Goal: Task Accomplishment & Management: Manage account settings

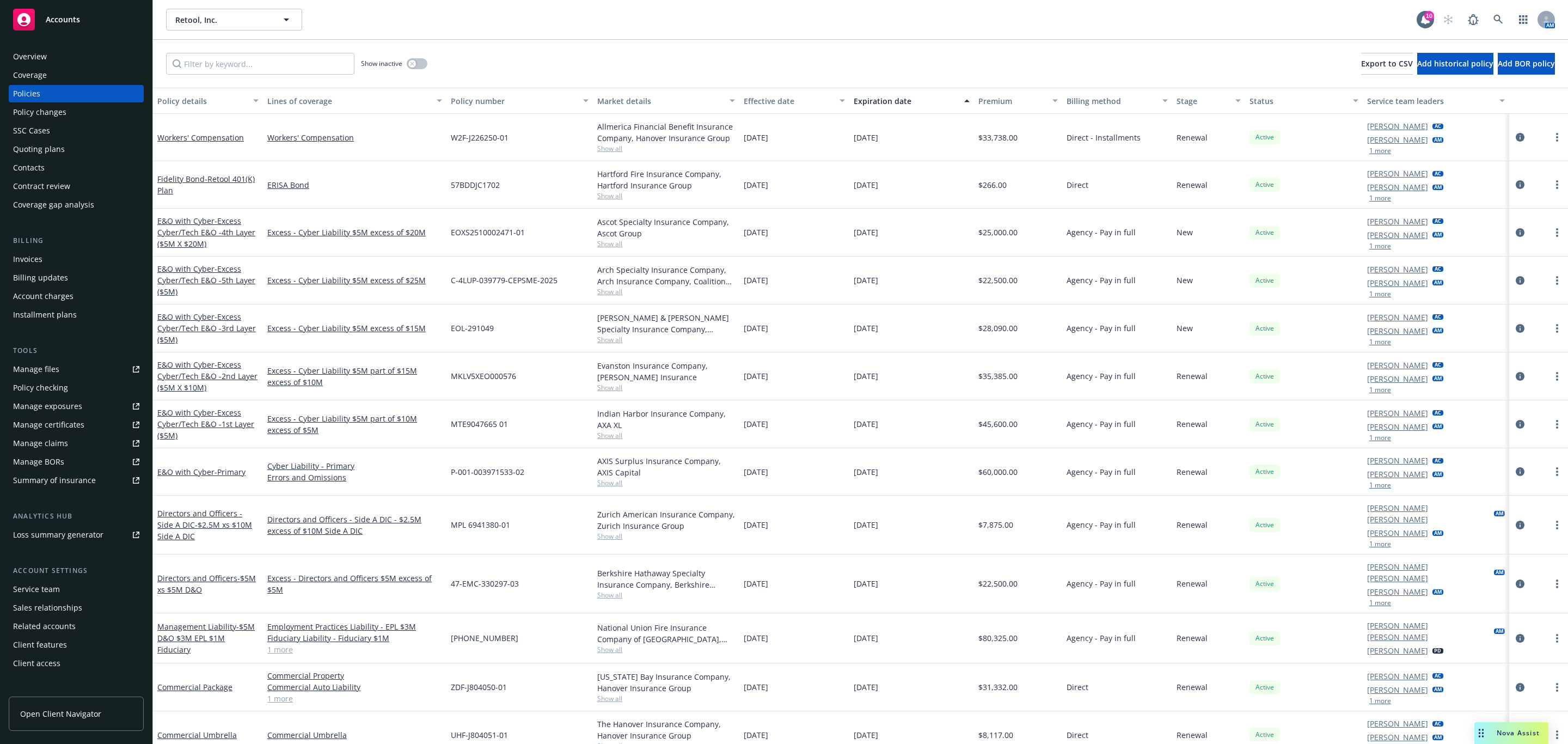
scroll to position [15, 0]
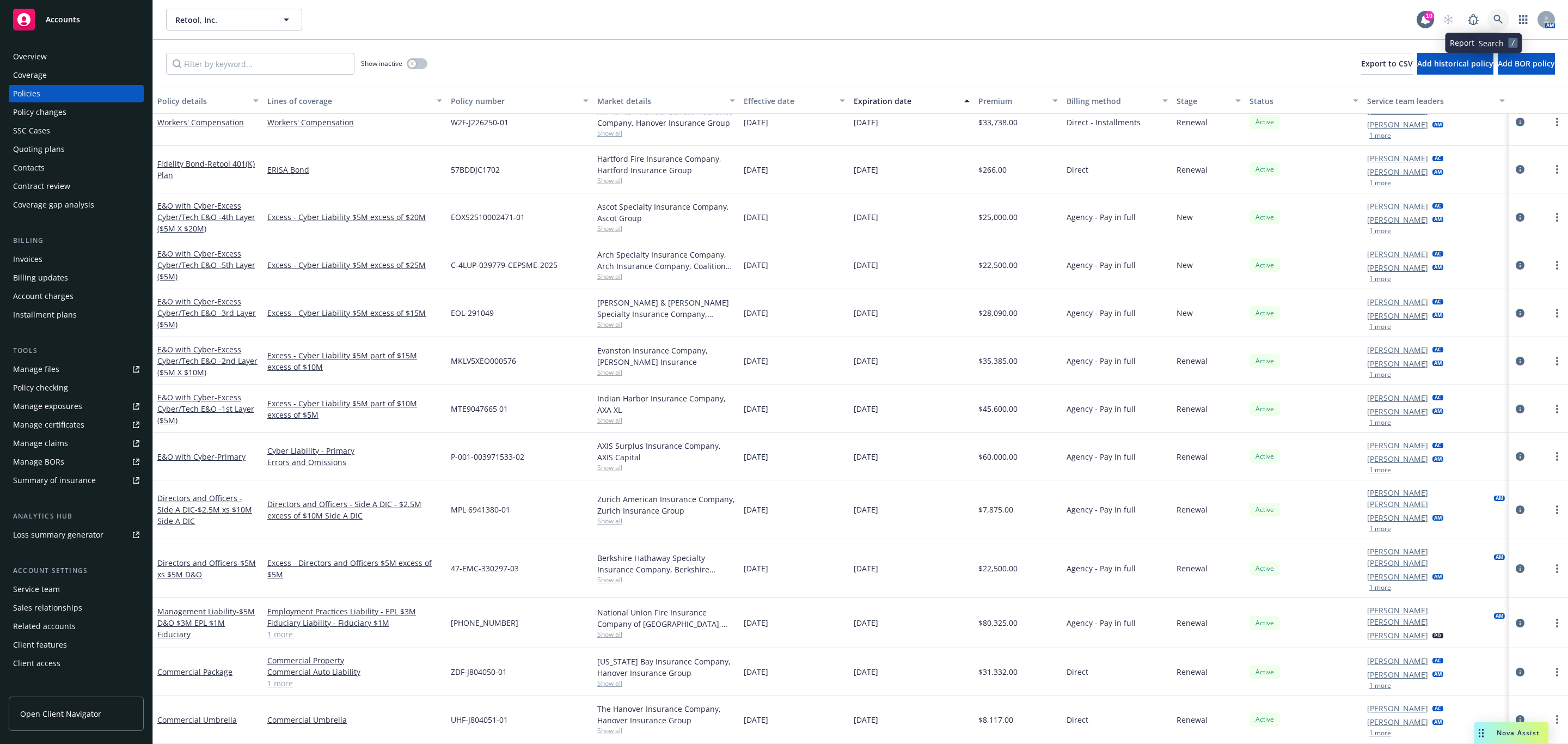
click at [1490, 18] on link at bounding box center [1498, 20] width 22 height 22
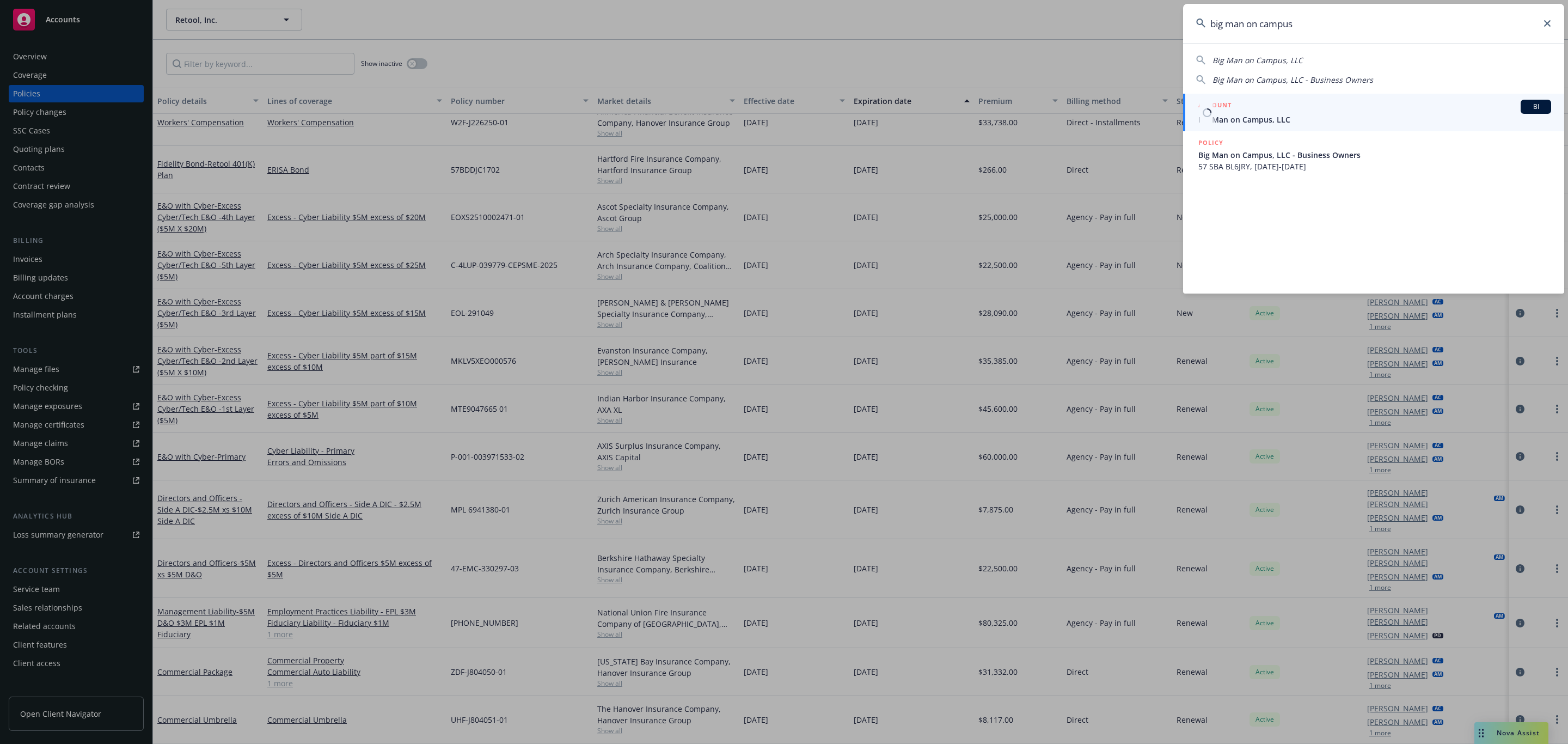
type input "big man on campus"
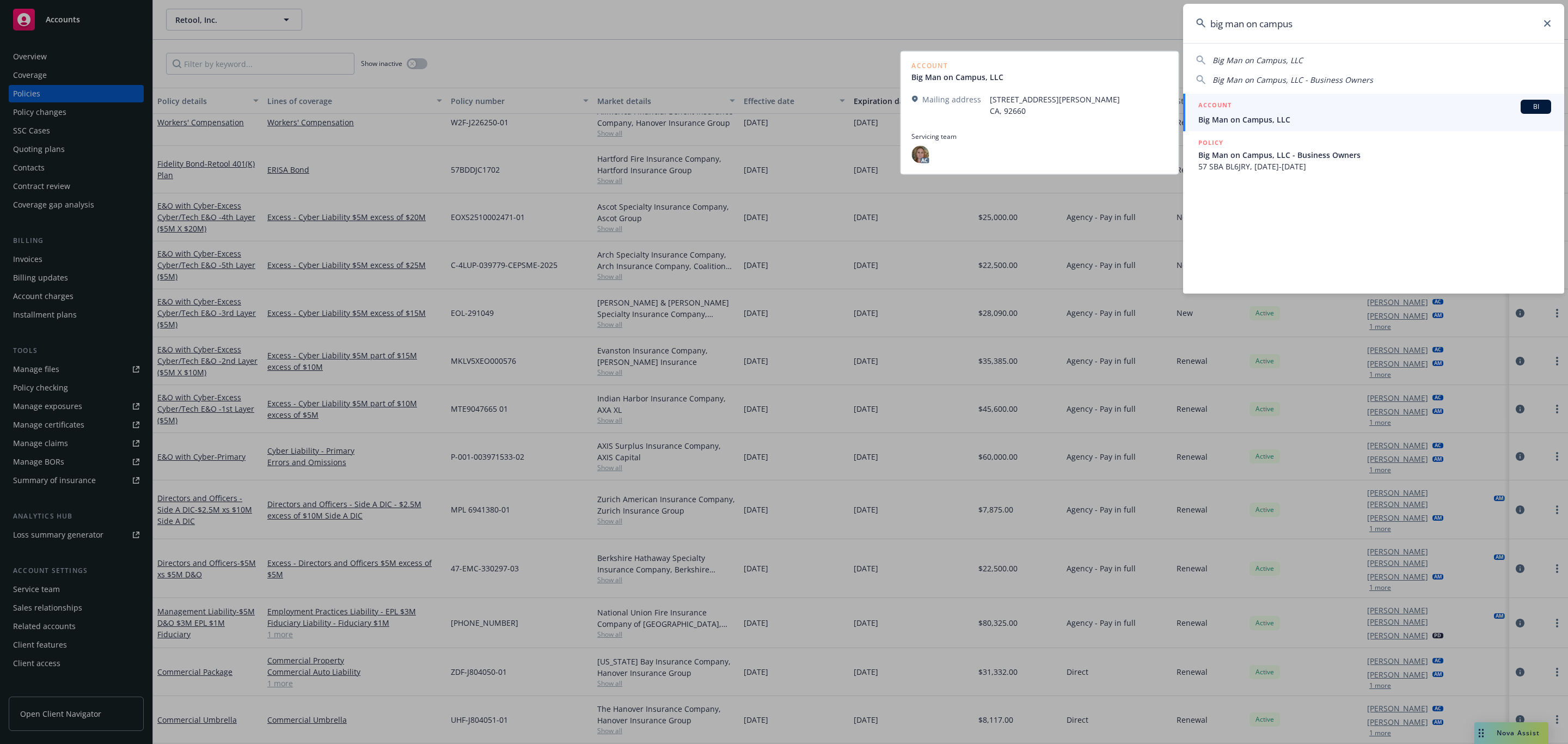
click at [1337, 107] on div "ACCOUNT BI" at bounding box center [1375, 107] width 352 height 14
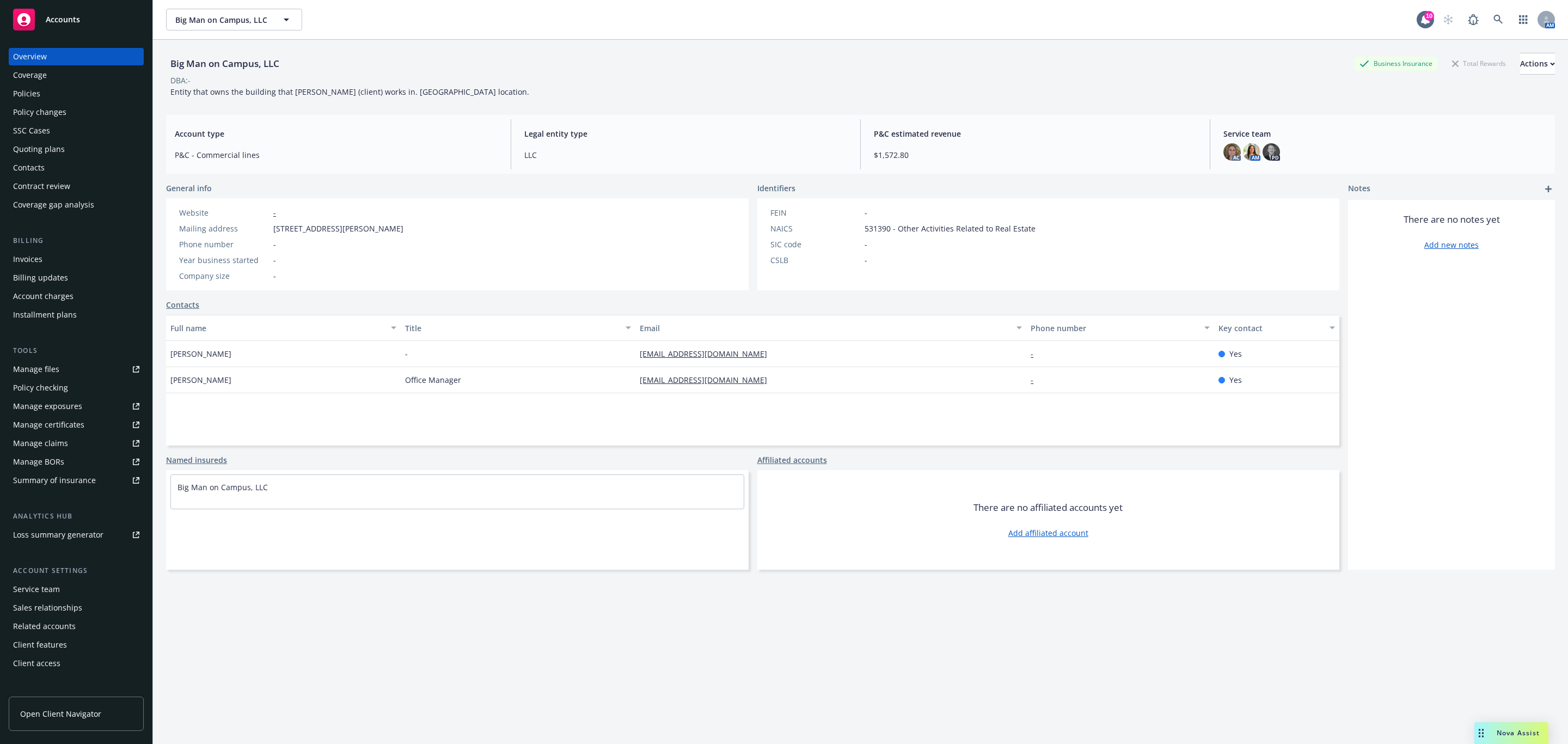
click at [82, 85] on div "Policies" at bounding box center [76, 94] width 126 height 18
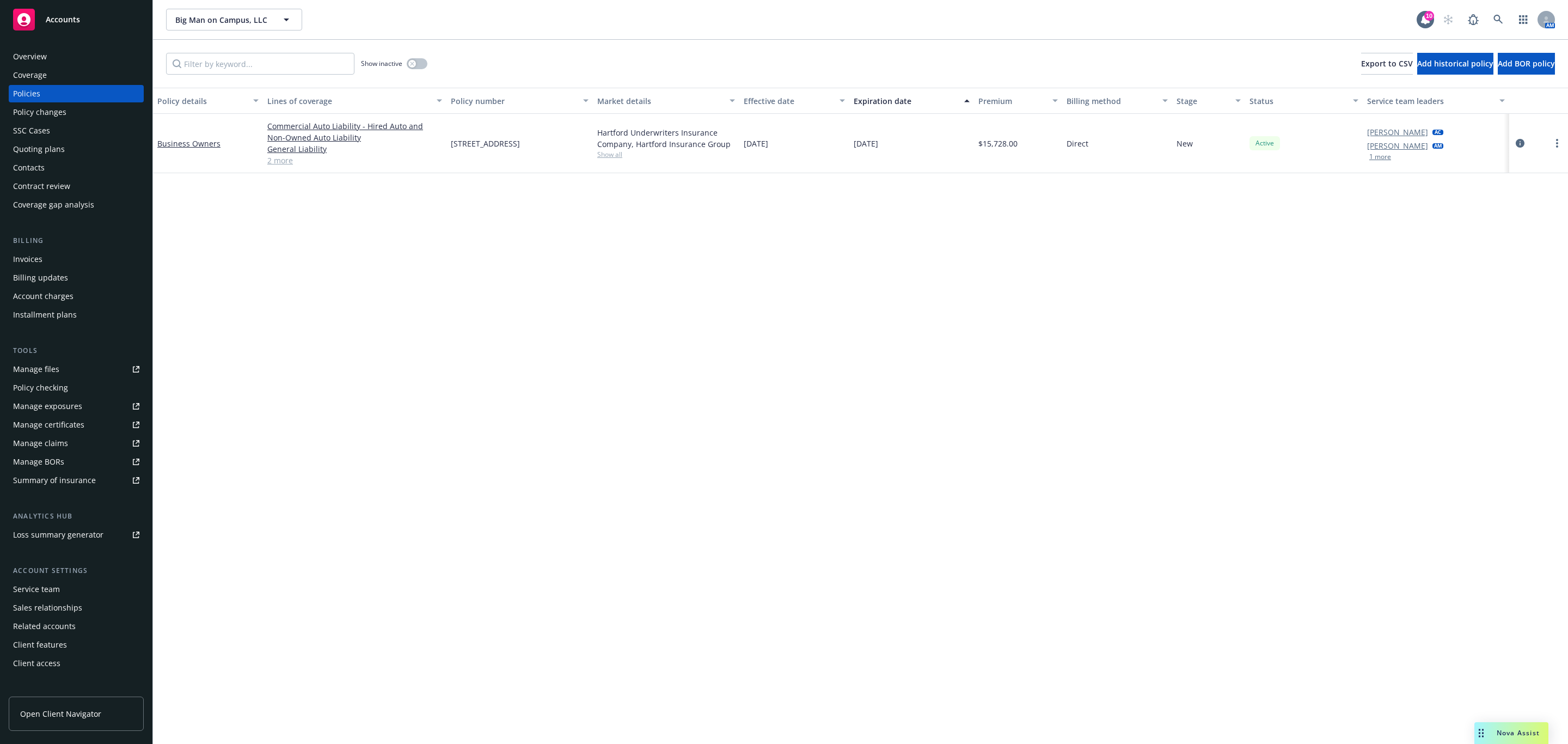
click at [94, 112] on div "Policy changes" at bounding box center [76, 113] width 126 height 18
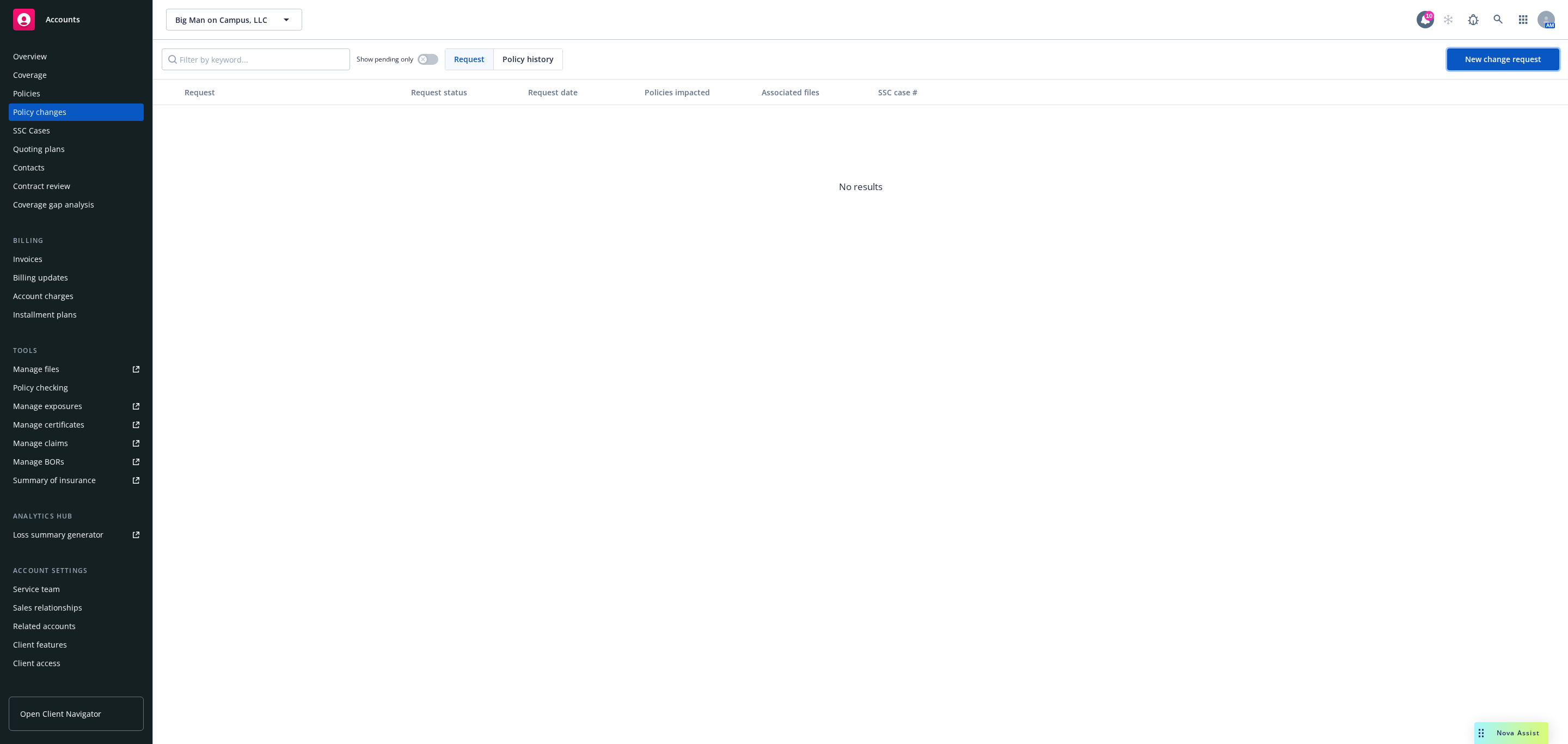
click at [1518, 59] on span "New change request" at bounding box center [1503, 59] width 77 height 10
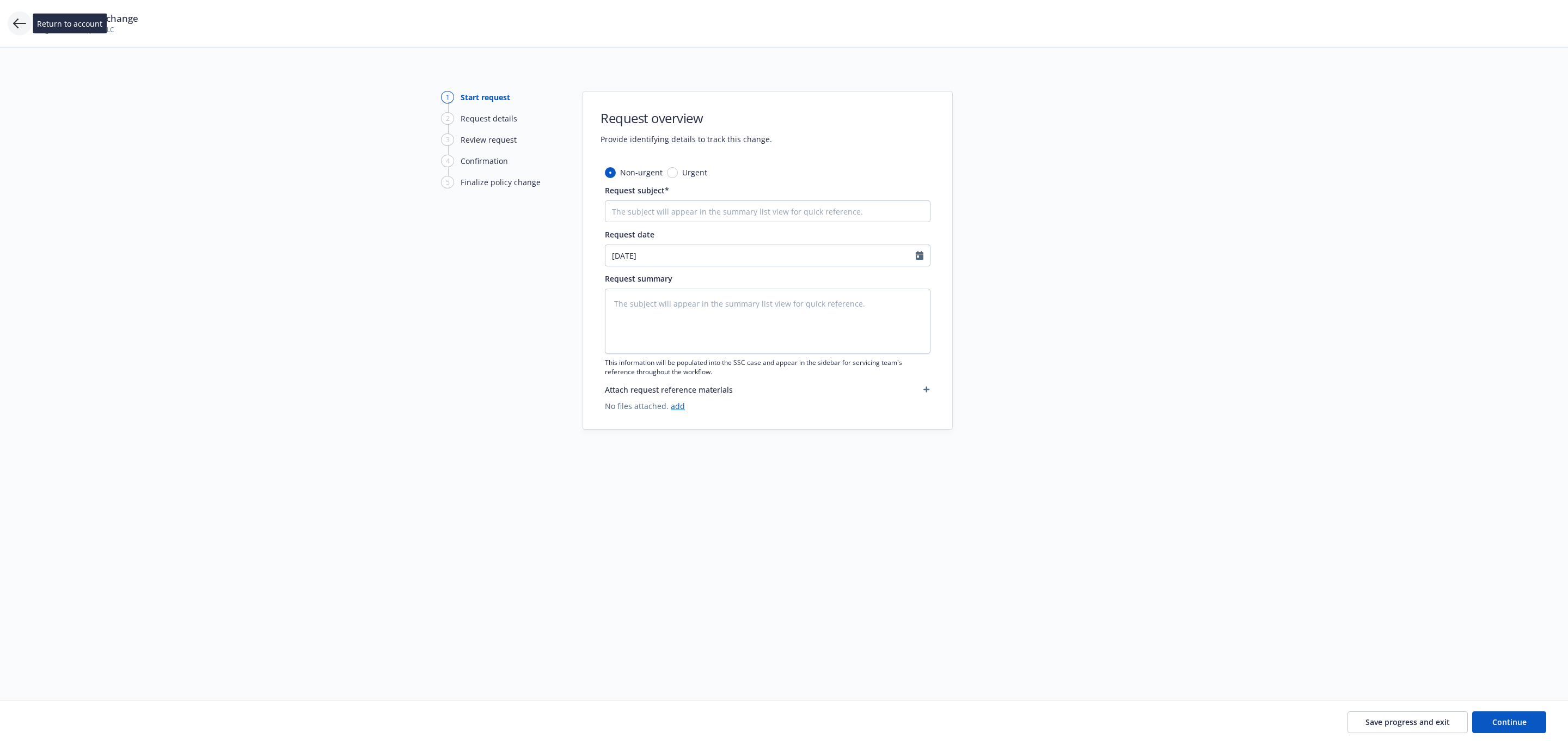
click at [24, 19] on icon at bounding box center [19, 23] width 13 height 13
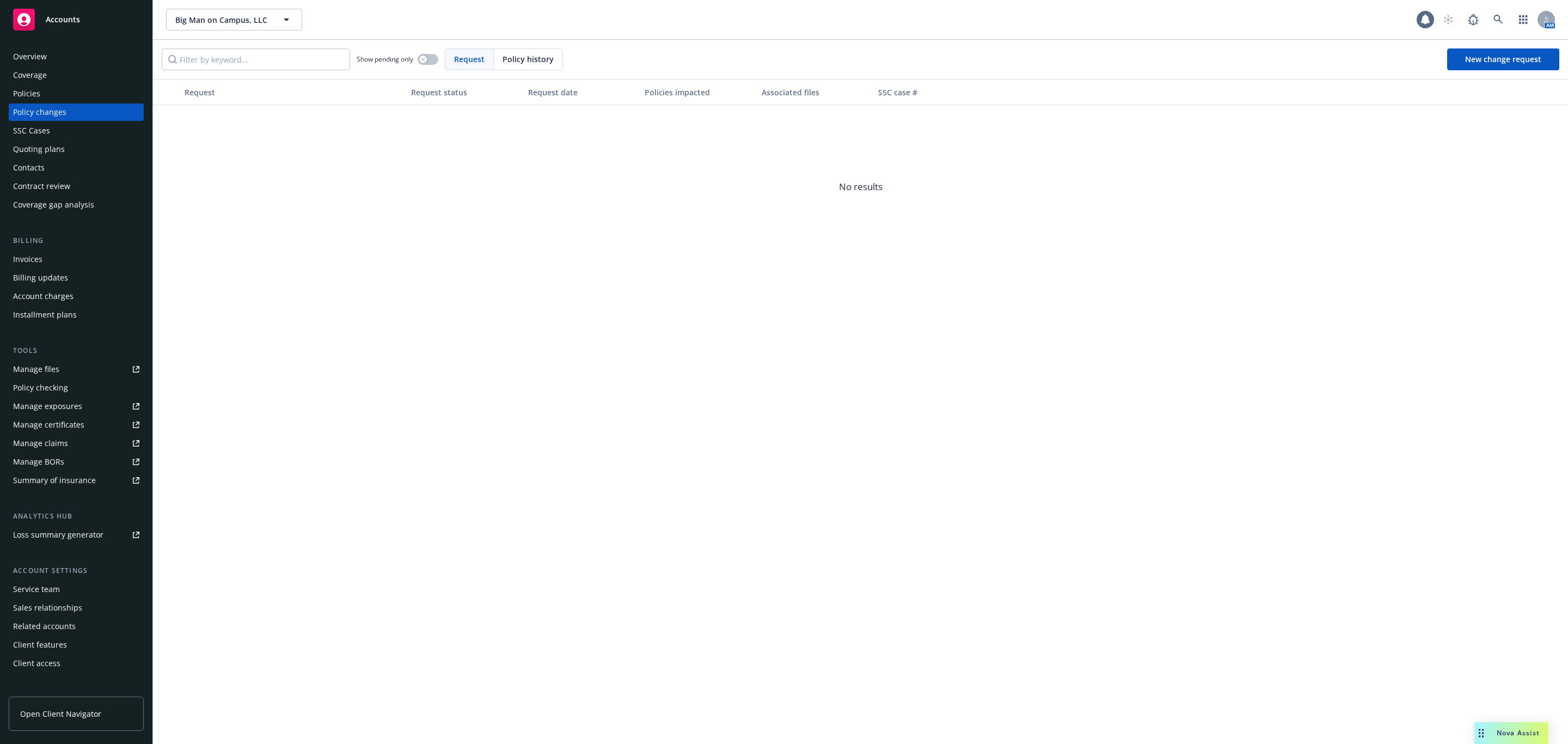
click at [38, 90] on div "Policies" at bounding box center [26, 94] width 27 height 18
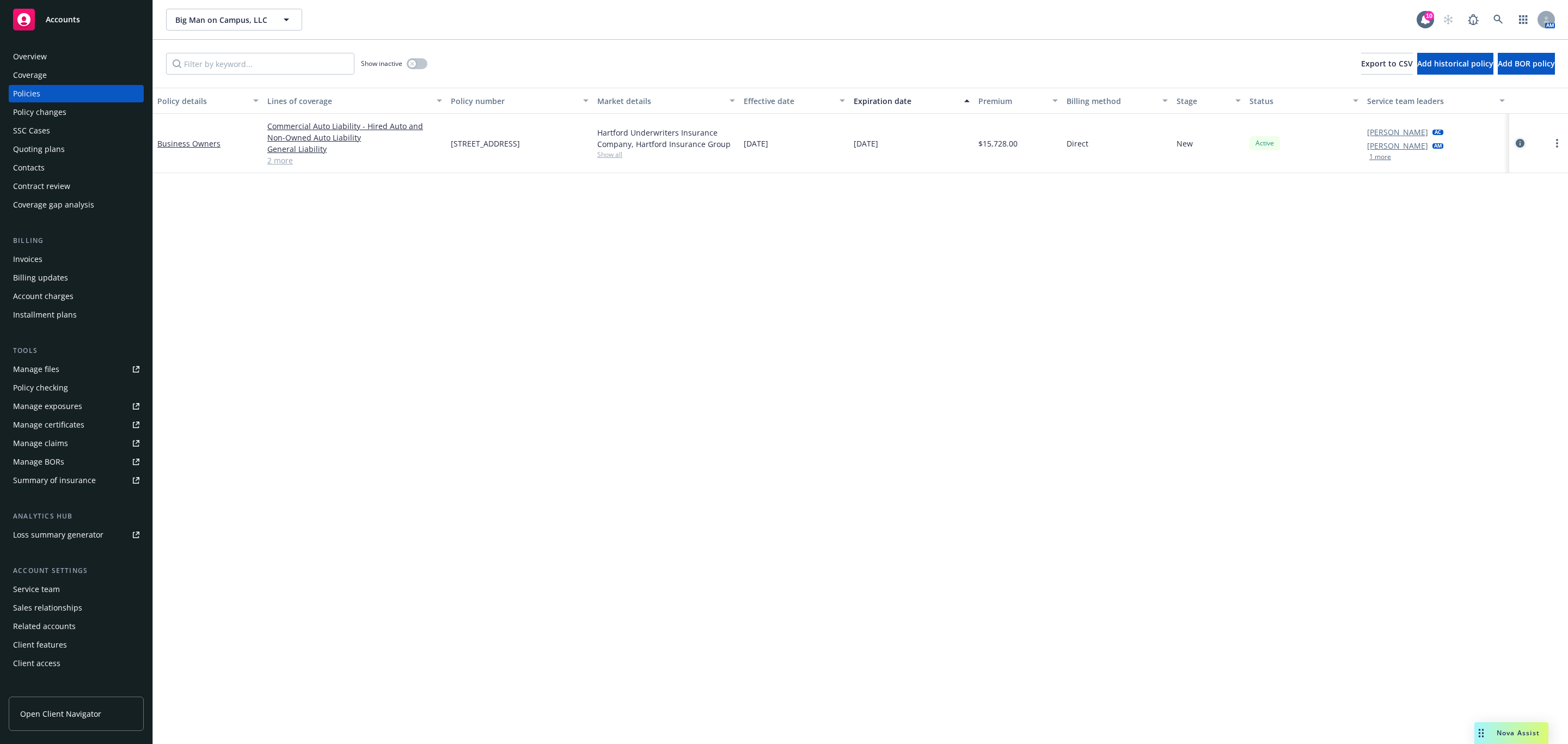
click at [1524, 141] on icon "circleInformation" at bounding box center [1520, 142] width 9 height 9
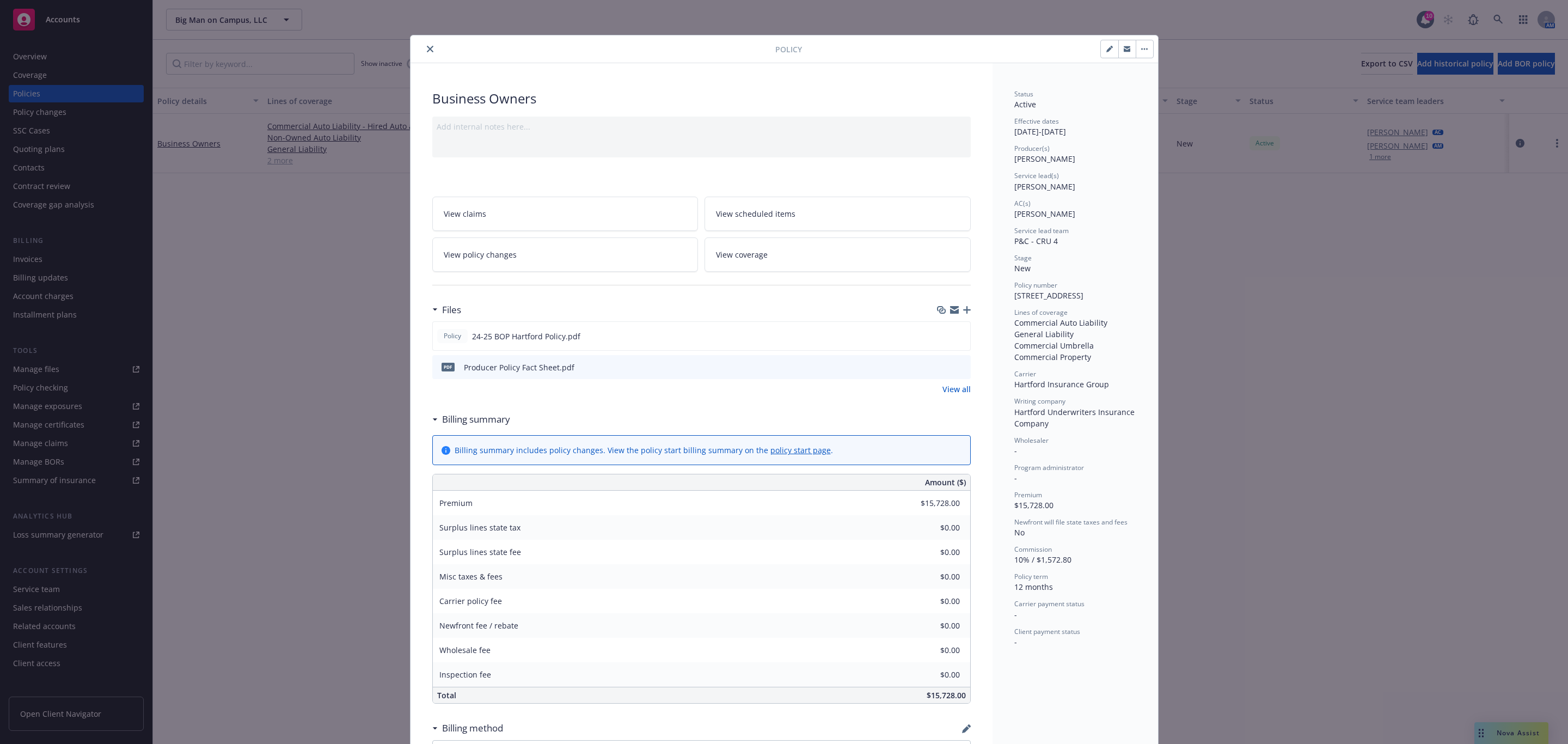
click at [427, 51] on icon "close" at bounding box center [430, 49] width 7 height 7
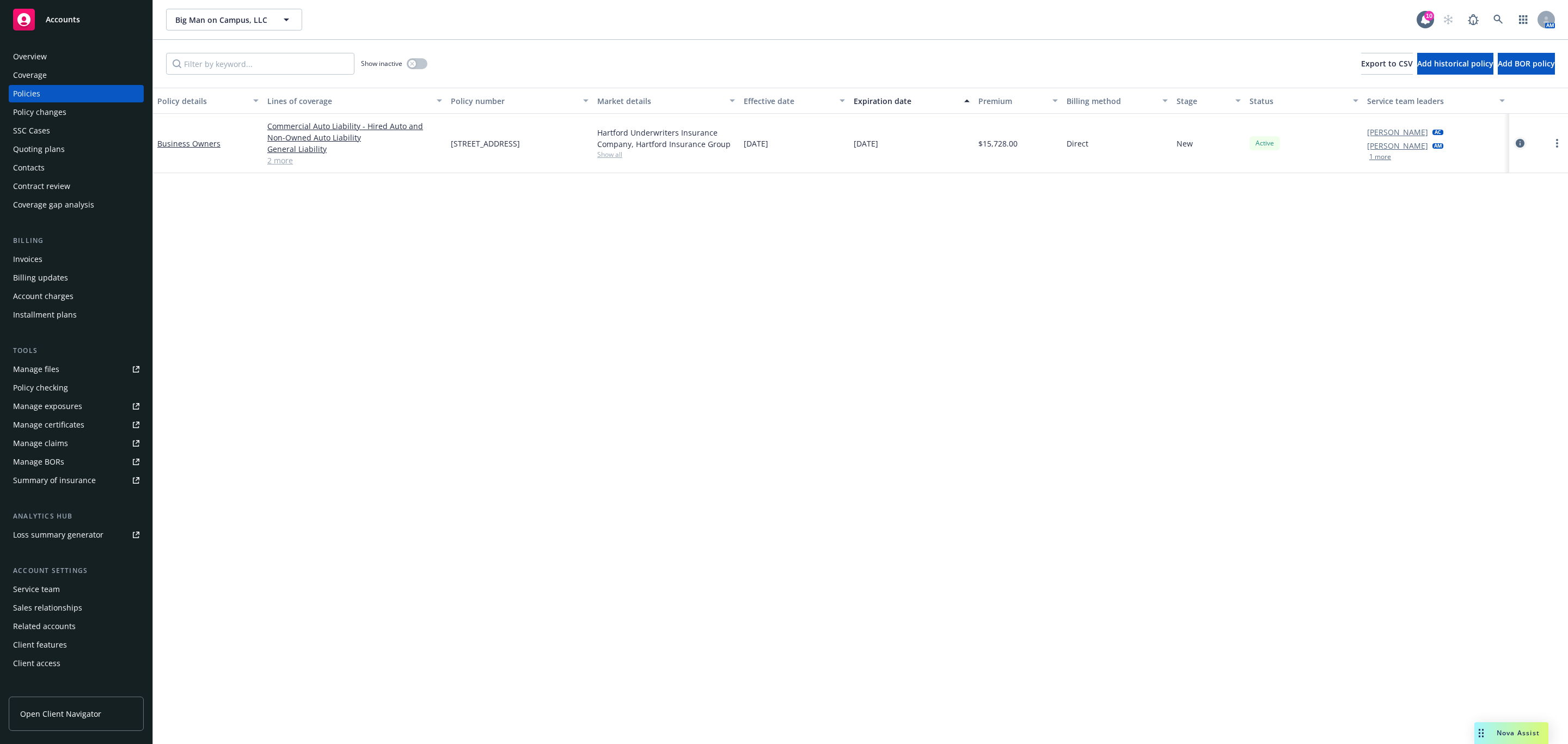
click at [1518, 143] on icon "circleInformation" at bounding box center [1520, 142] width 9 height 9
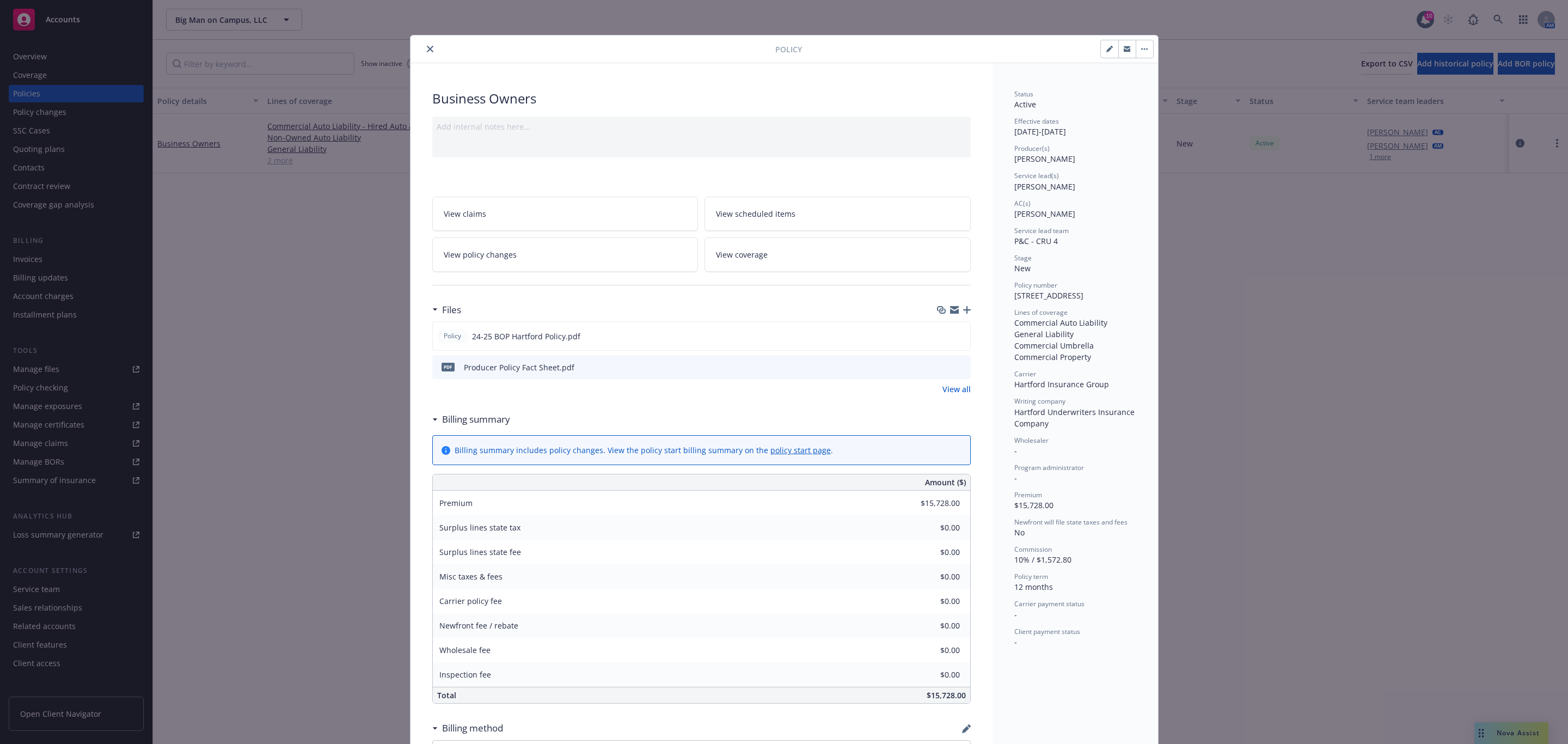
click at [963, 313] on icon "button" at bounding box center [967, 310] width 8 height 8
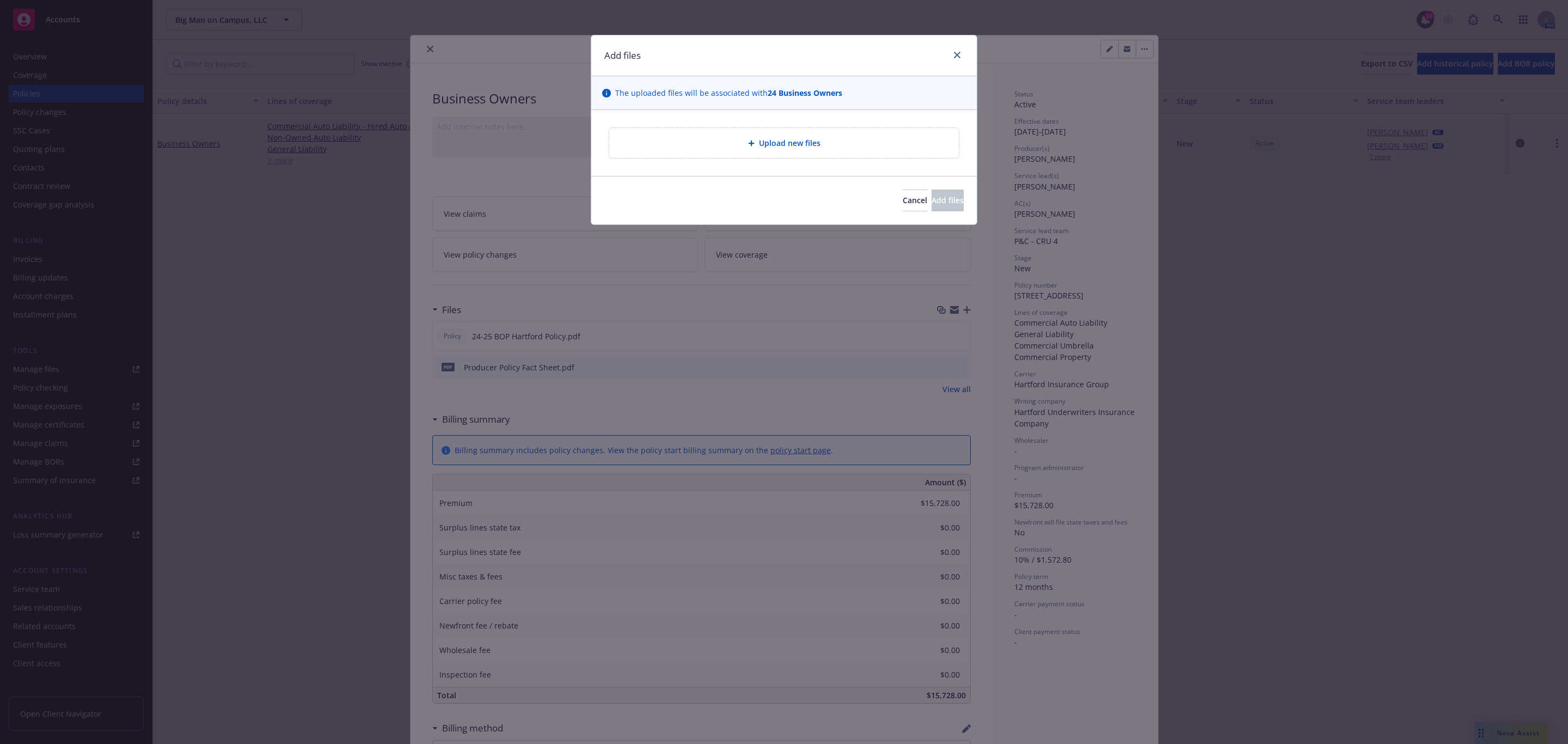
type textarea "x"
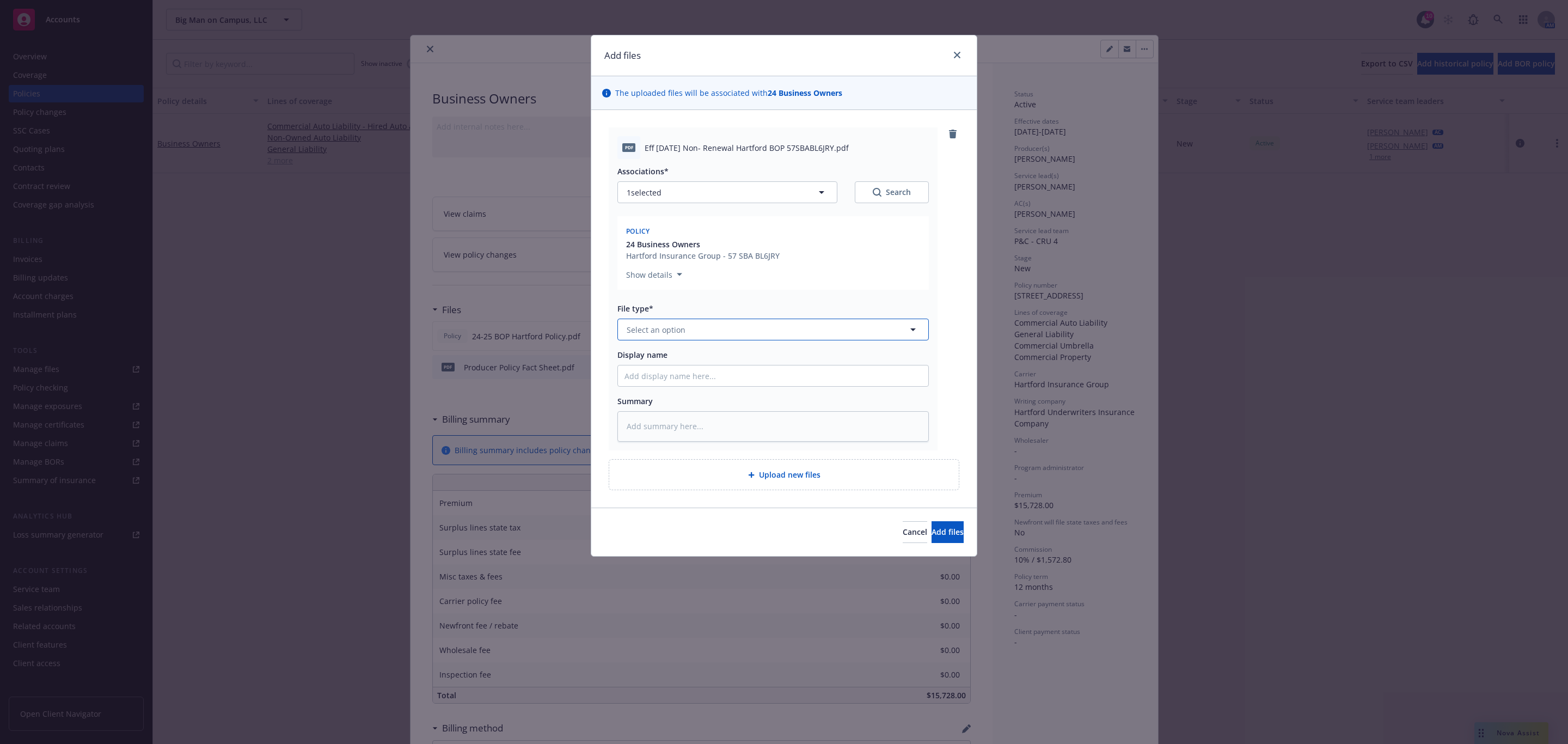
click at [783, 329] on button "Select an option" at bounding box center [773, 330] width 312 height 22
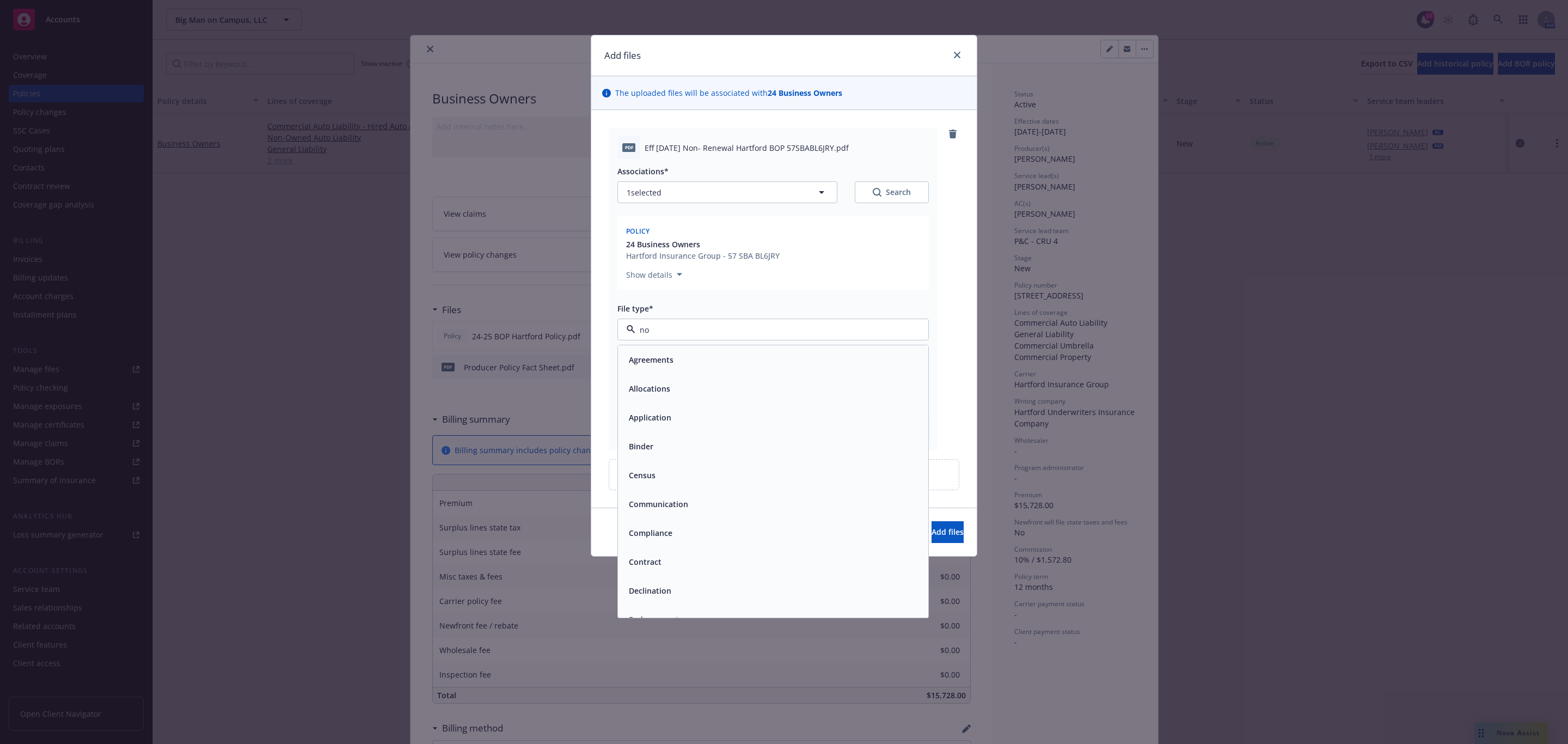
type input "non"
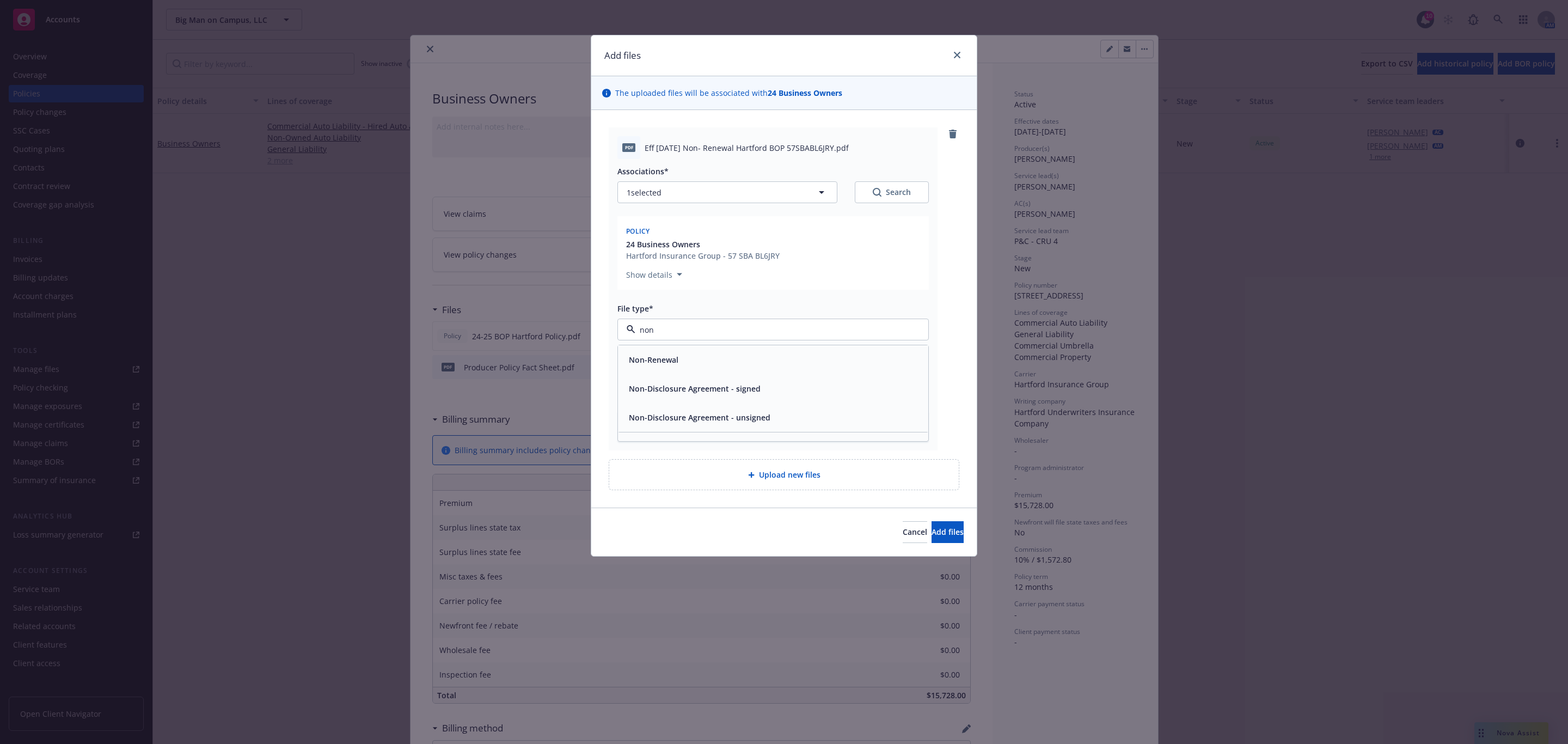
click at [780, 357] on div "Non-Renewal" at bounding box center [773, 360] width 298 height 16
click at [946, 543] on button "Add files" at bounding box center [948, 532] width 32 height 22
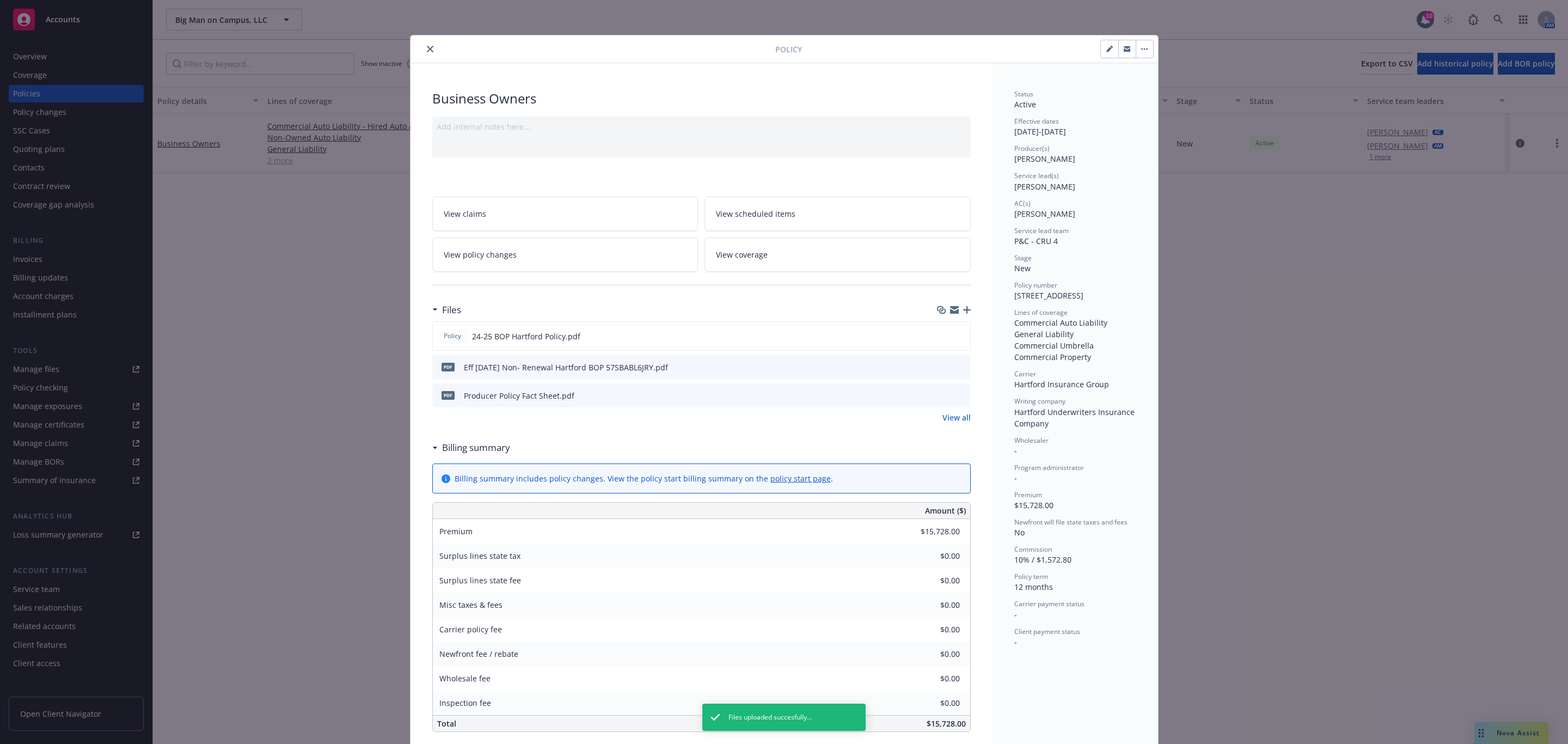
click at [427, 50] on icon "close" at bounding box center [430, 49] width 7 height 7
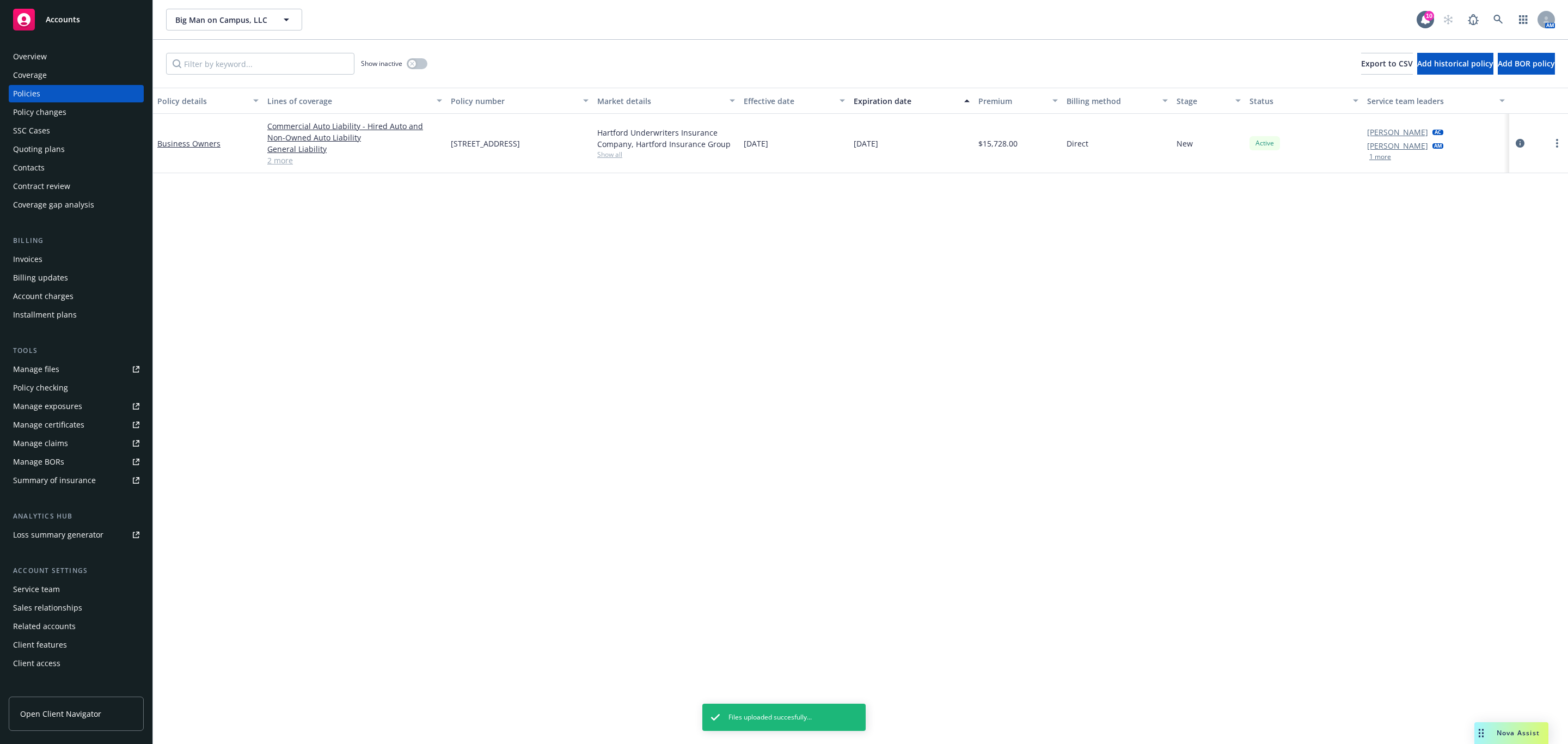
click at [57, 116] on div "Policy changes" at bounding box center [40, 113] width 54 height 18
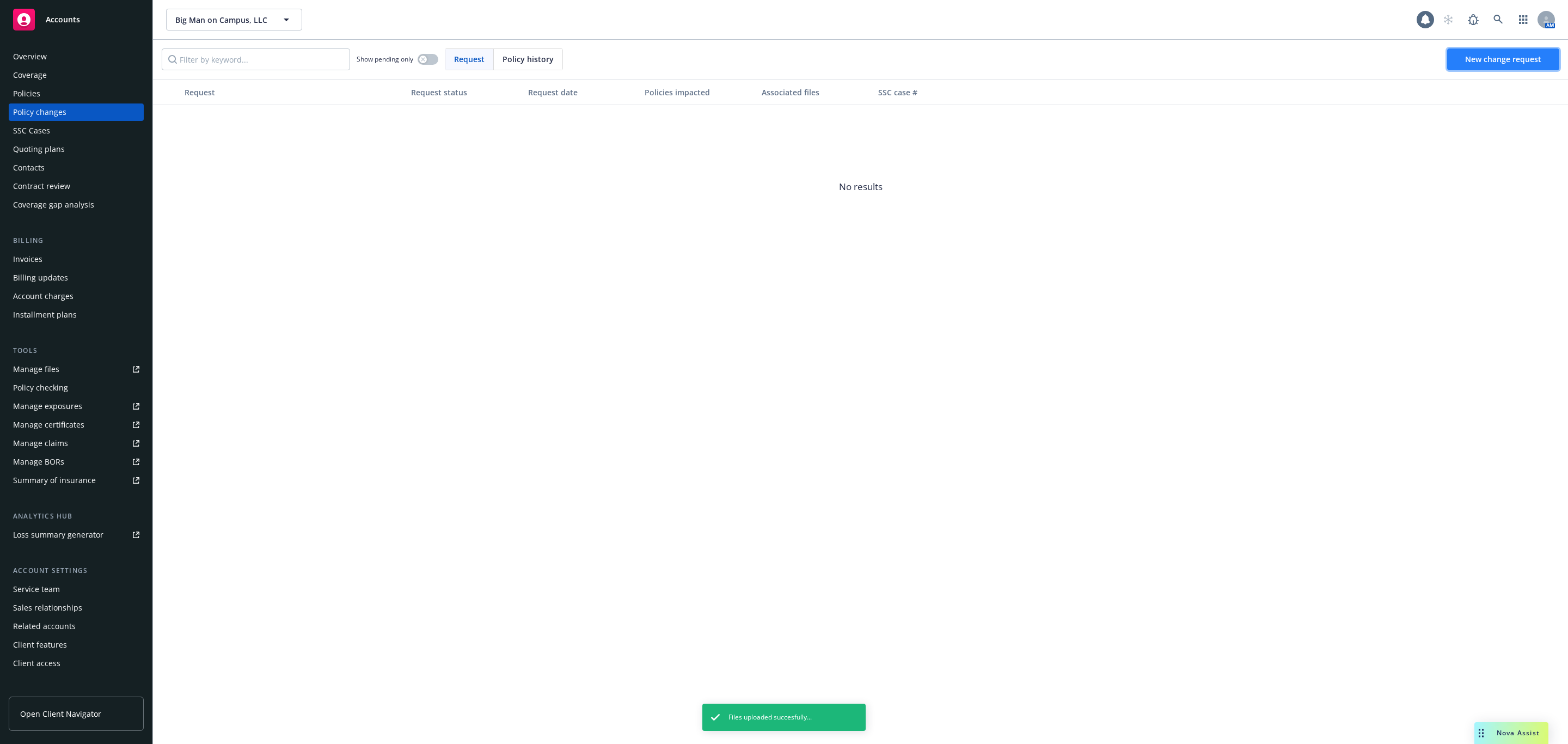
click at [1478, 64] on span "New change request" at bounding box center [1503, 59] width 77 height 10
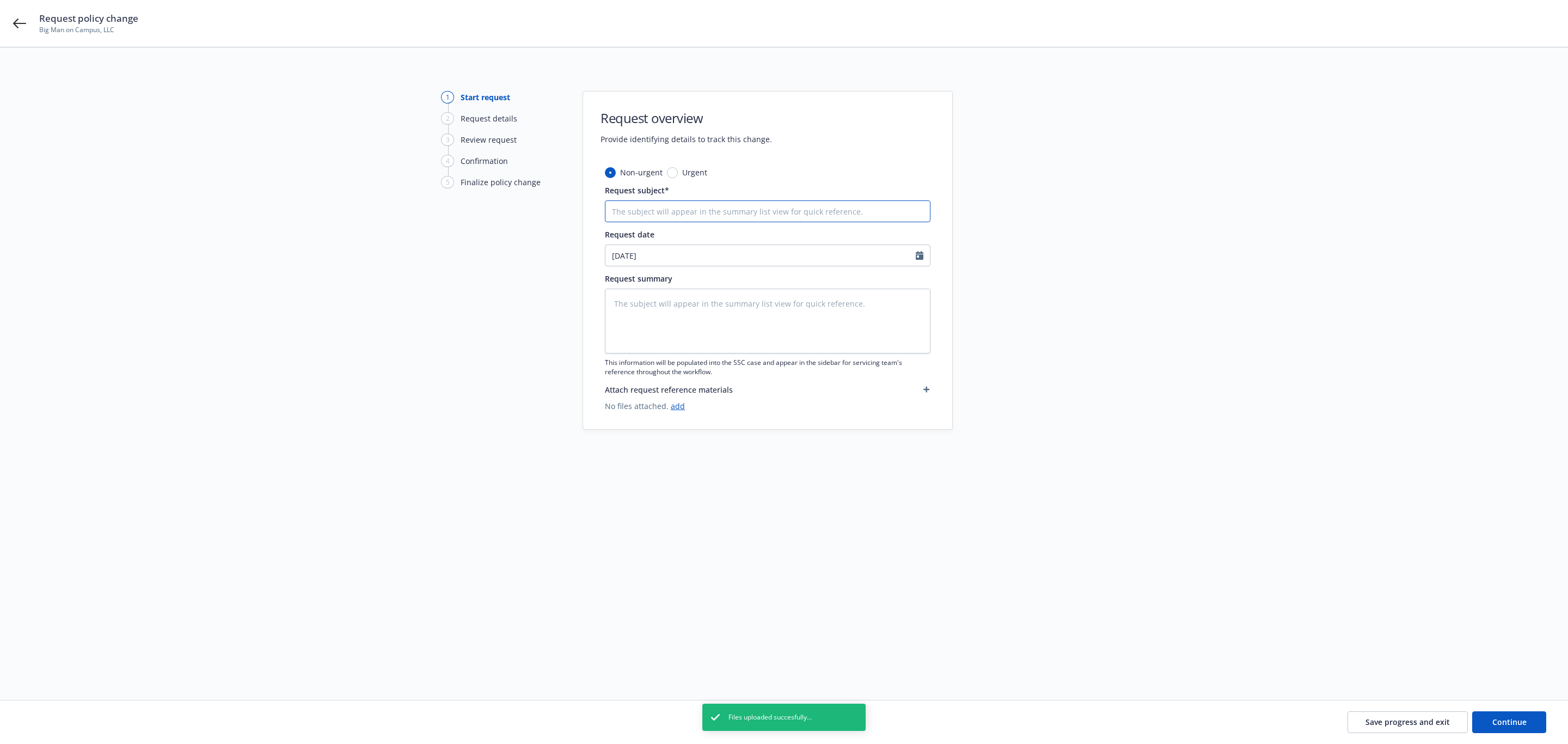
click at [674, 213] on input "Request subject*" at bounding box center [768, 211] width 326 height 22
type textarea "x"
type input "B"
type textarea "x"
type input "BO"
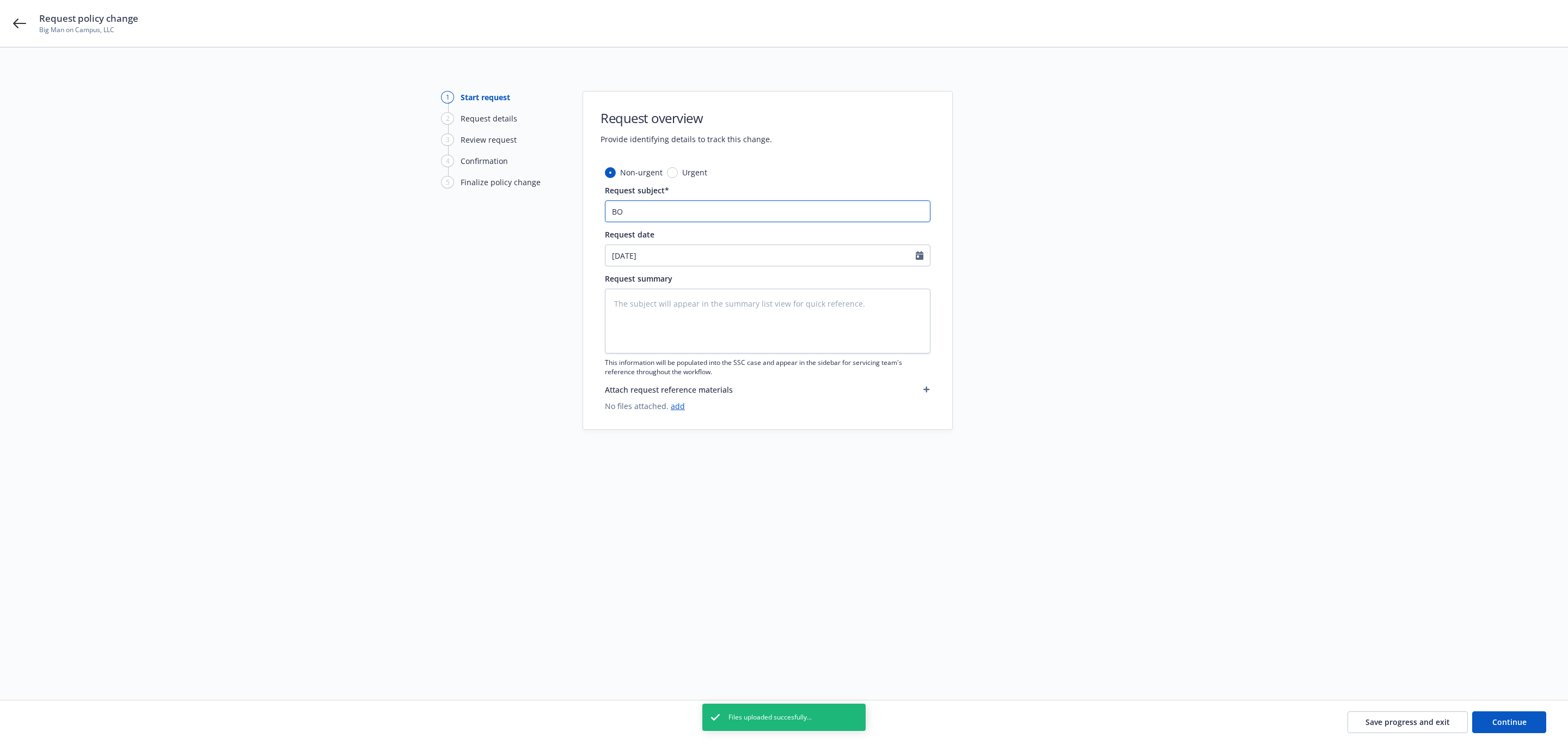
type textarea "x"
type input "BOP"
type textarea "x"
type input "BOP"
type textarea "x"
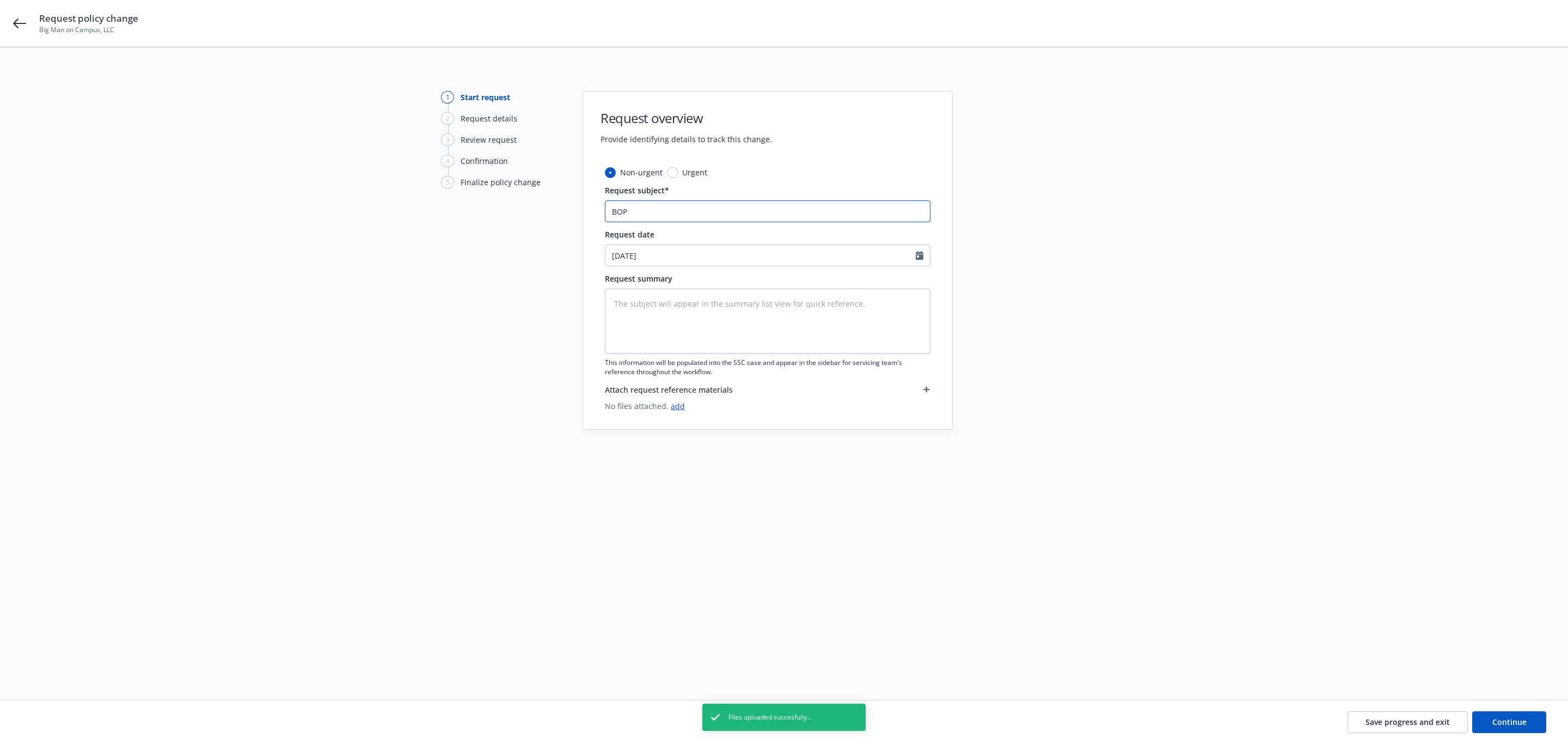
type input "BOP E"
type textarea "x"
type input "BOP Ex"
type textarea "x"
type input "BOP Exp"
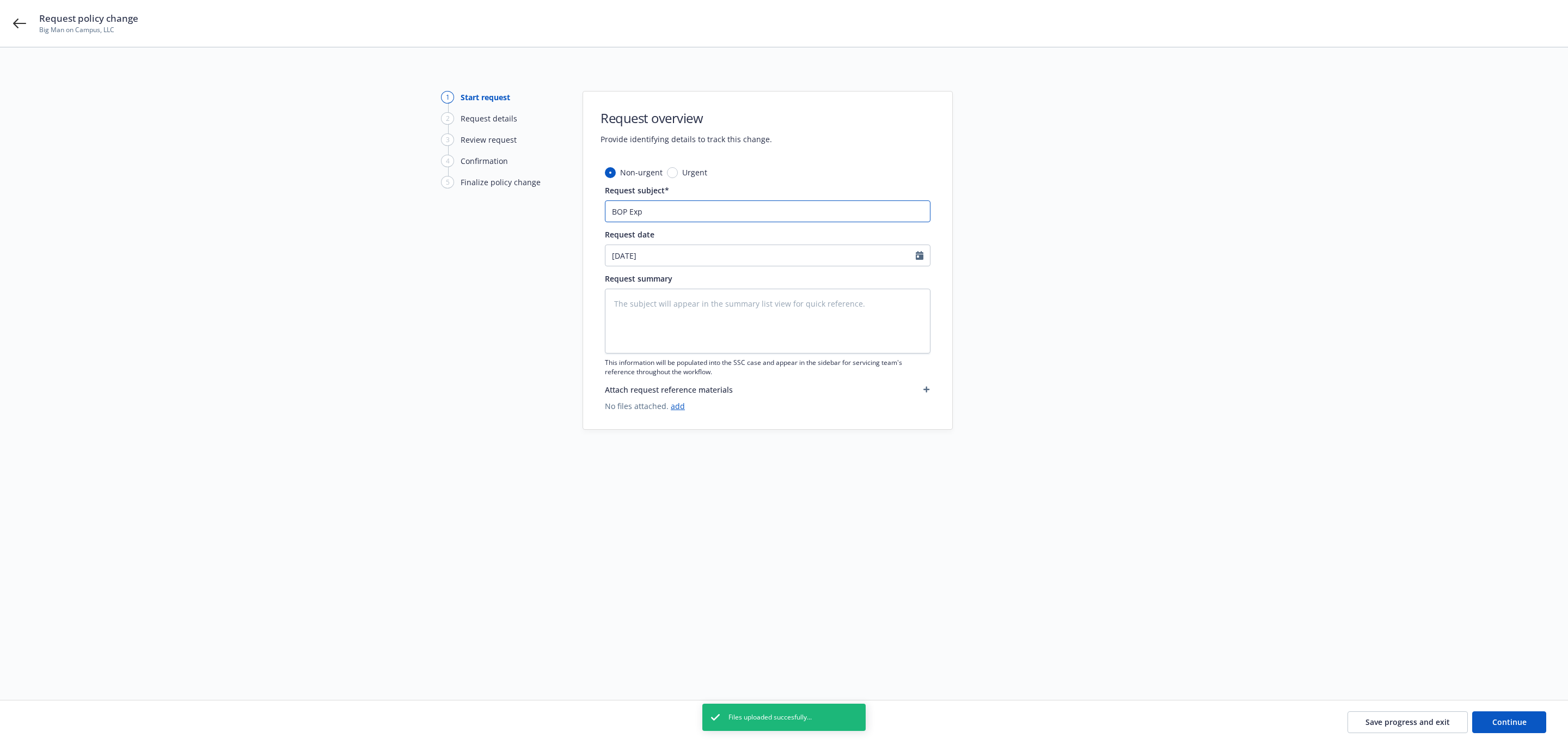
type textarea "x"
type input "BOP Expe"
type textarea "x"
type input "BOP Exper"
type textarea "x"
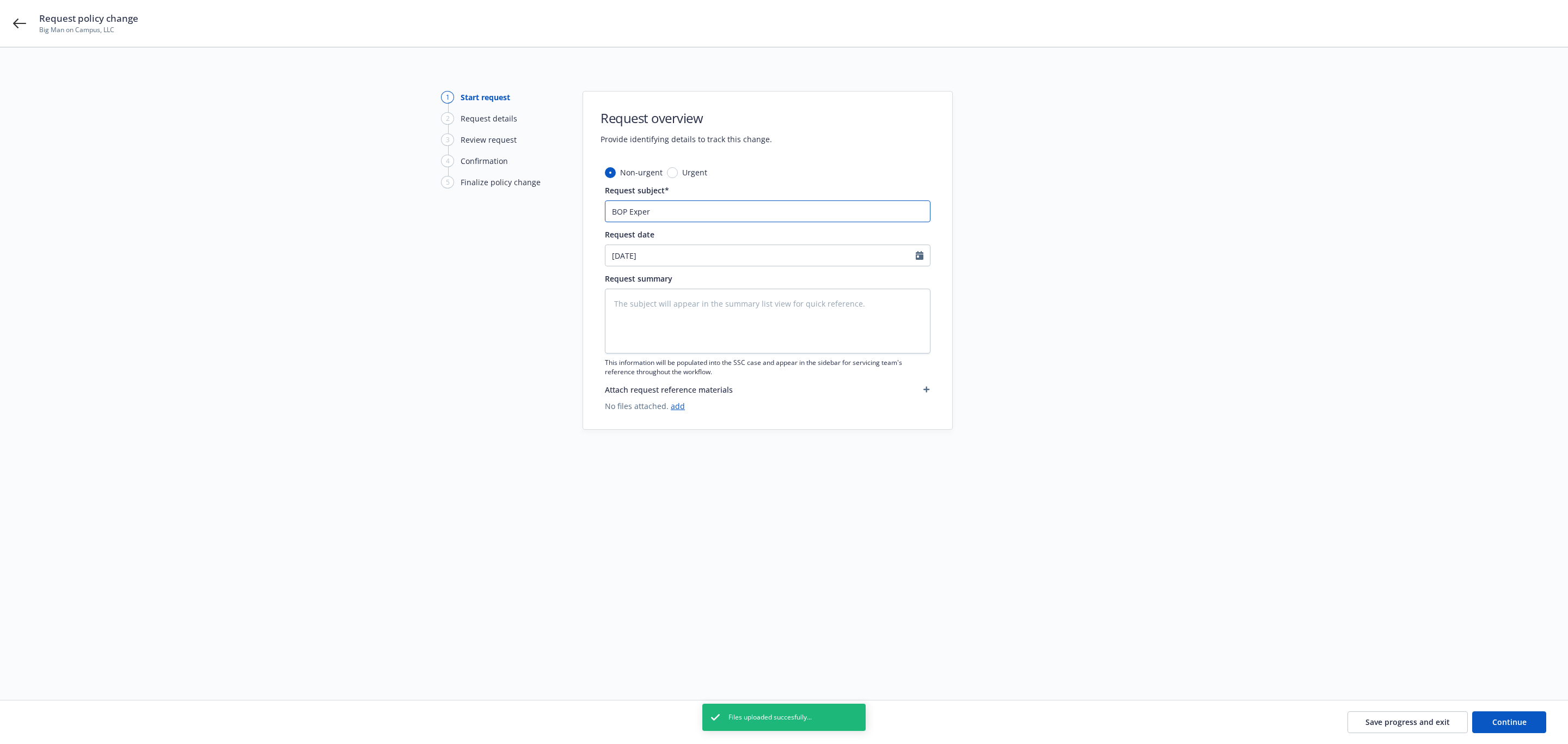
type input "BOP Experi"
type textarea "x"
type input "BOP Experia"
type textarea "x"
type input "BOP Experiar"
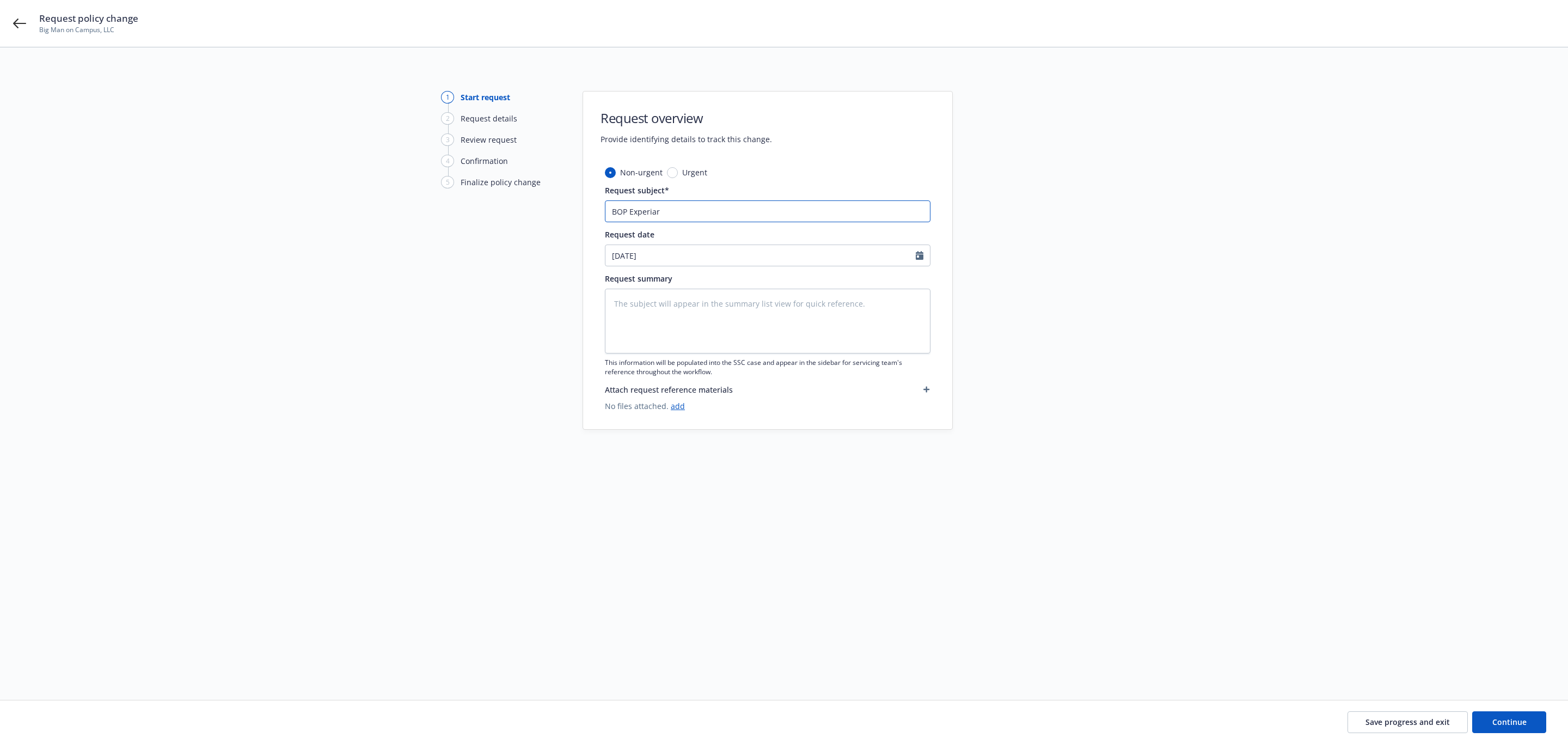
type textarea "x"
type input "BOP Experiary"
type textarea "x"
type input "BOP Experiaryt"
type textarea "x"
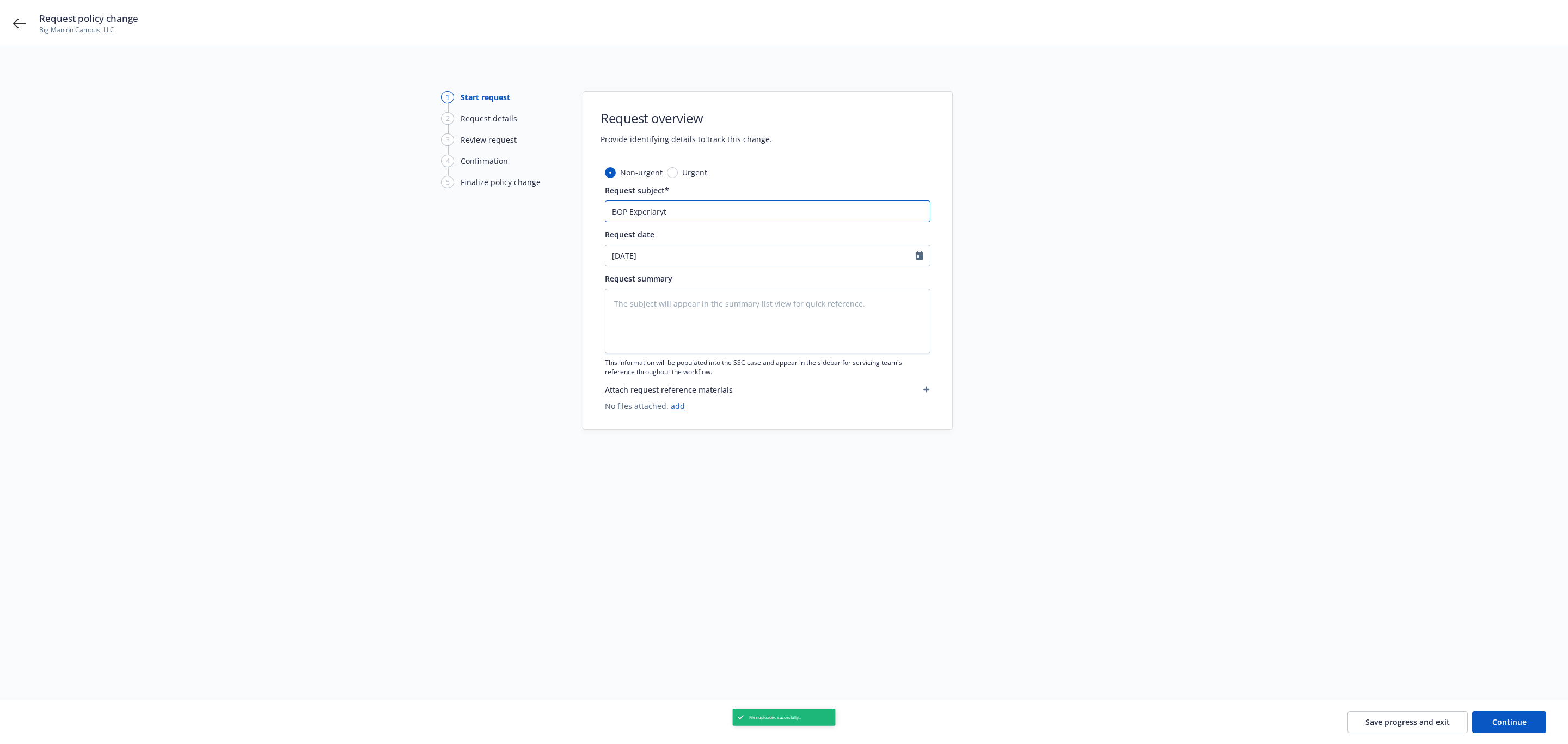
type input "BOP Experiaryti"
type textarea "x"
type input "BOP Experiarytio"
type textarea "x"
type input "BOP Experiarytion"
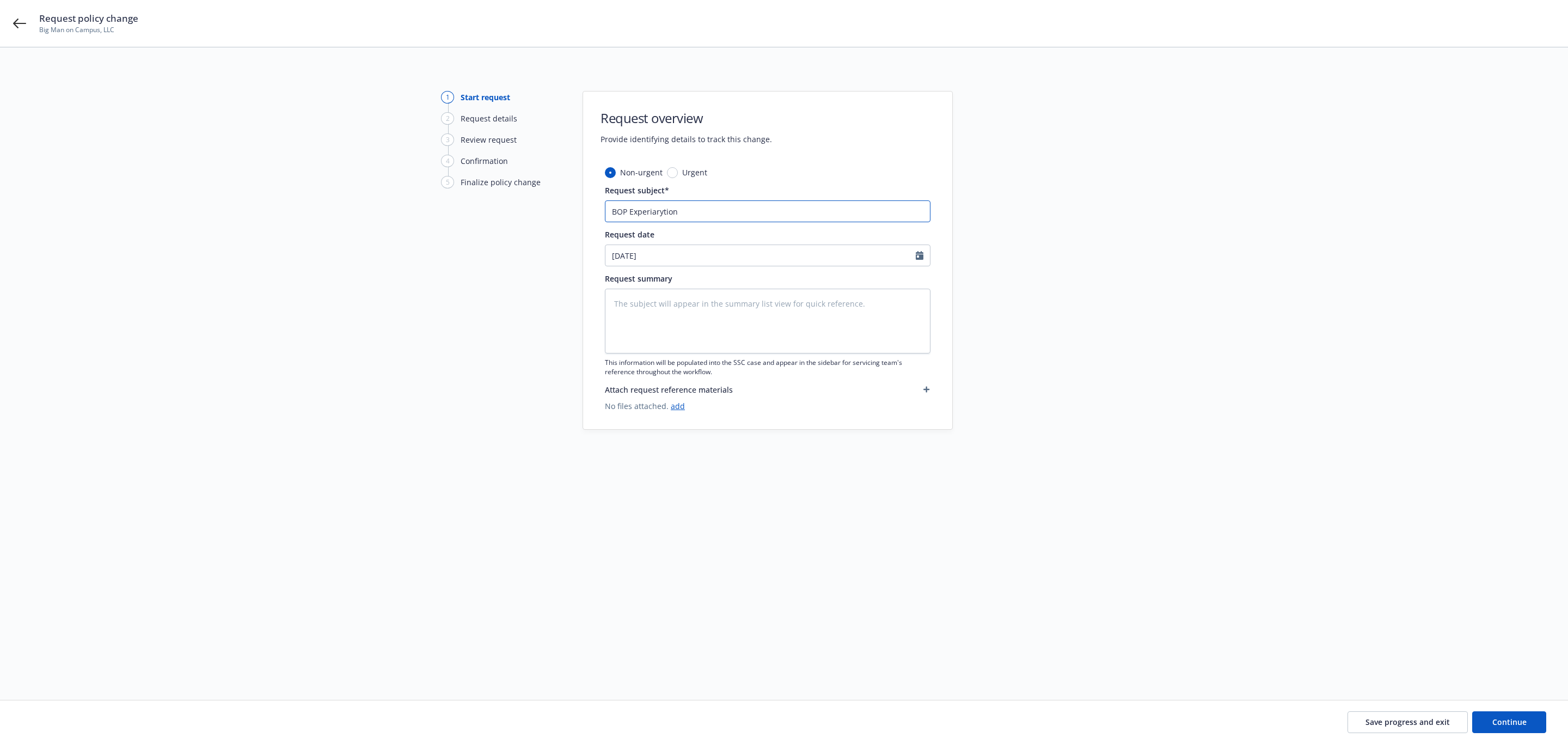
type textarea "x"
type input "BOP Experiarytion"
type textarea "x"
type input "BOP Experiarytion D"
type textarea "x"
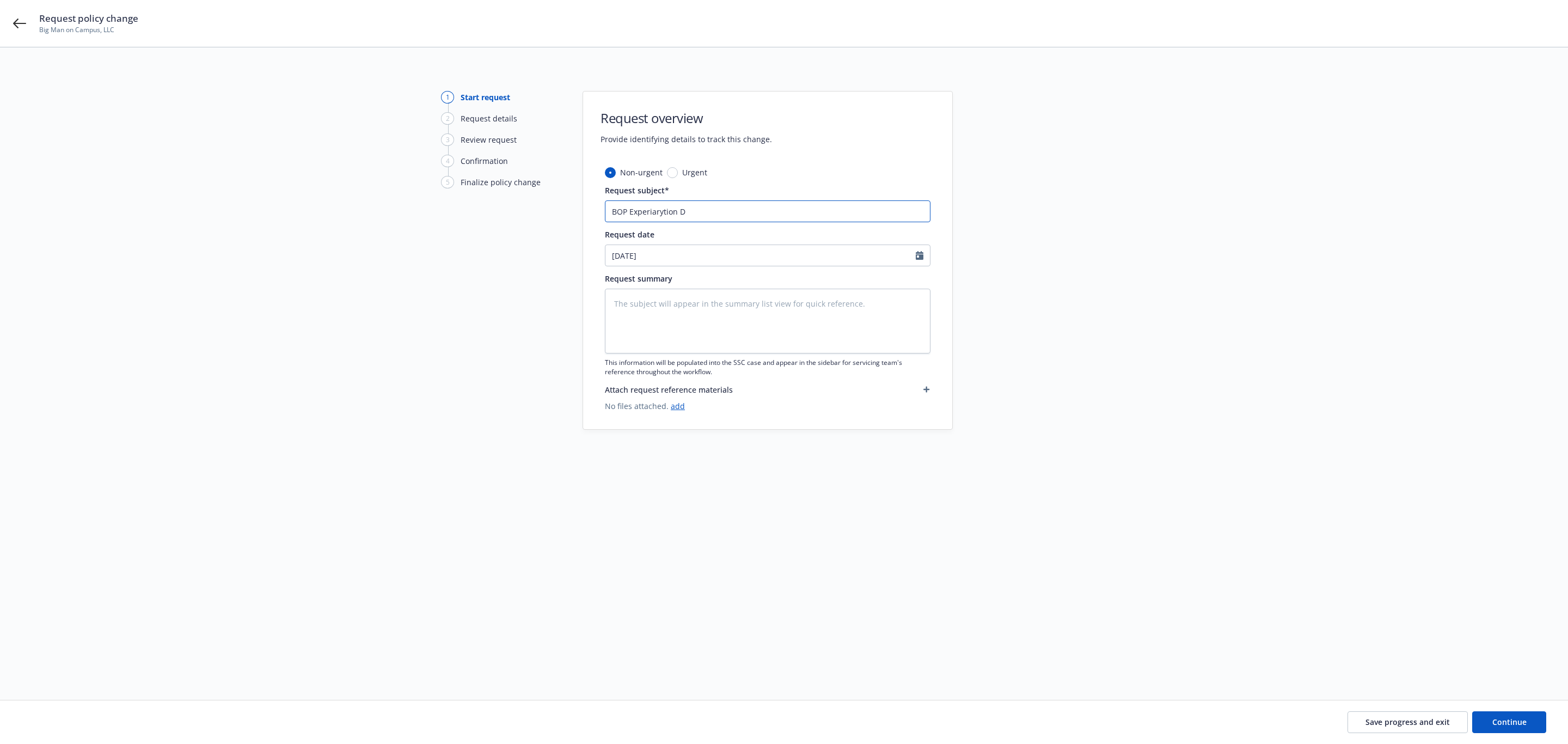
type input "BOP Experiarytion Da"
type textarea "x"
type input "BOP Experiarytion Dat"
type textarea "x"
type input "BOP Experiarytion Date"
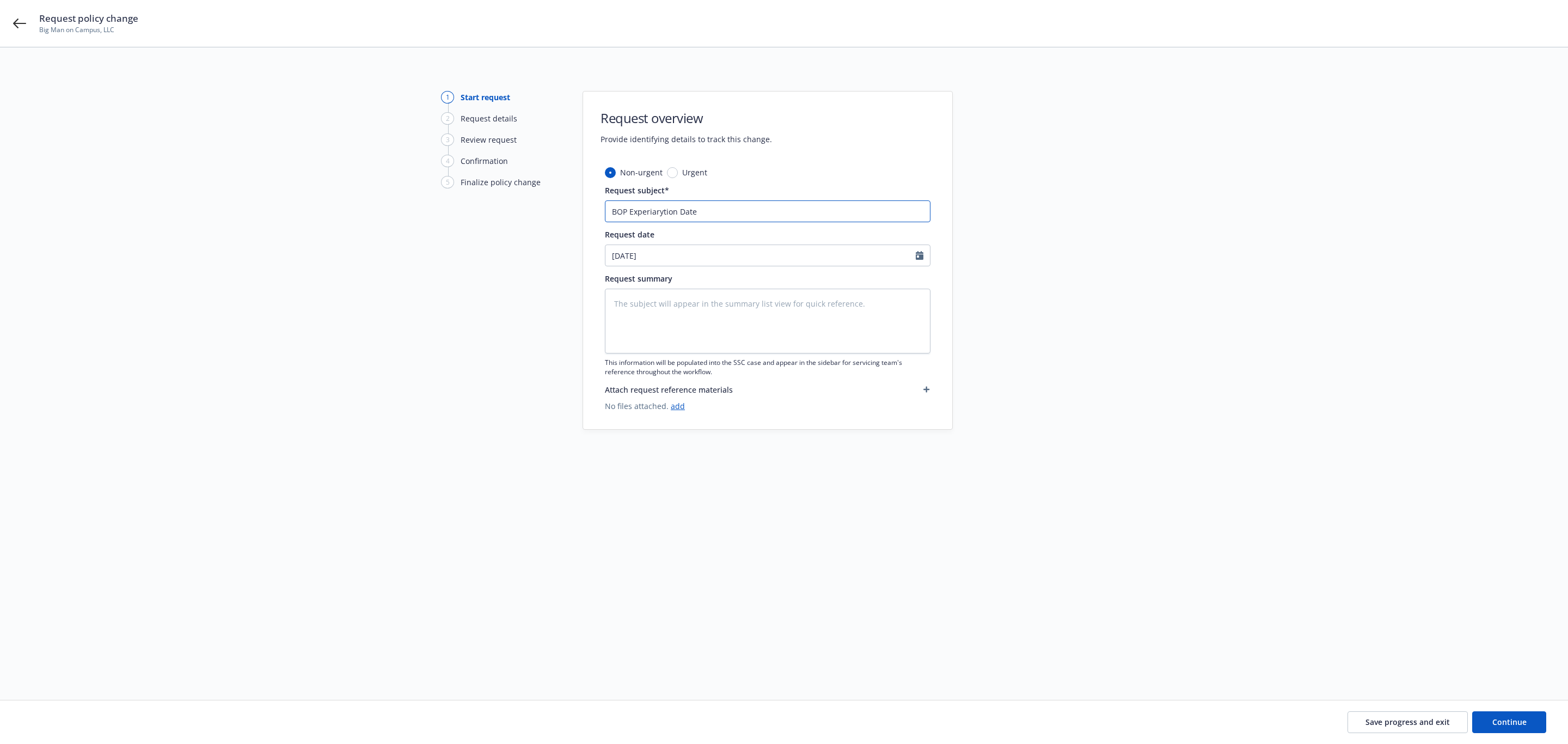
type textarea "x"
type input "BOP Experiarytion Date"
type textarea "x"
type input "BOP Experiarytion Date C"
type textarea "x"
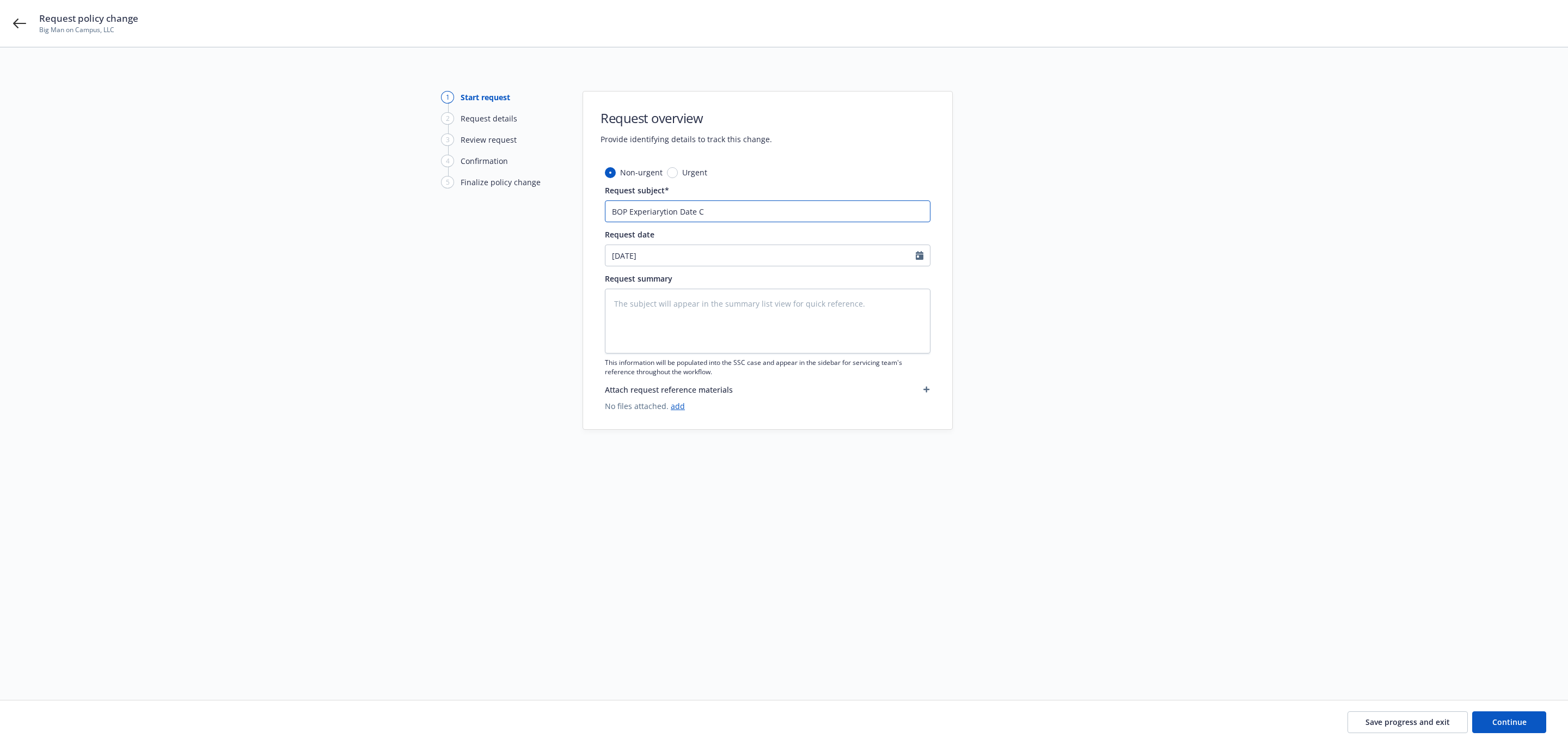
type input "BOP Experiarytion Date Ch"
type textarea "x"
type input "BOP Experiarytion Date Chn"
type textarea "x"
type input "BOP Experiarytion Date Chna"
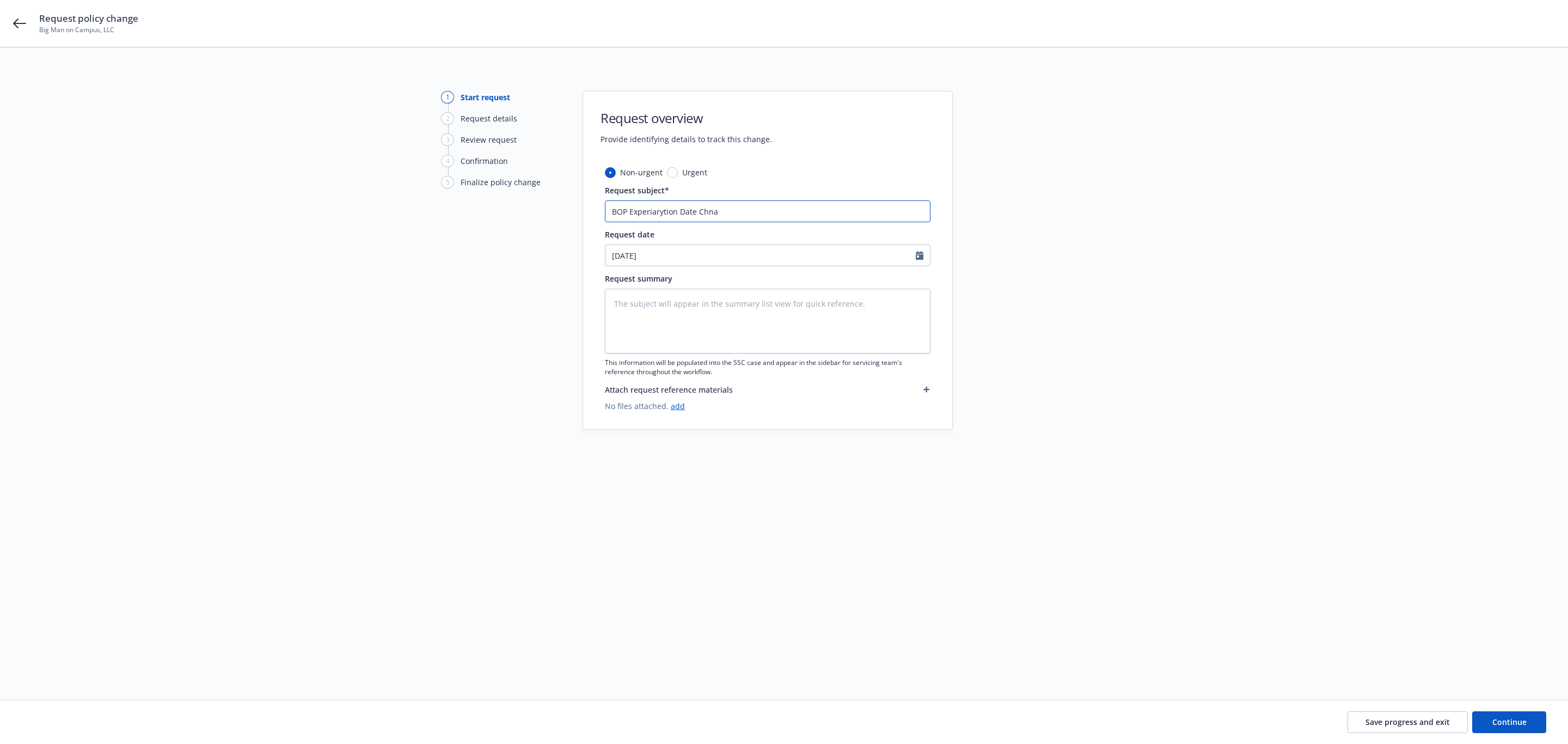
type textarea "x"
type input "BOP Experiarytion Date Chnag"
type textarea "x"
type input "BOP Experiarytion Date Chnage"
type textarea "x"
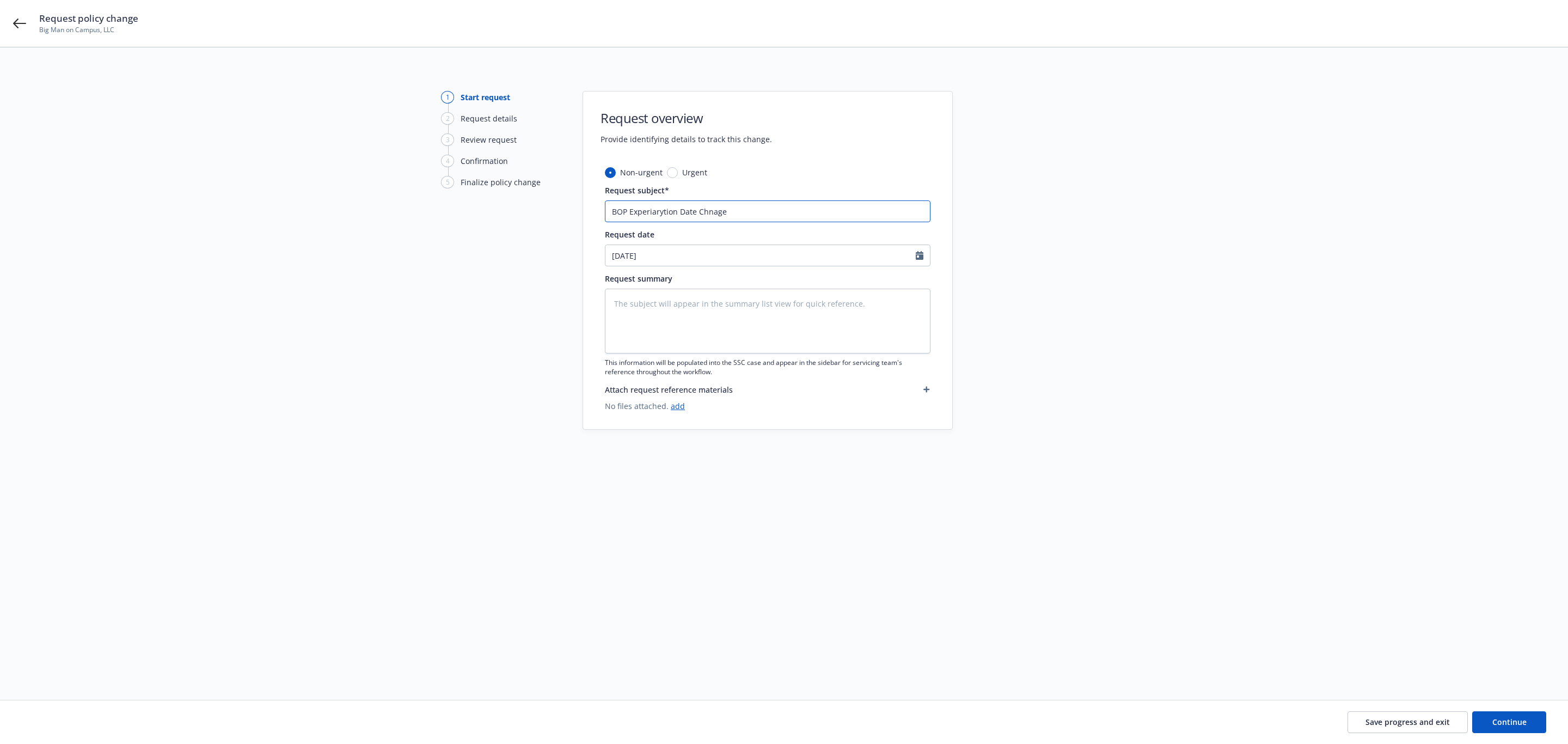
type input "BOP Expiration Date Chnage"
type textarea "x"
type input "BOP Expiration Date Change"
click at [711, 314] on textarea at bounding box center [768, 321] width 326 height 65
type textarea "x"
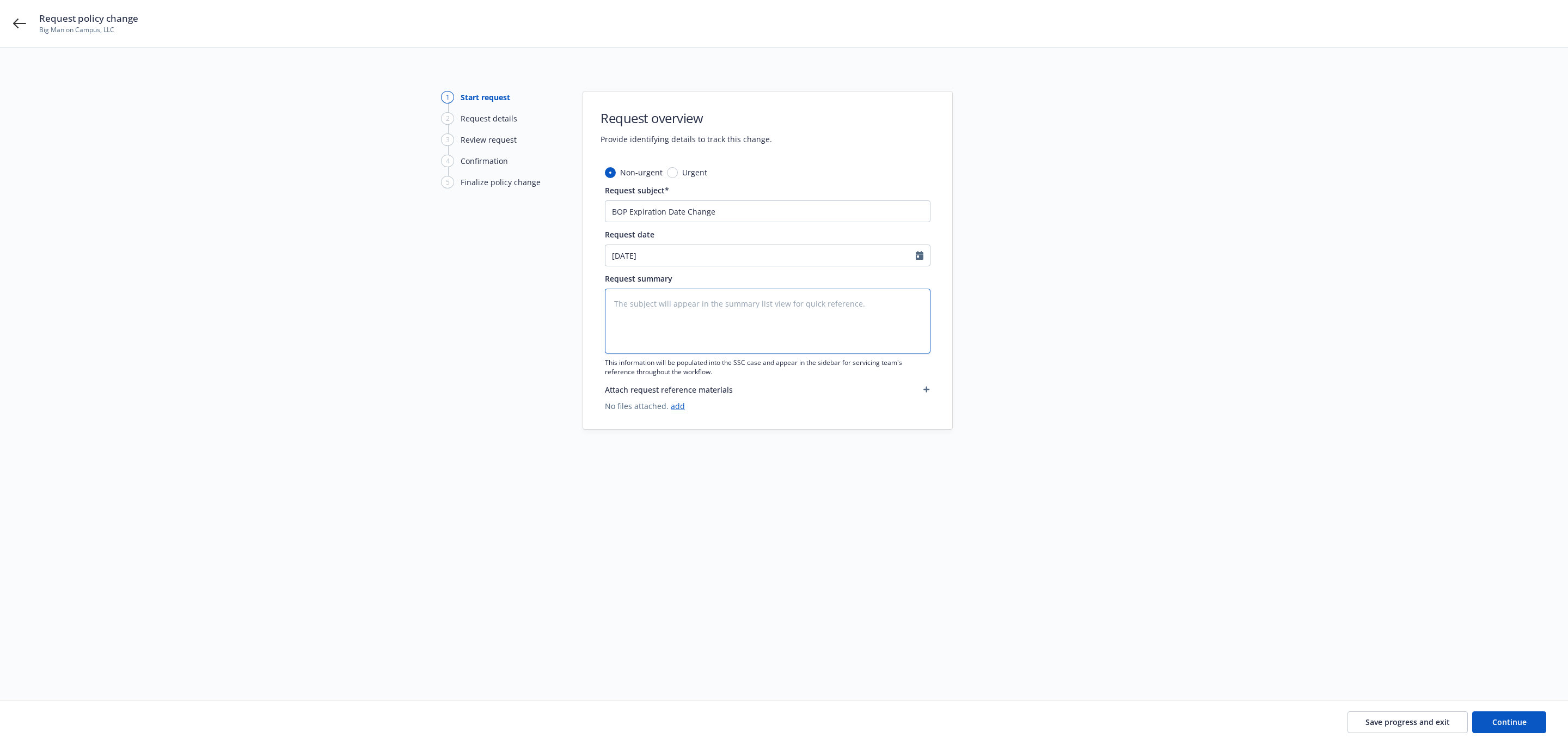
type textarea "N"
type textarea "x"
type textarea "Ne"
type textarea "x"
type textarea "New"
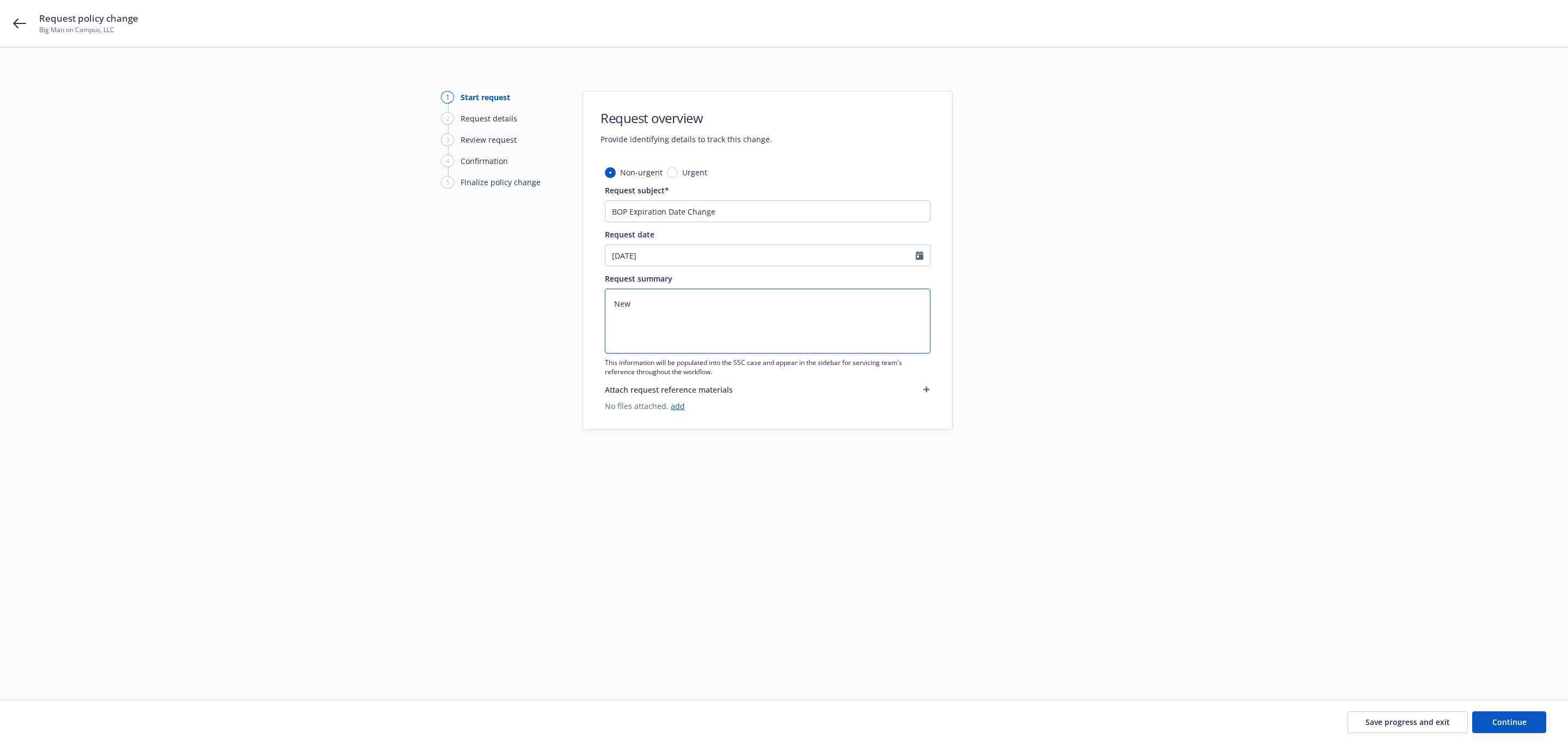
type textarea "x"
type textarea "New"
type textarea "x"
type textarea "New E"
type textarea "x"
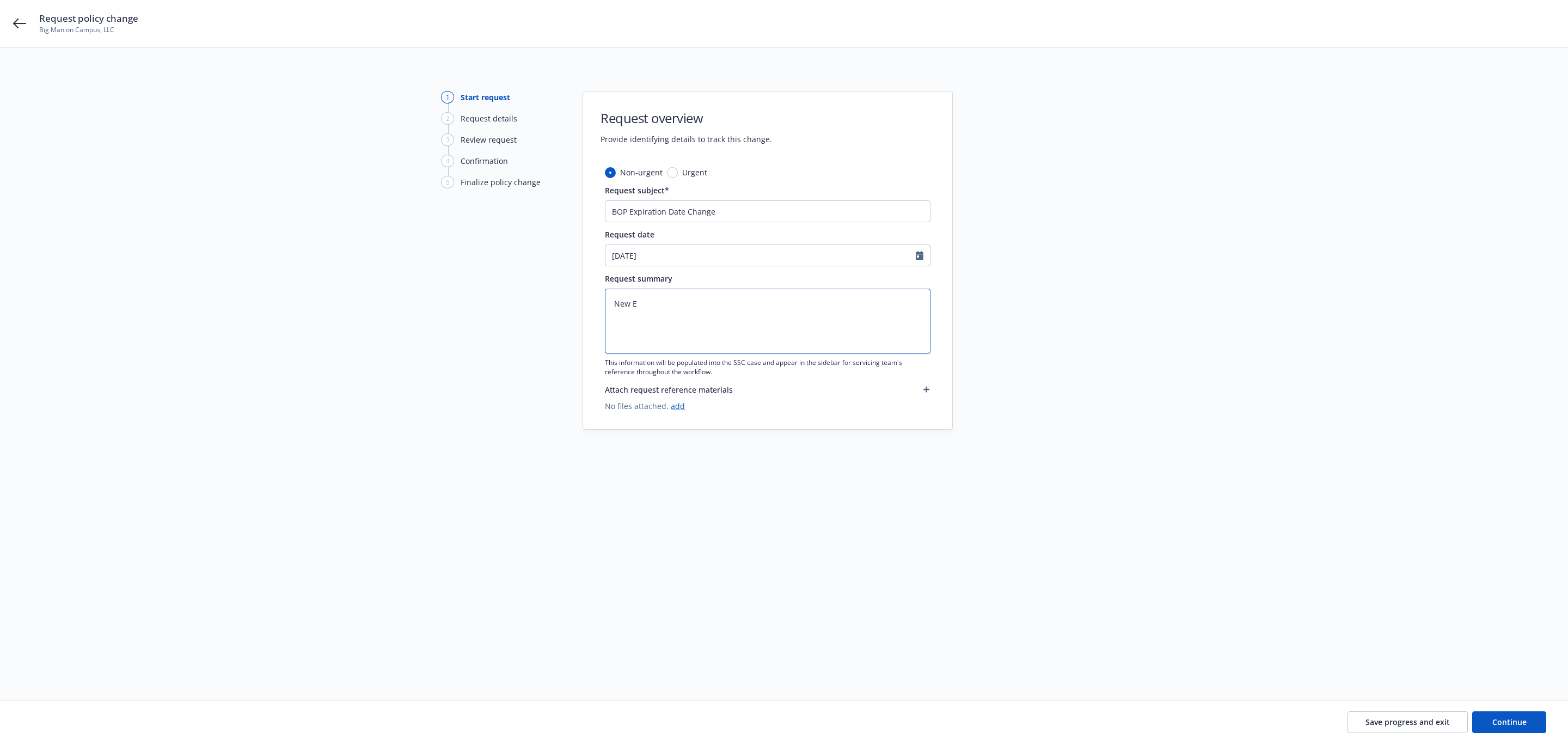
type textarea "New Ex"
type textarea "x"
type textarea "New Exp"
type textarea "x"
type textarea "New Exp"
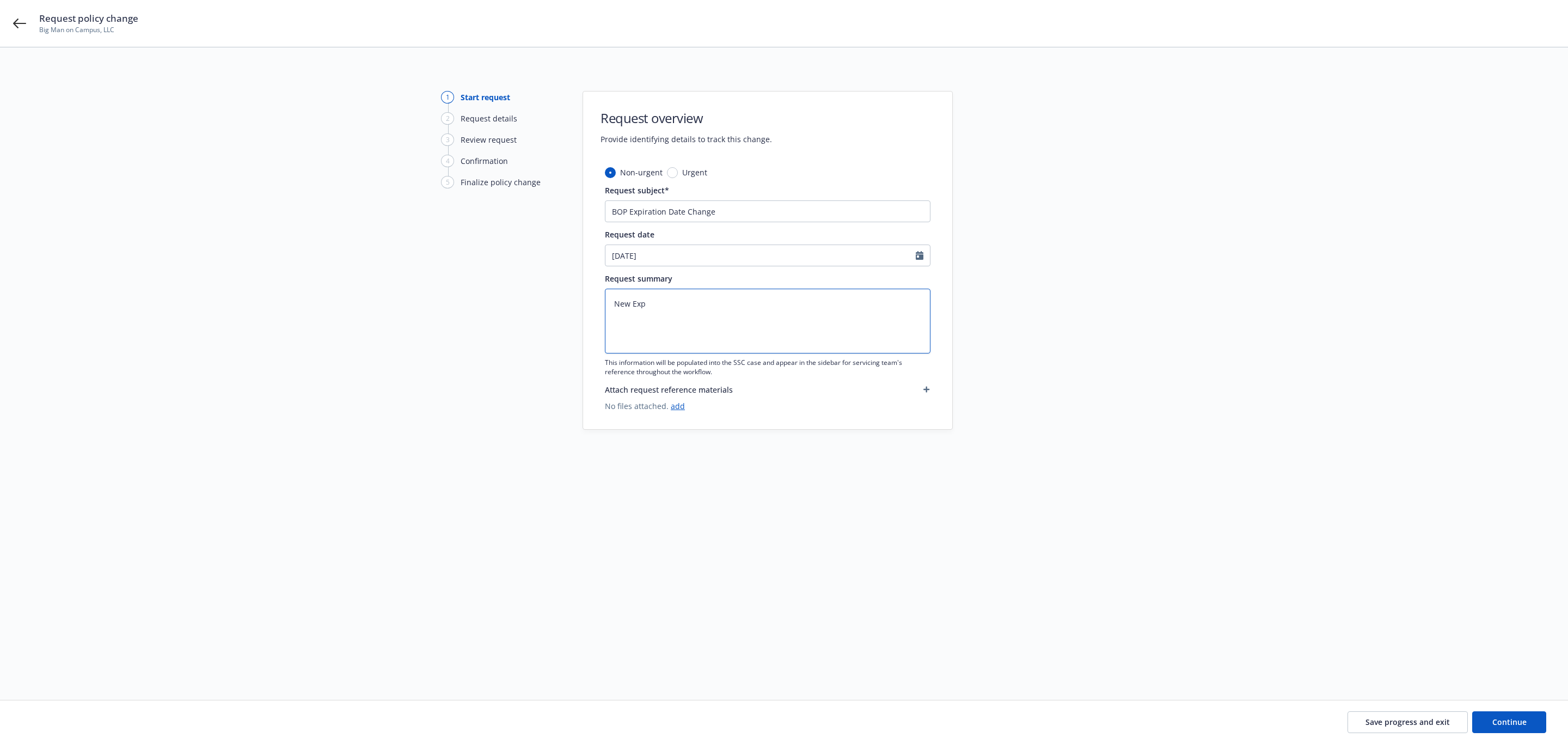
type textarea "x"
type textarea "New Exp D"
type textarea "x"
type textarea "New Exp Da"
type textarea "x"
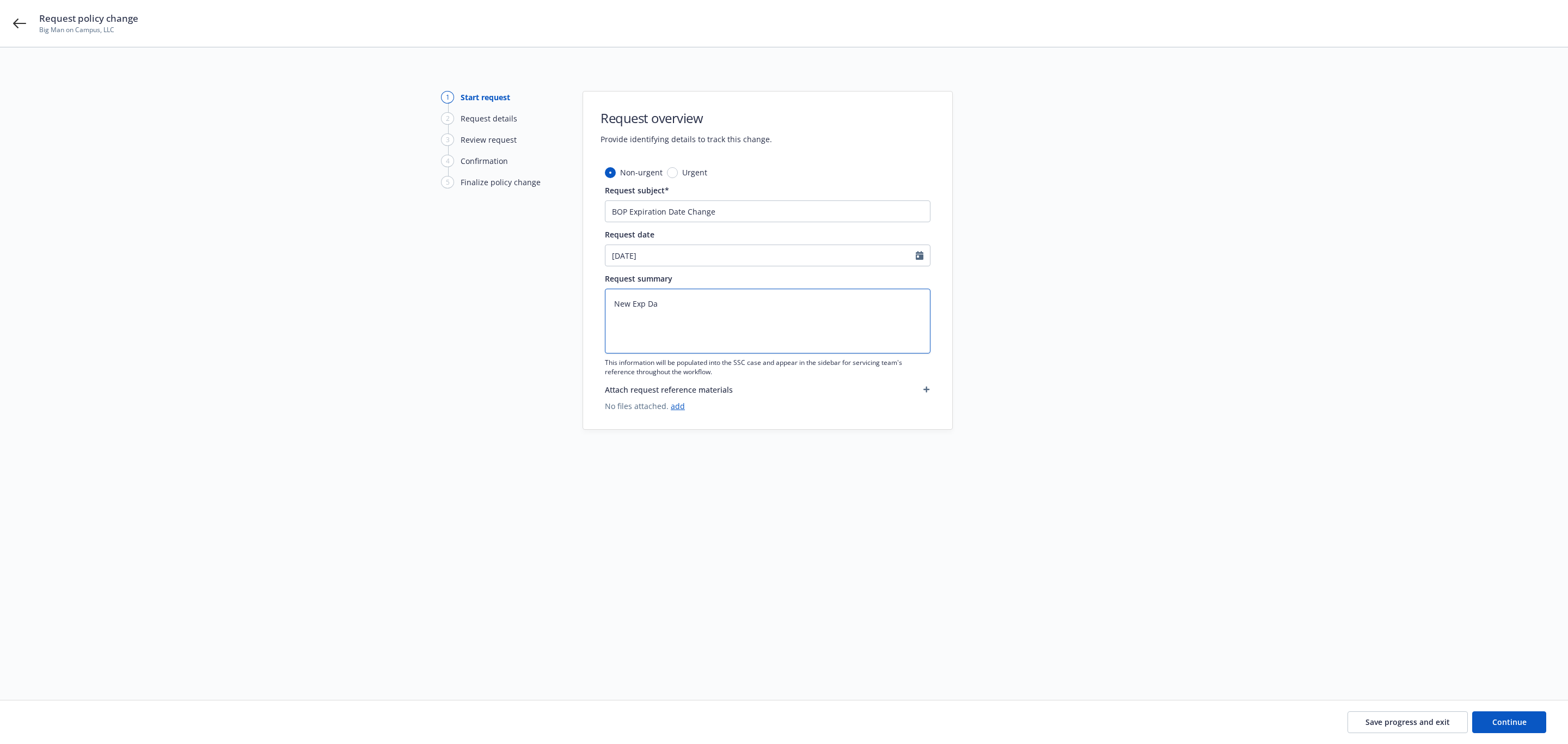
type textarea "New Exp Dat"
type textarea "x"
type textarea "New Exp Date"
type textarea "x"
type textarea "New Exp Date"
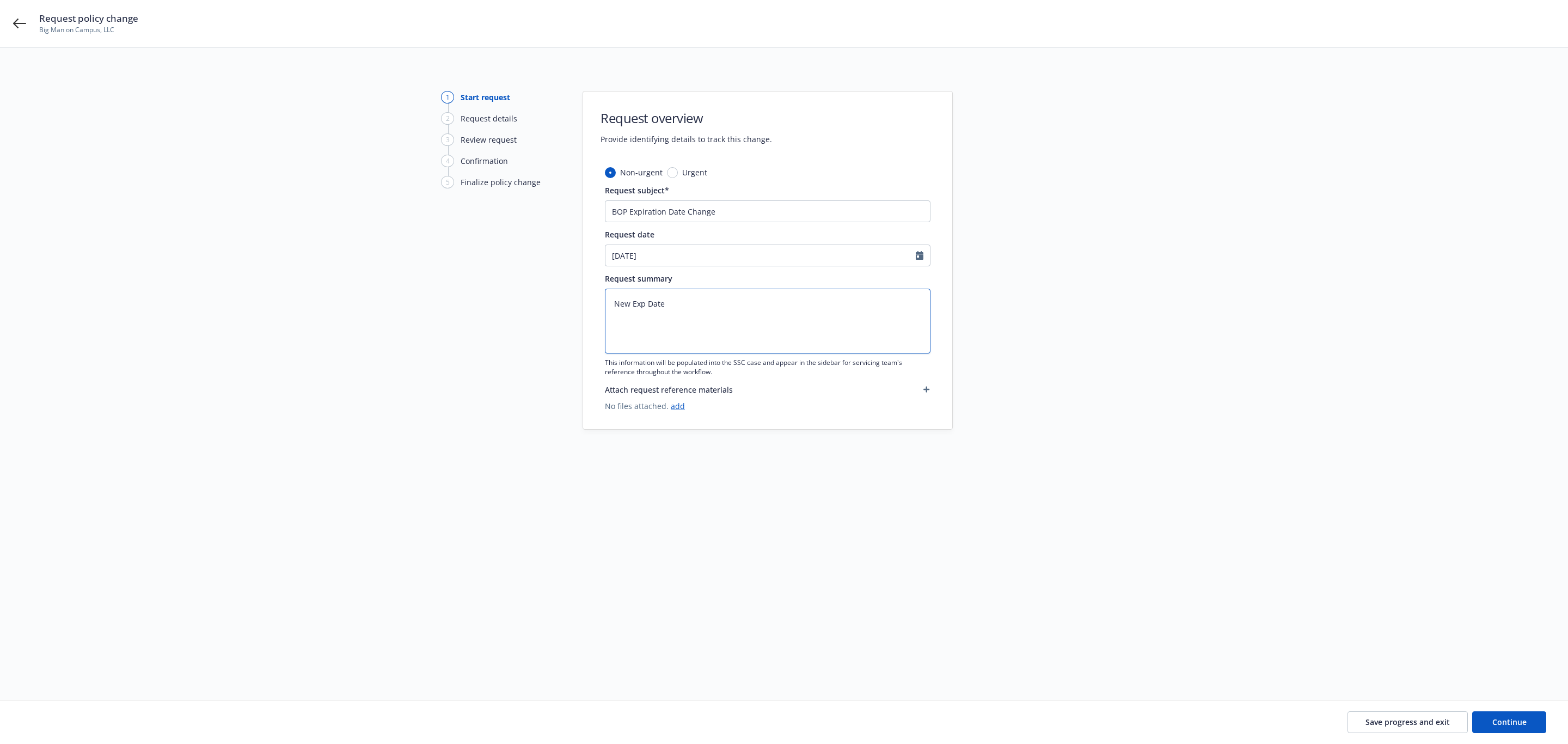
type textarea "x"
type textarea "New Exp Date 1"
type textarea "x"
type textarea "New Exp Date 11"
type textarea "x"
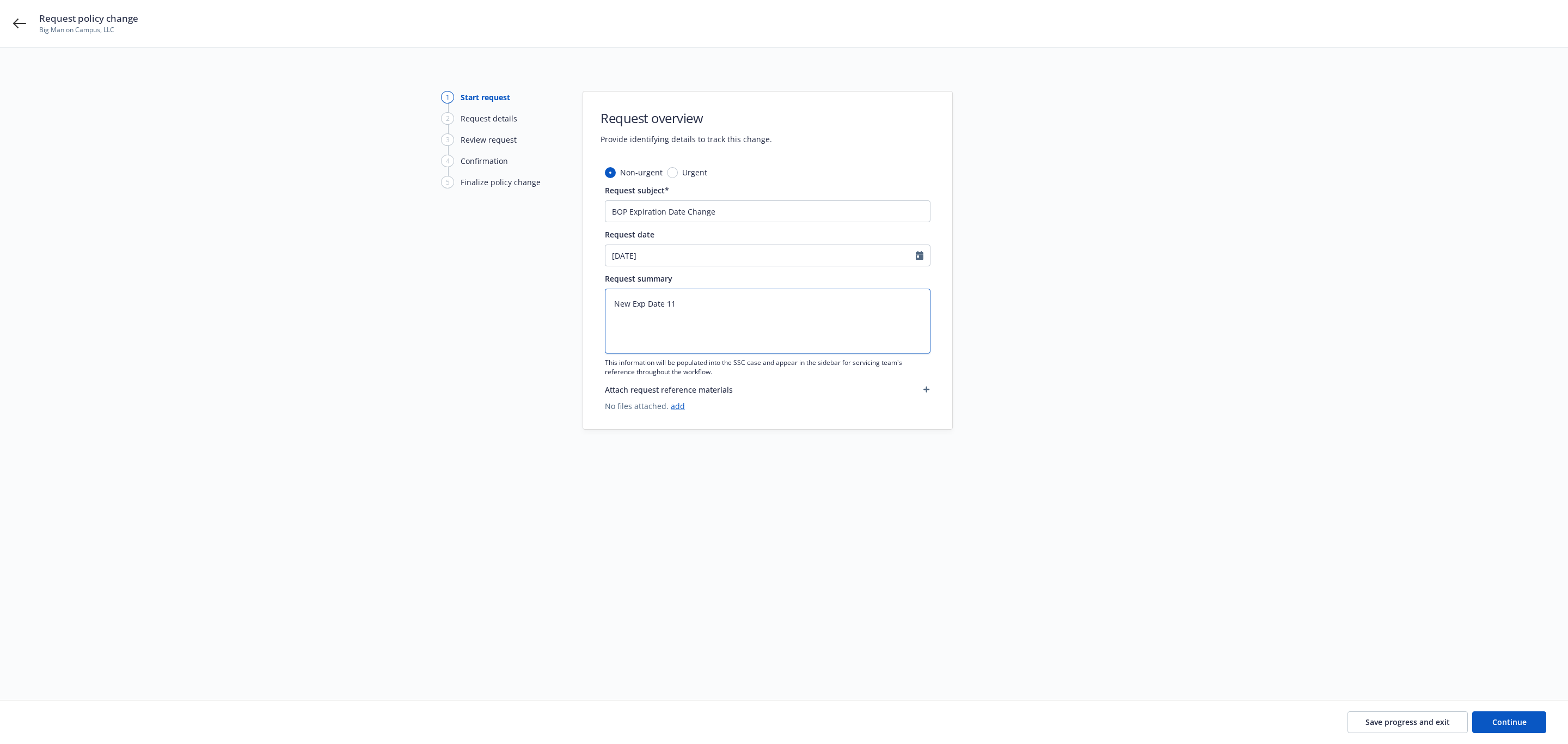
type textarea "New Exp Date 11-"
type textarea "x"
type textarea "New Exp Date 11-1"
type textarea "x"
type textarea "New Exp Date 11-16"
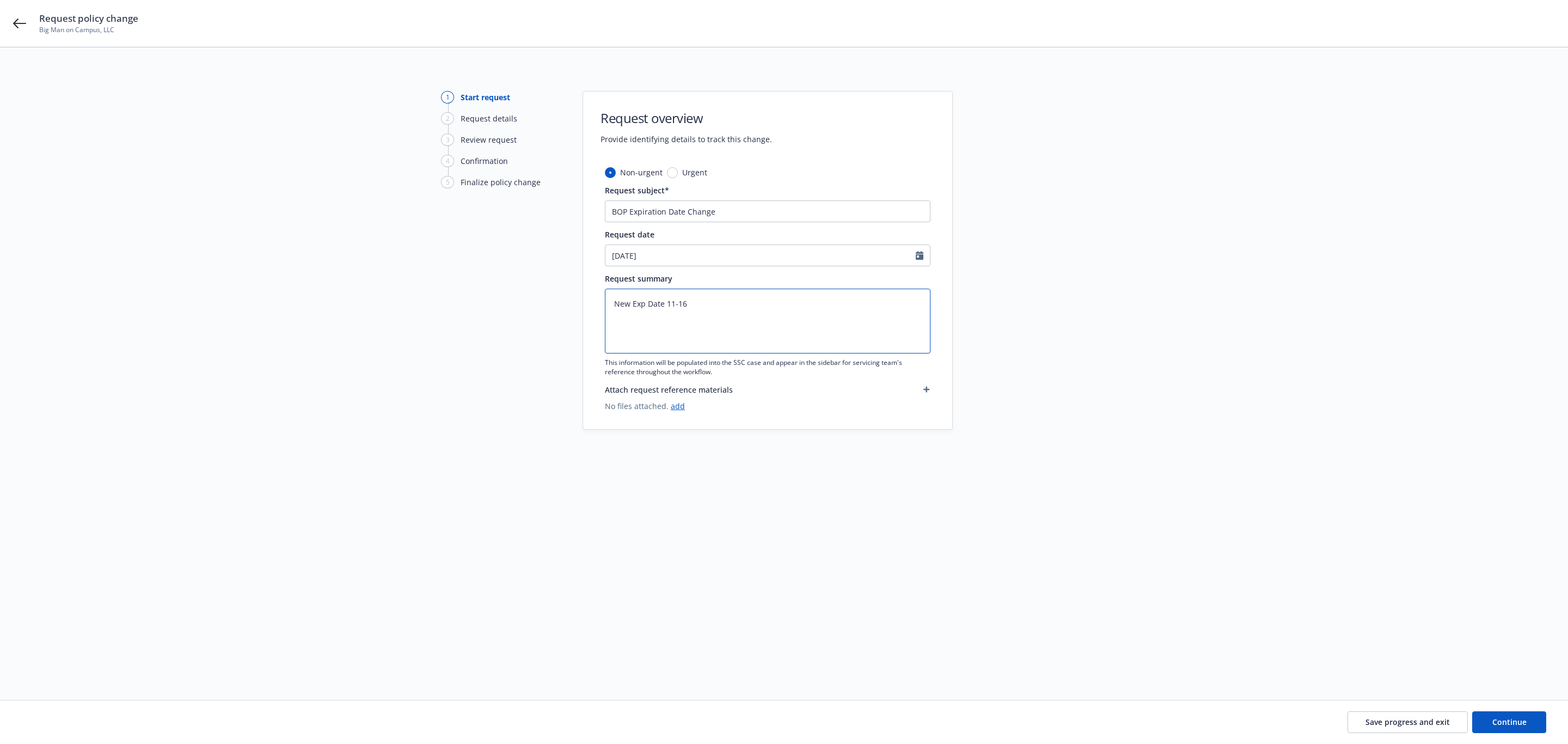
type textarea "x"
type textarea "New Exp Date 11-16-"
type textarea "x"
type textarea "New Exp Date 11-16-2"
type textarea "x"
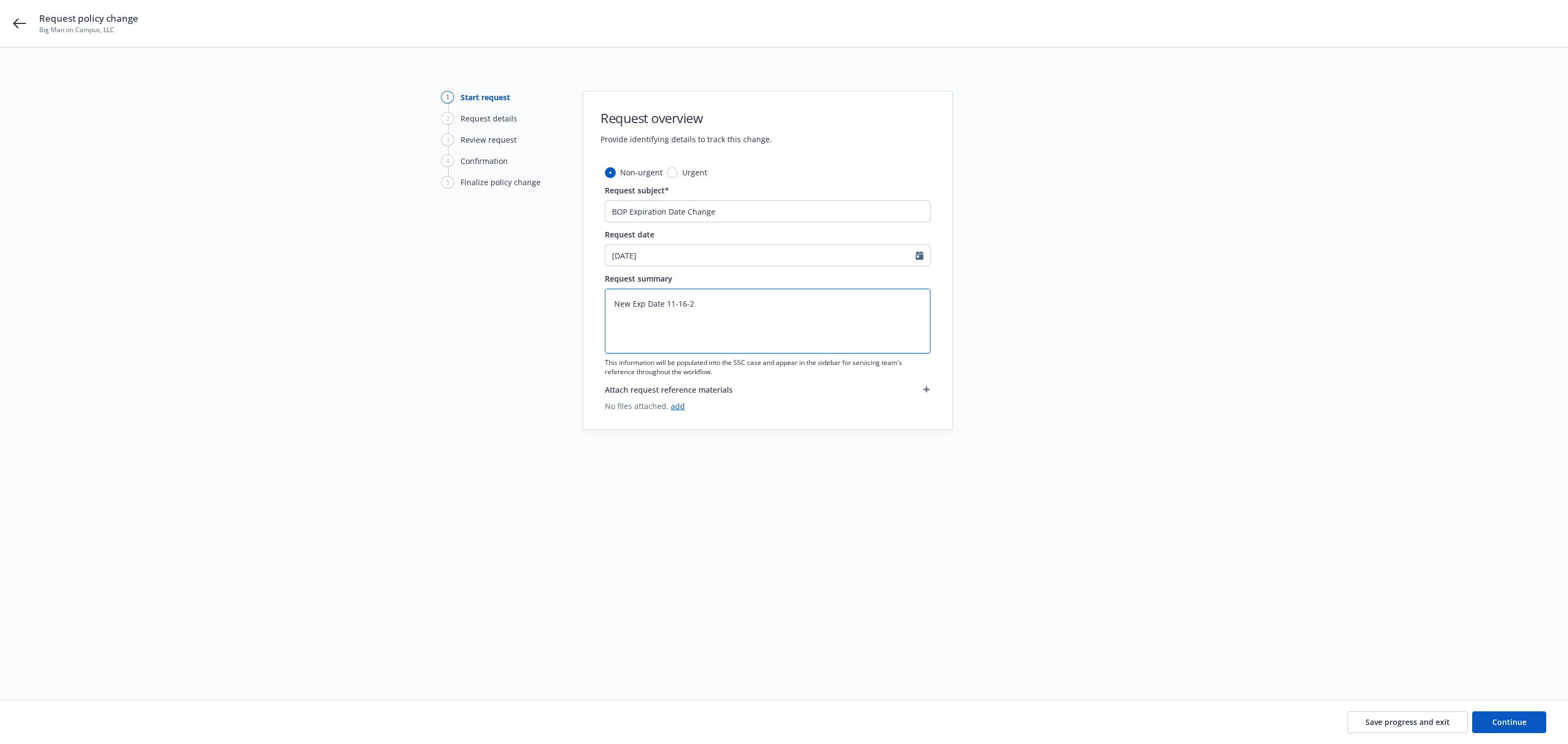
type textarea "New Exp Date [DATE]"
type textarea "x"
type textarea "New Exp Date [DATE]"
type textarea "x"
type textarea "New Exp Date [DATE]"
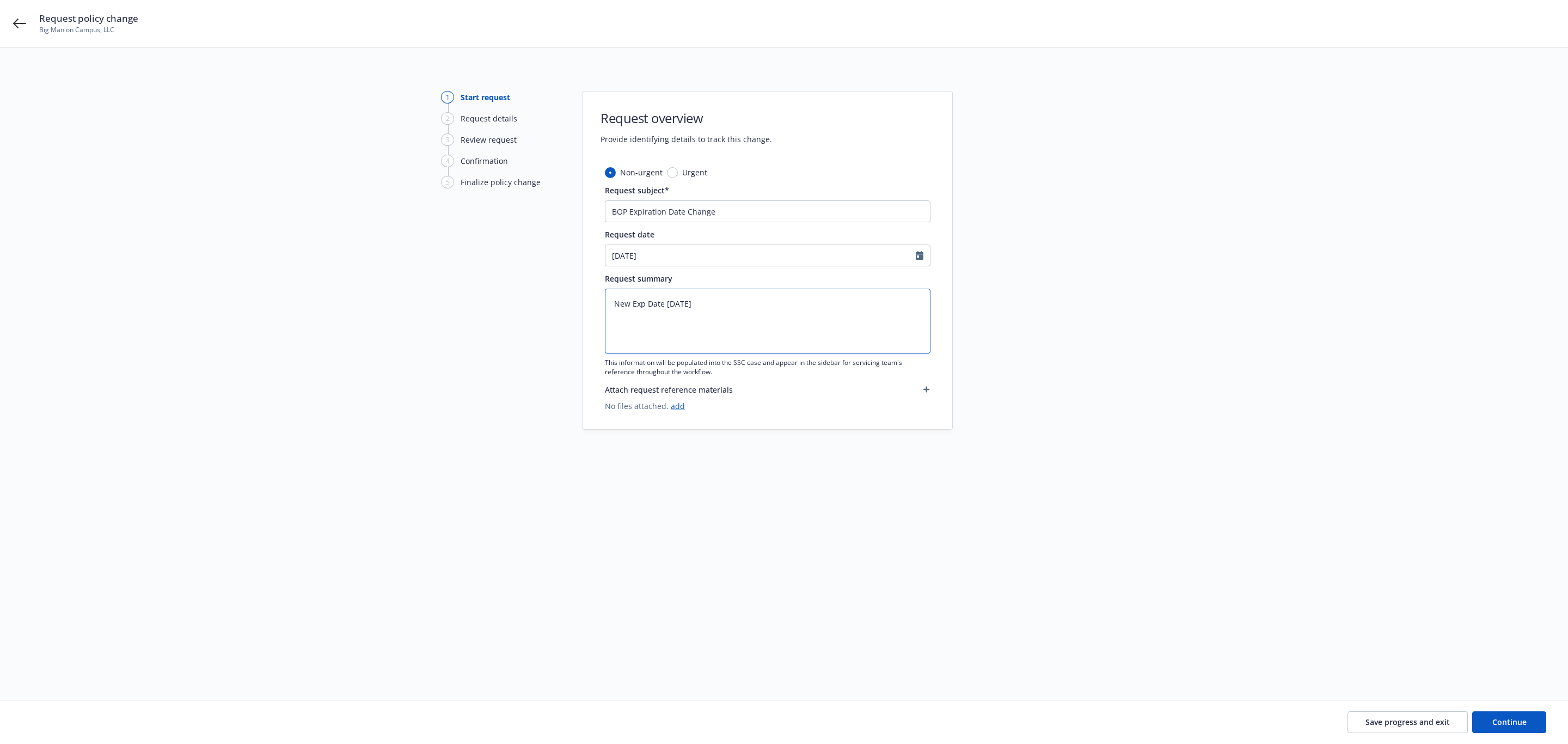
type textarea "x"
type textarea "New Exp Date [DATE] D"
type textarea "x"
type textarea "New Exp Date [DATE] Du"
type textarea "x"
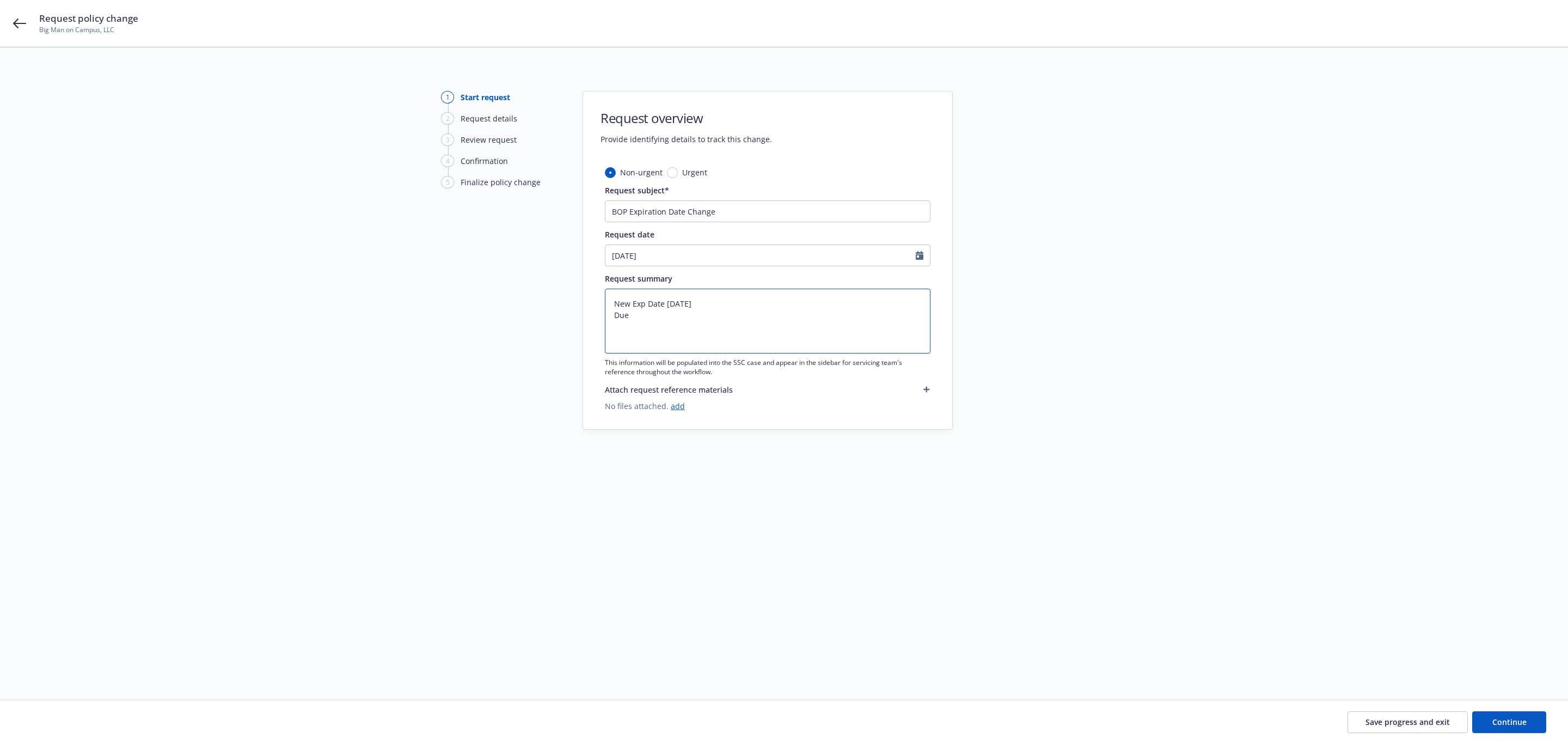
type textarea "New Exp Date [DATE] Due"
type textarea "x"
type textarea "New Exp Date [DATE] Due t"
type textarea "x"
type textarea "New Exp Date [DATE] Due to"
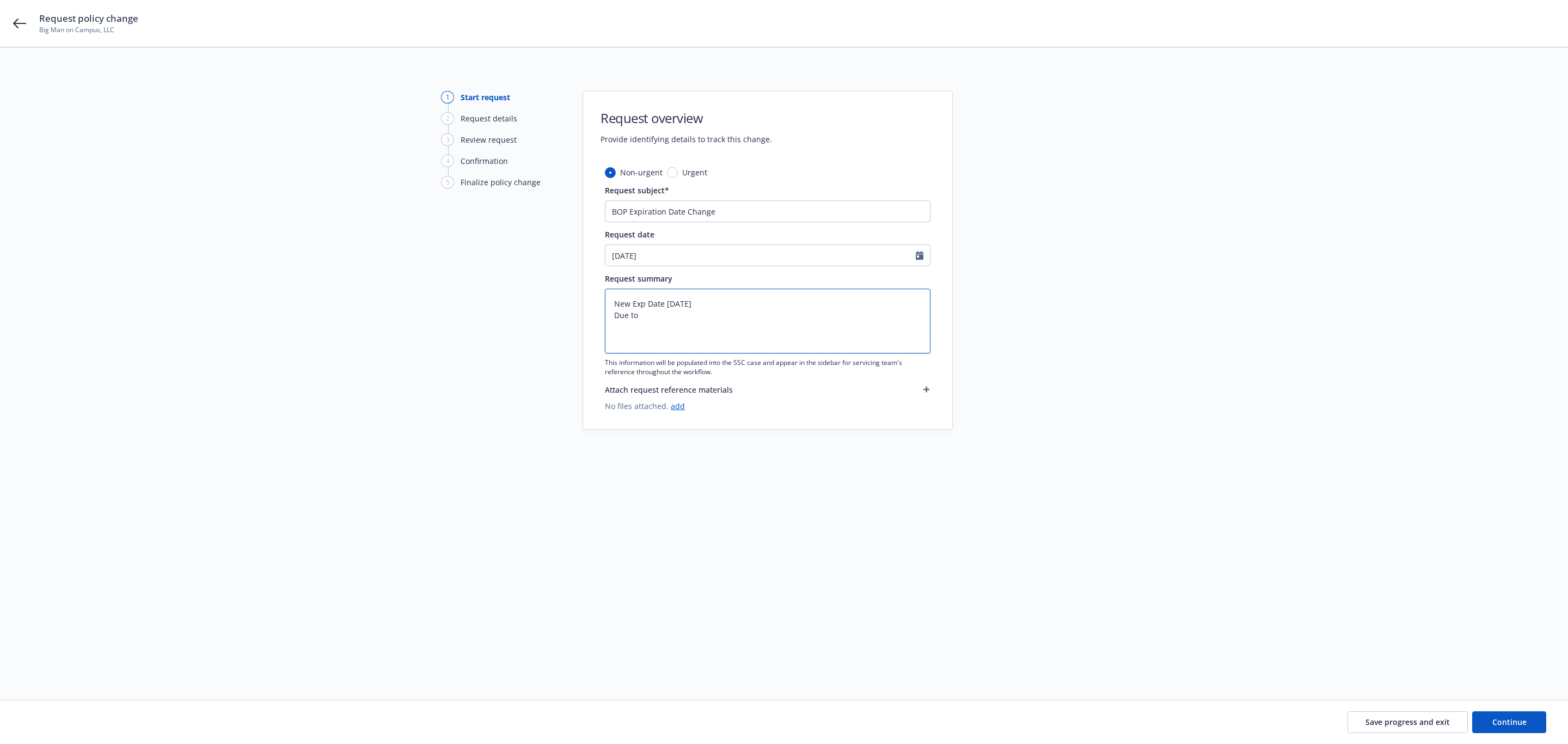
type textarea "x"
type textarea "New Exp Date [DATE] Due to"
type textarea "x"
type textarea "New Exp Date [DATE] Due to N"
type textarea "x"
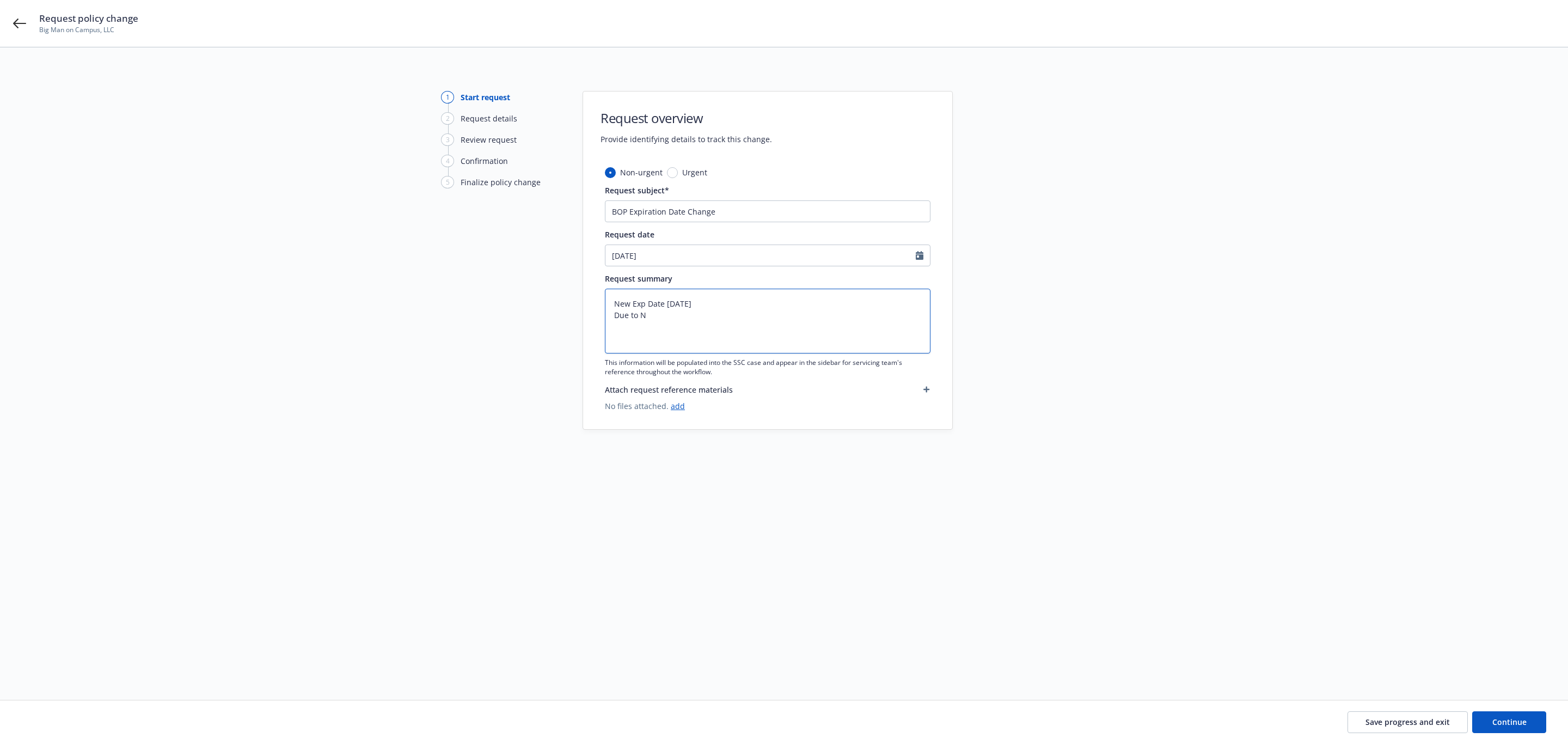
type textarea "New Exp Date [DATE] Due to No"
type textarea "x"
type textarea "New Exp Date [DATE] Due to Non"
type textarea "x"
type textarea "New Exp Date [DATE] Due to Non-"
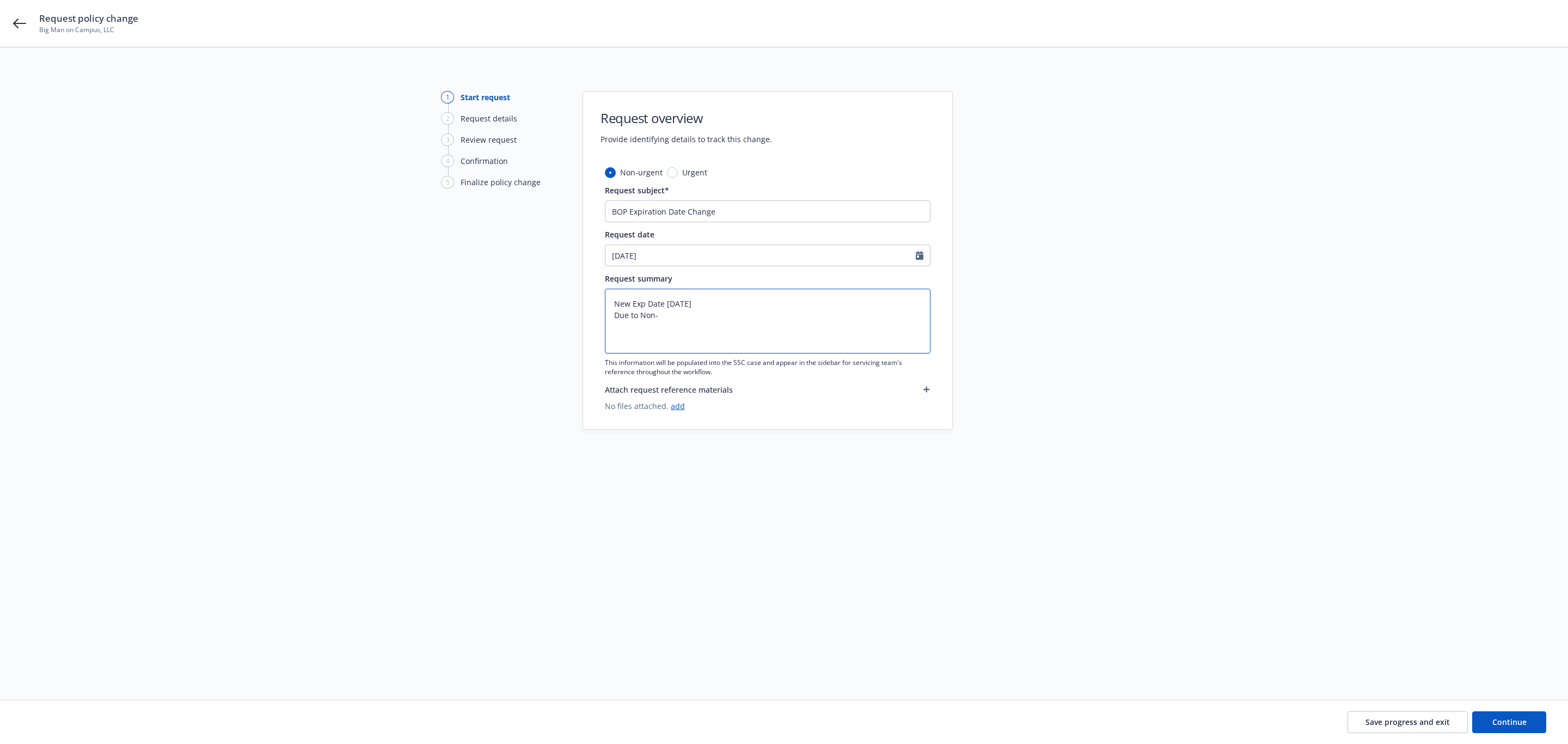
type textarea "x"
type textarea "New Exp Date [DATE] Due to Non-R"
type textarea "x"
type textarea "New Exp Date [DATE] Due to Non-Re"
type textarea "x"
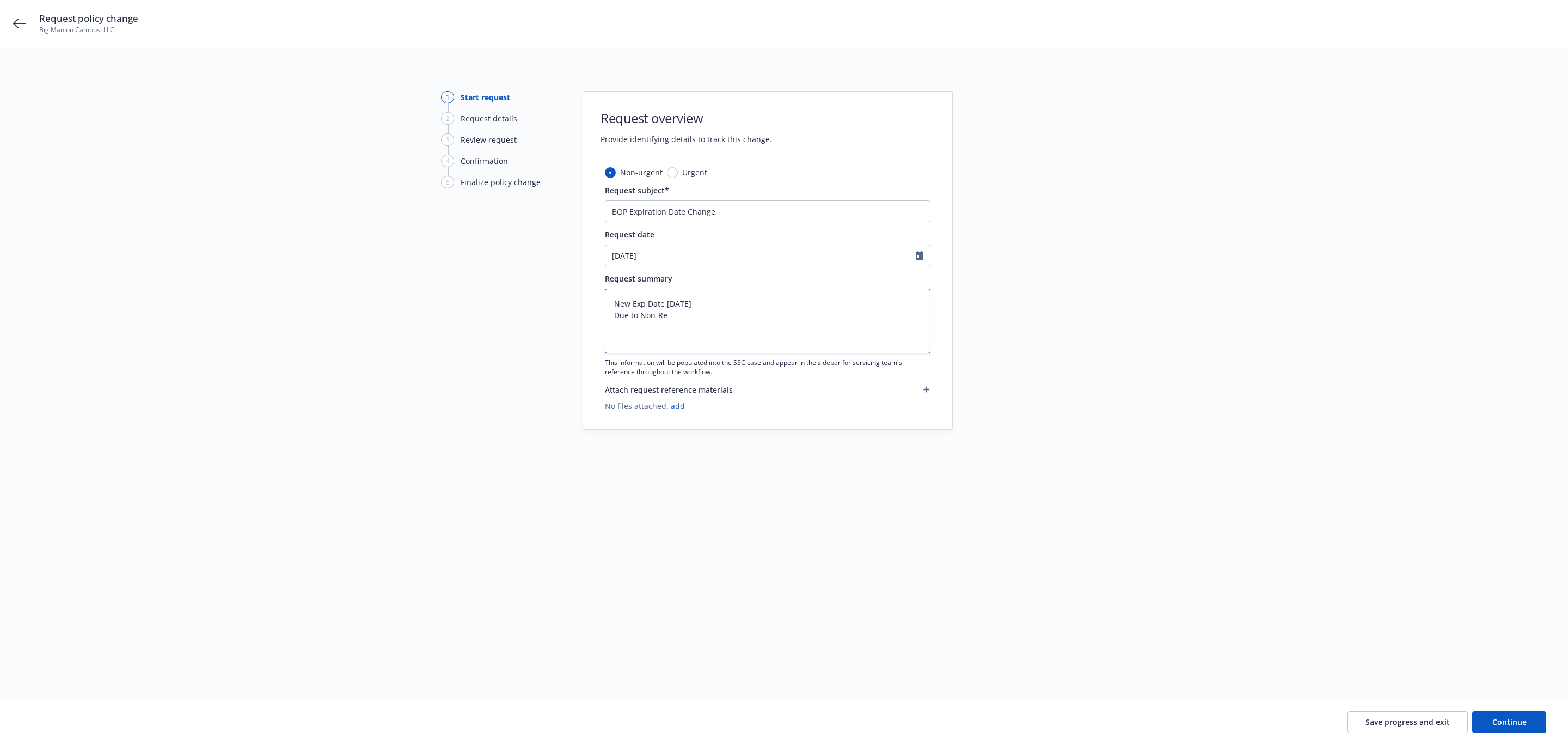
type textarea "New Exp Date [DATE] Due to Non-Ren"
type textarea "x"
type textarea "New Exp Date [DATE] Due to Non-[PERSON_NAME]"
type textarea "x"
type textarea "New Exp Date [DATE] Due to Non-Renew"
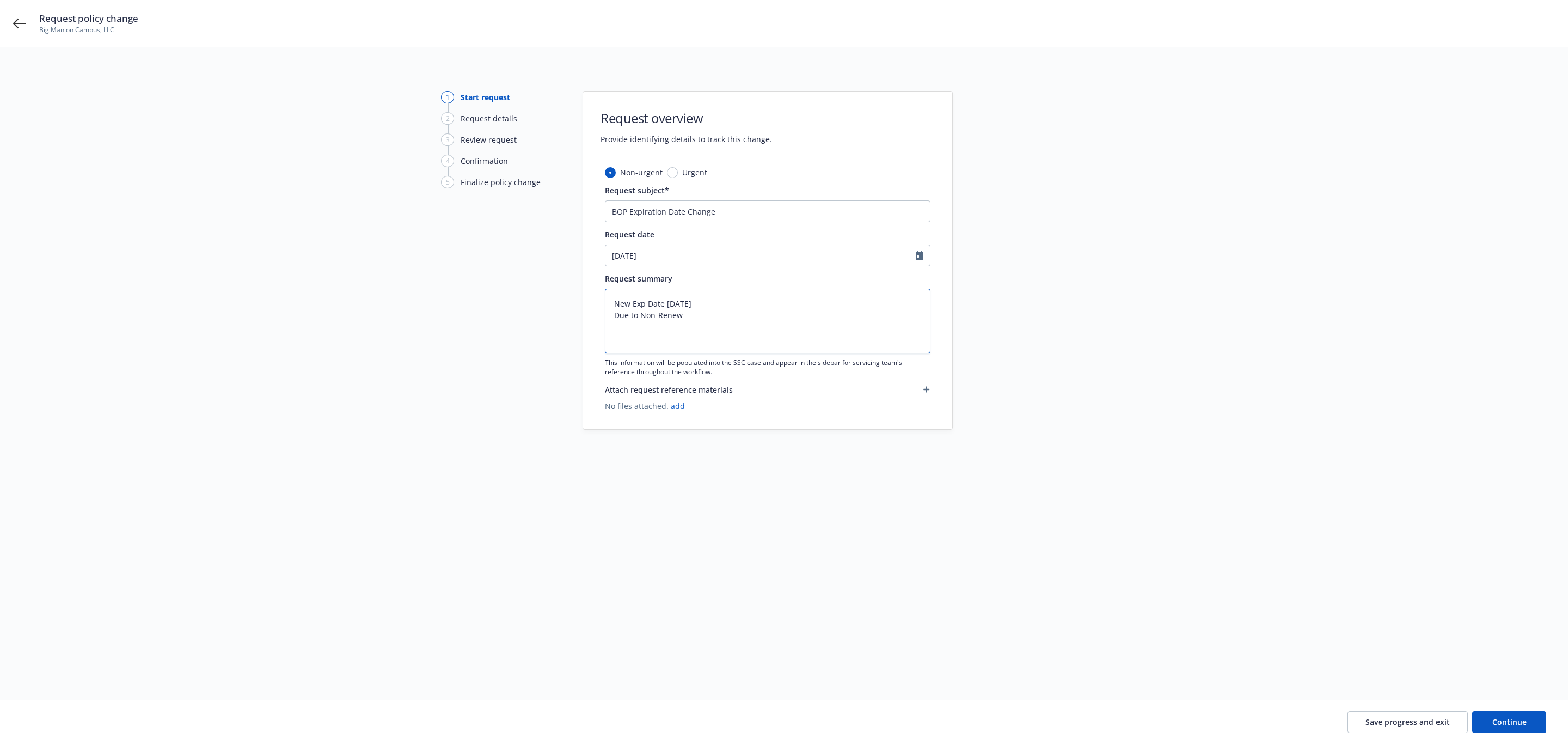
type textarea "x"
type textarea "New Exp Date [DATE] Due to Non-Renewa"
type textarea "x"
type textarea "New Exp Date [DATE] Due to Non-Renewal"
click at [1539, 723] on button "Continue" at bounding box center [1509, 722] width 74 height 22
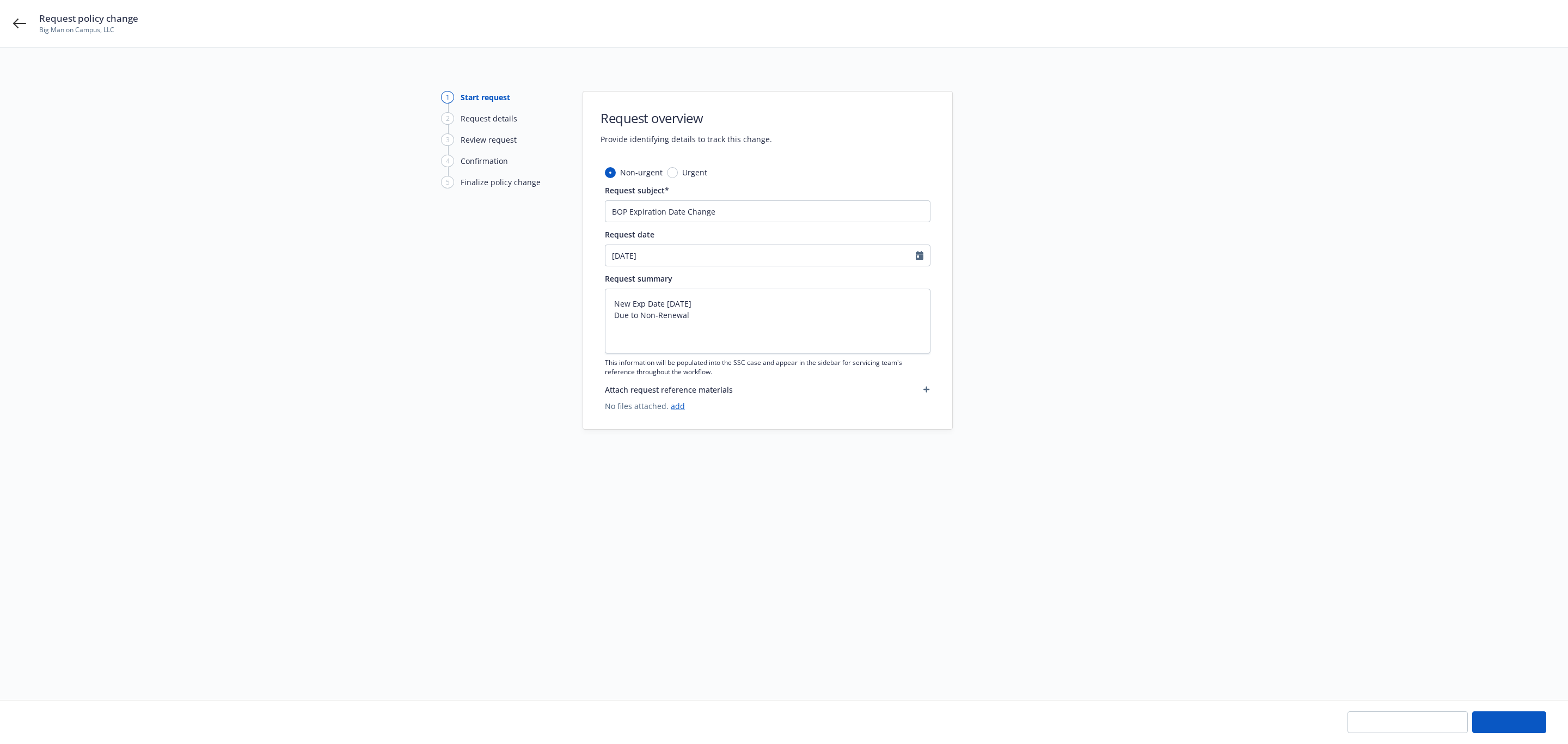
type textarea "x"
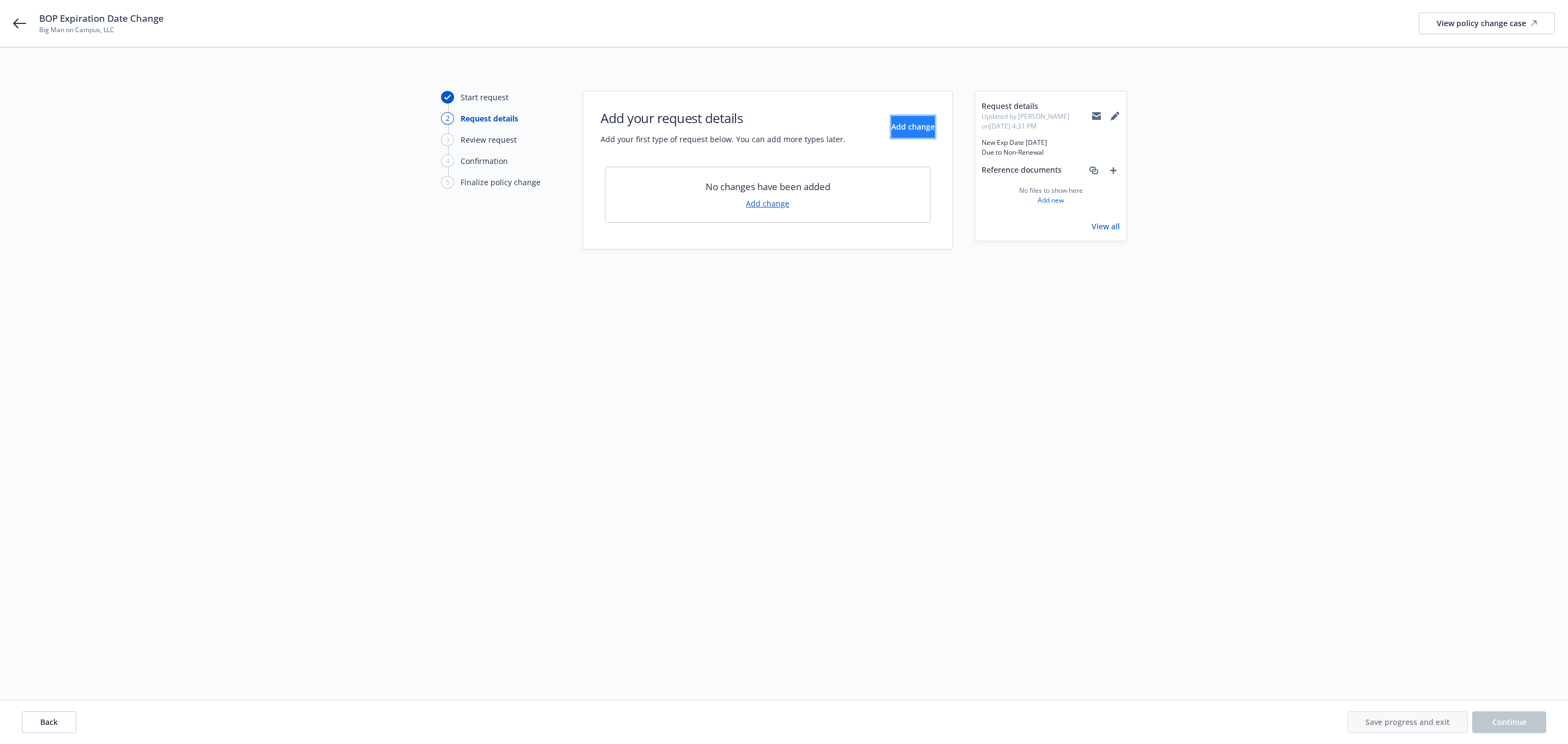
click at [920, 123] on button "Add change" at bounding box center [913, 126] width 44 height 22
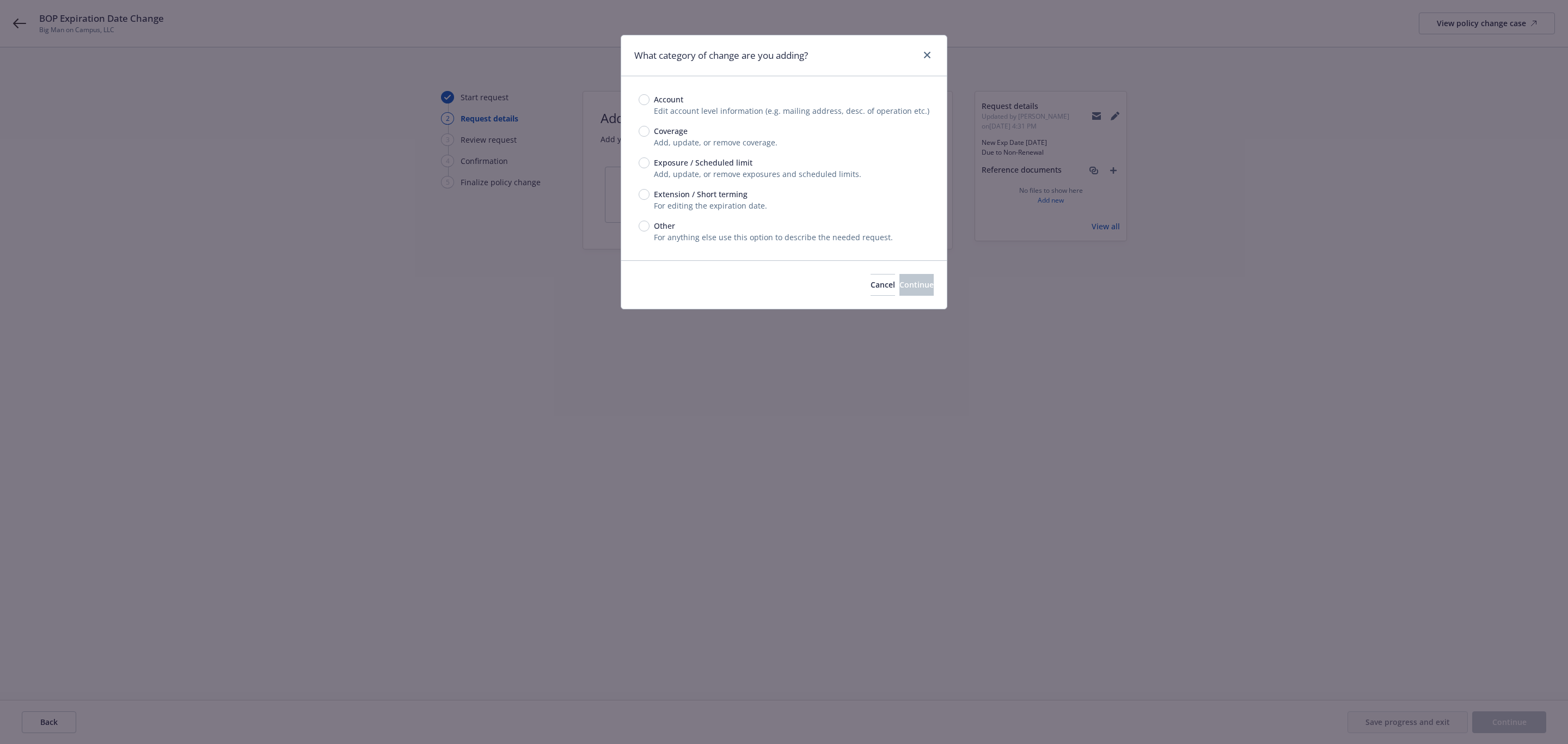
click at [719, 192] on span "Extension / Short terming" at bounding box center [701, 193] width 94 height 11
click at [649, 192] on input "Extension / Short terming" at bounding box center [644, 194] width 11 height 11
radio input "true"
click at [899, 278] on button "Continue" at bounding box center [916, 285] width 34 height 22
type textarea "x"
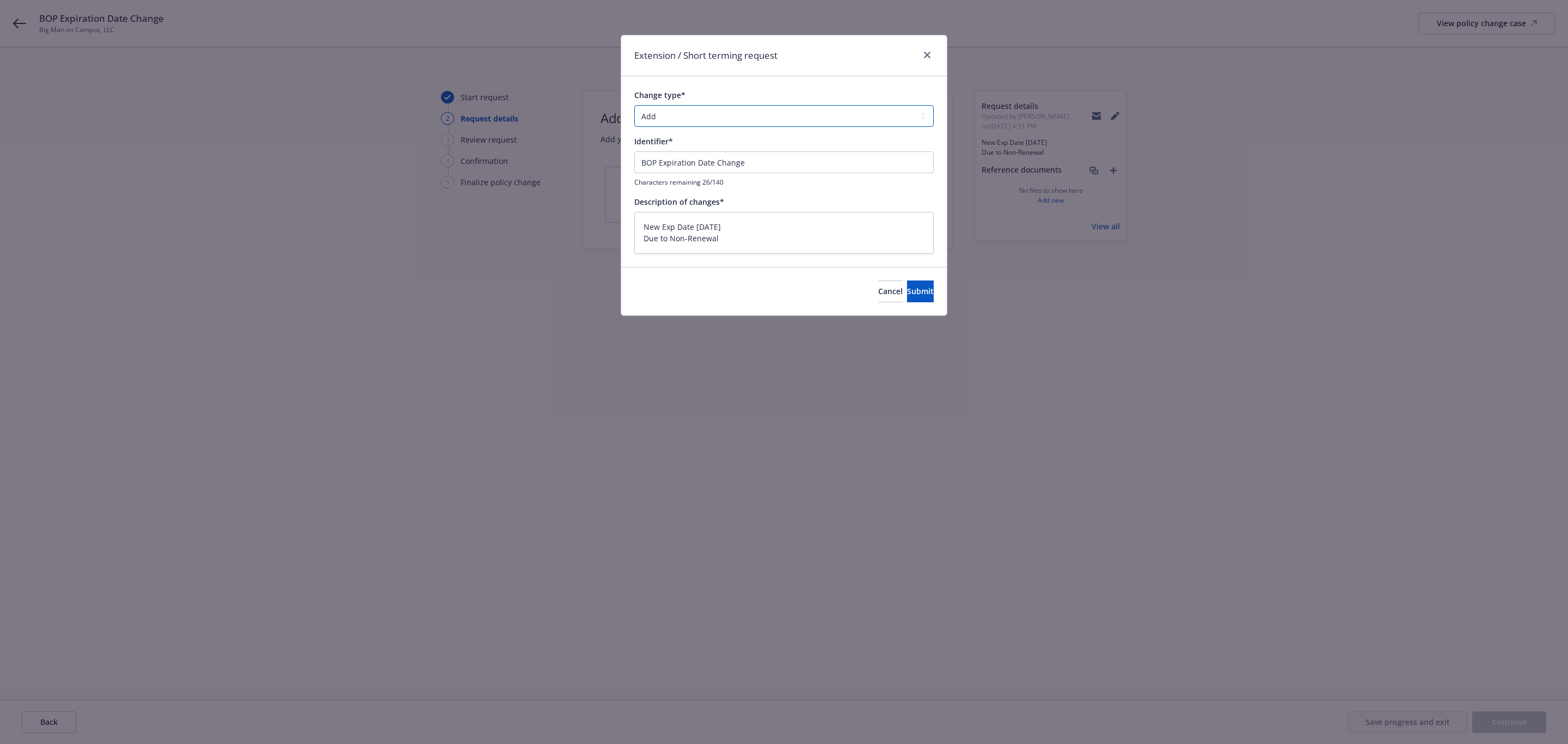
click at [712, 126] on select "Add Audit Change Remove" at bounding box center [784, 117] width 300 height 22
select select "CHANGE"
click at [634, 106] on select "Add Audit Change Remove" at bounding box center [784, 117] width 300 height 22
click at [907, 299] on button "Submit" at bounding box center [920, 292] width 27 height 22
type textarea "x"
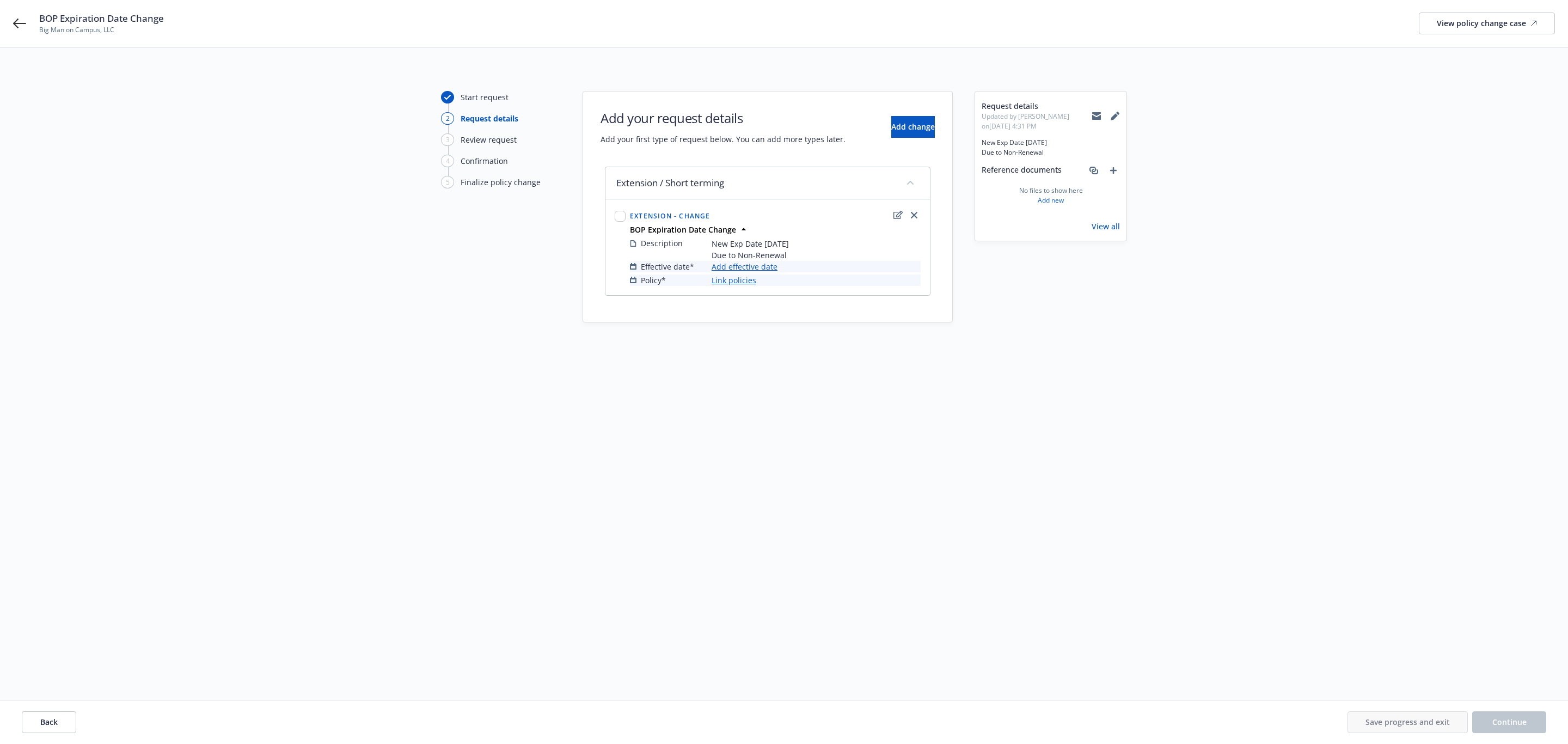
click at [739, 270] on link "Add effective date" at bounding box center [745, 266] width 66 height 11
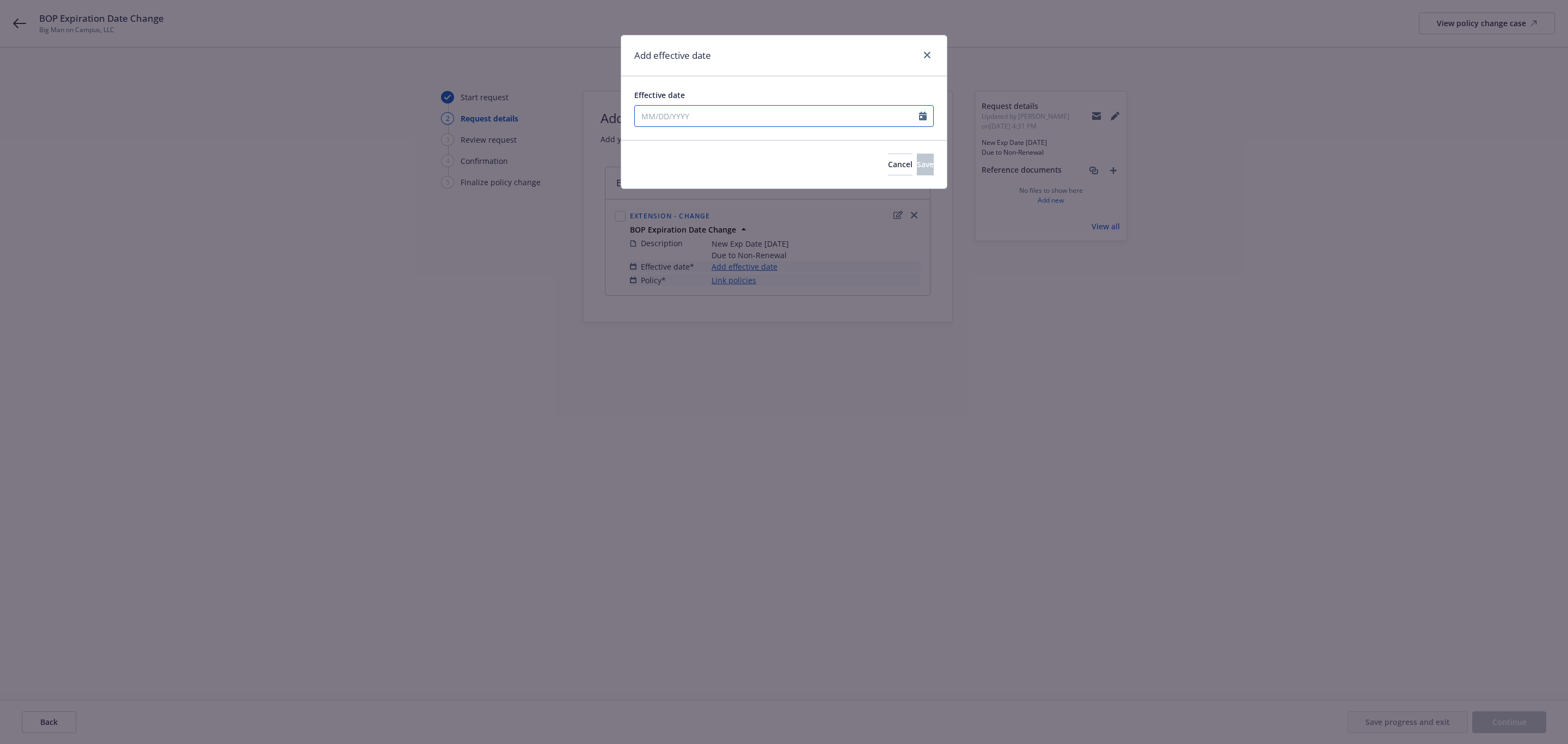
drag, startPoint x: 642, startPoint y: 115, endPoint x: 757, endPoint y: 112, distance: 115.0
click at [642, 115] on input "Effective date" at bounding box center [777, 116] width 284 height 21
select select "9"
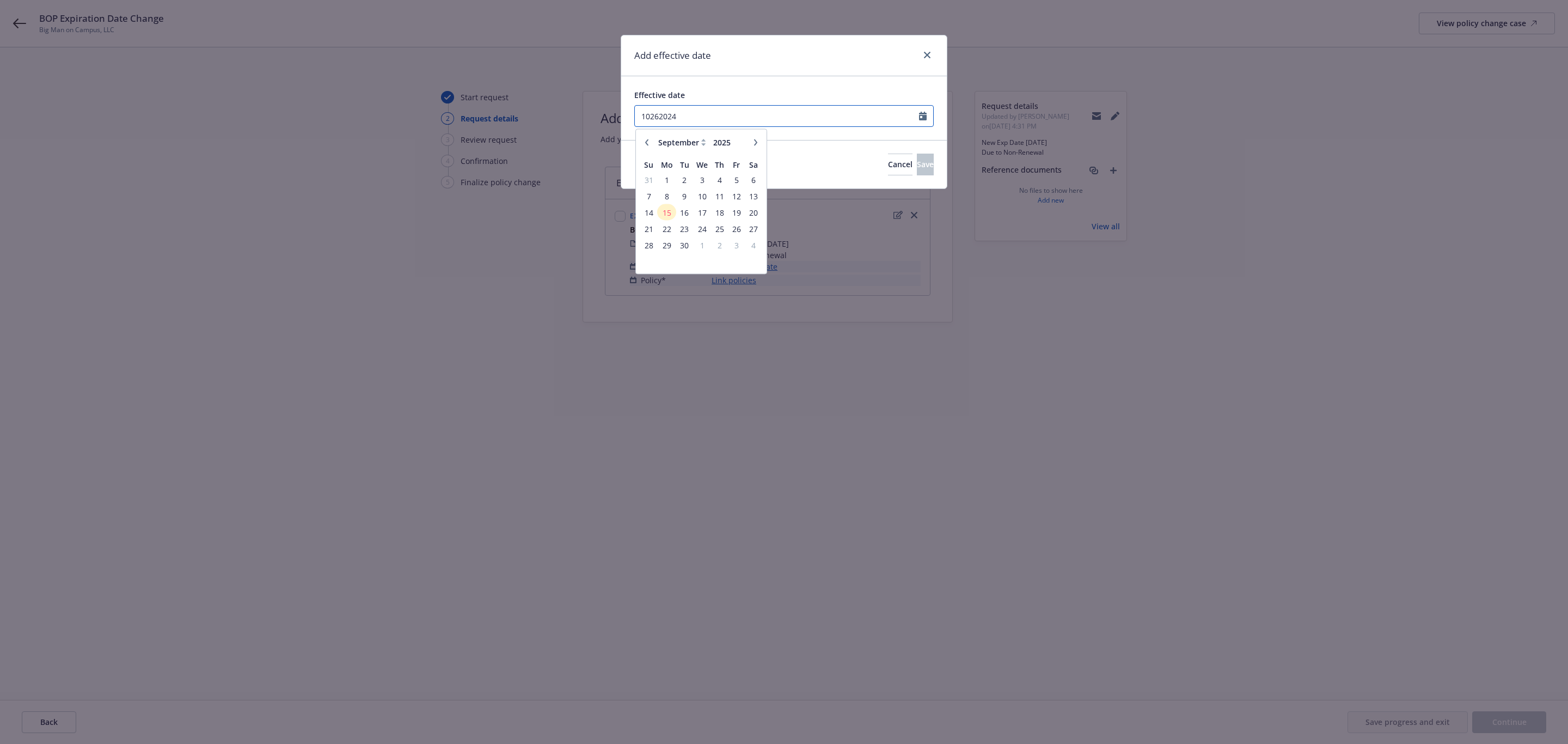
type input "10262024"
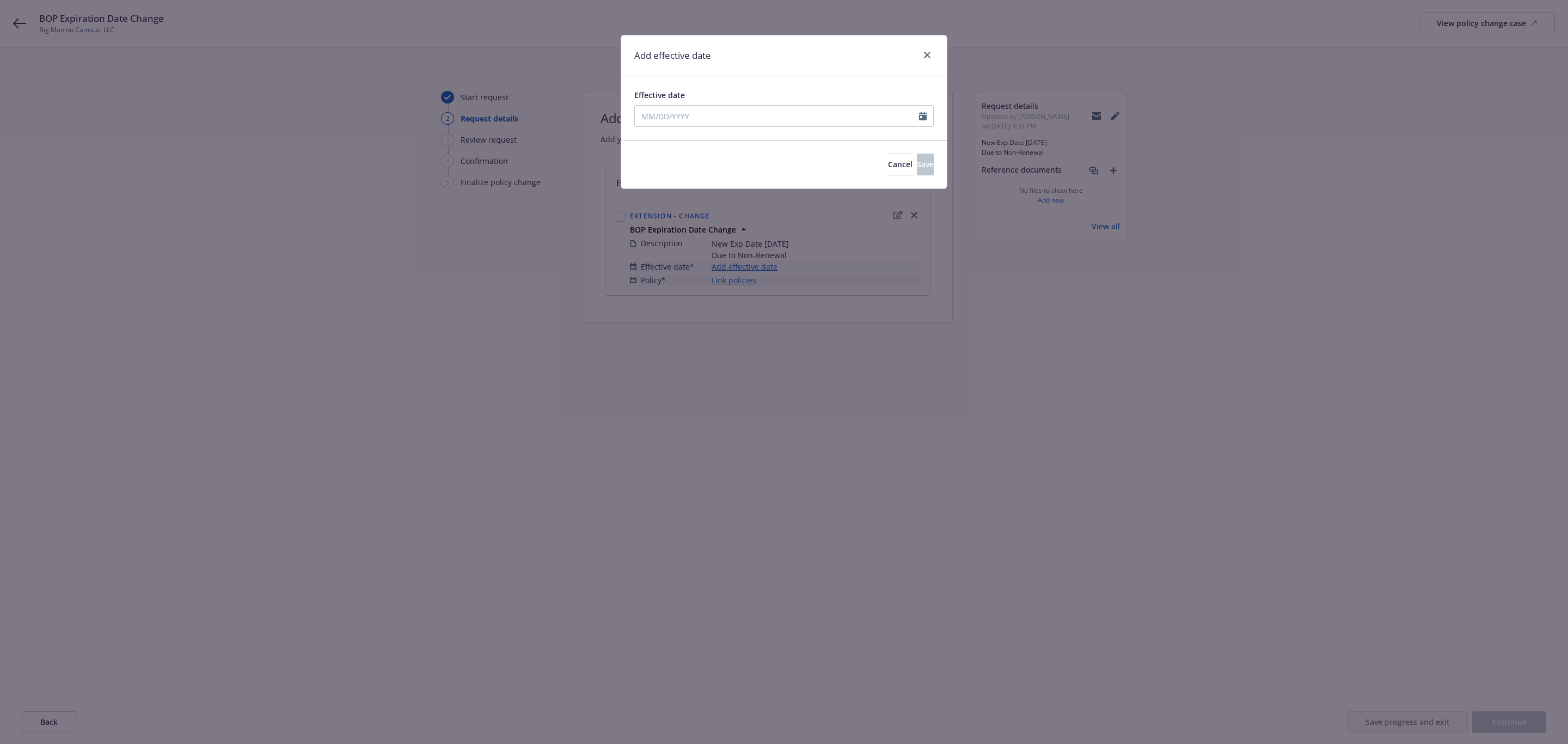
click at [765, 66] on div "Add effective date" at bounding box center [784, 56] width 326 height 41
click at [639, 115] on input "Effective date" at bounding box center [777, 116] width 284 height 21
select select "9"
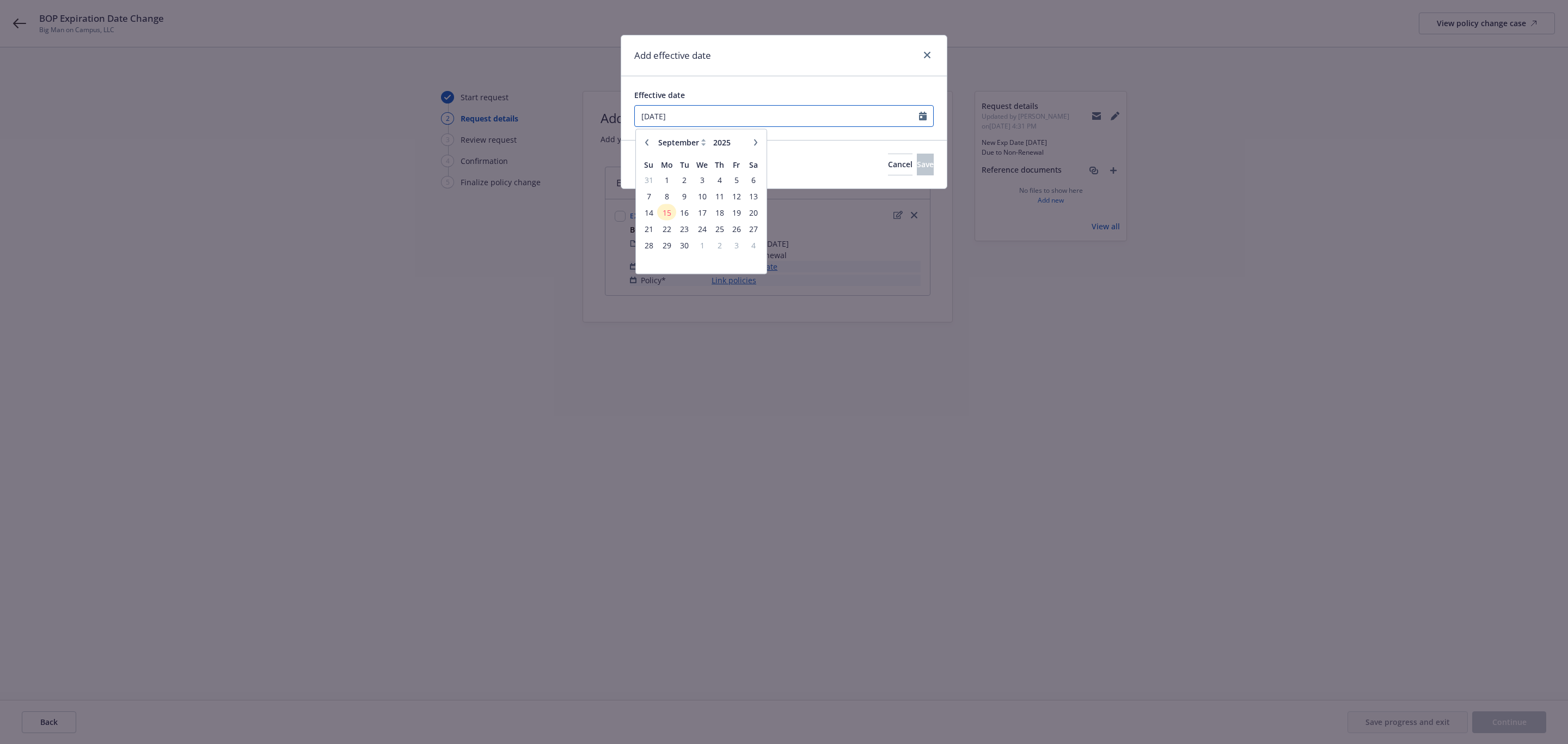
type input "[DATE]"
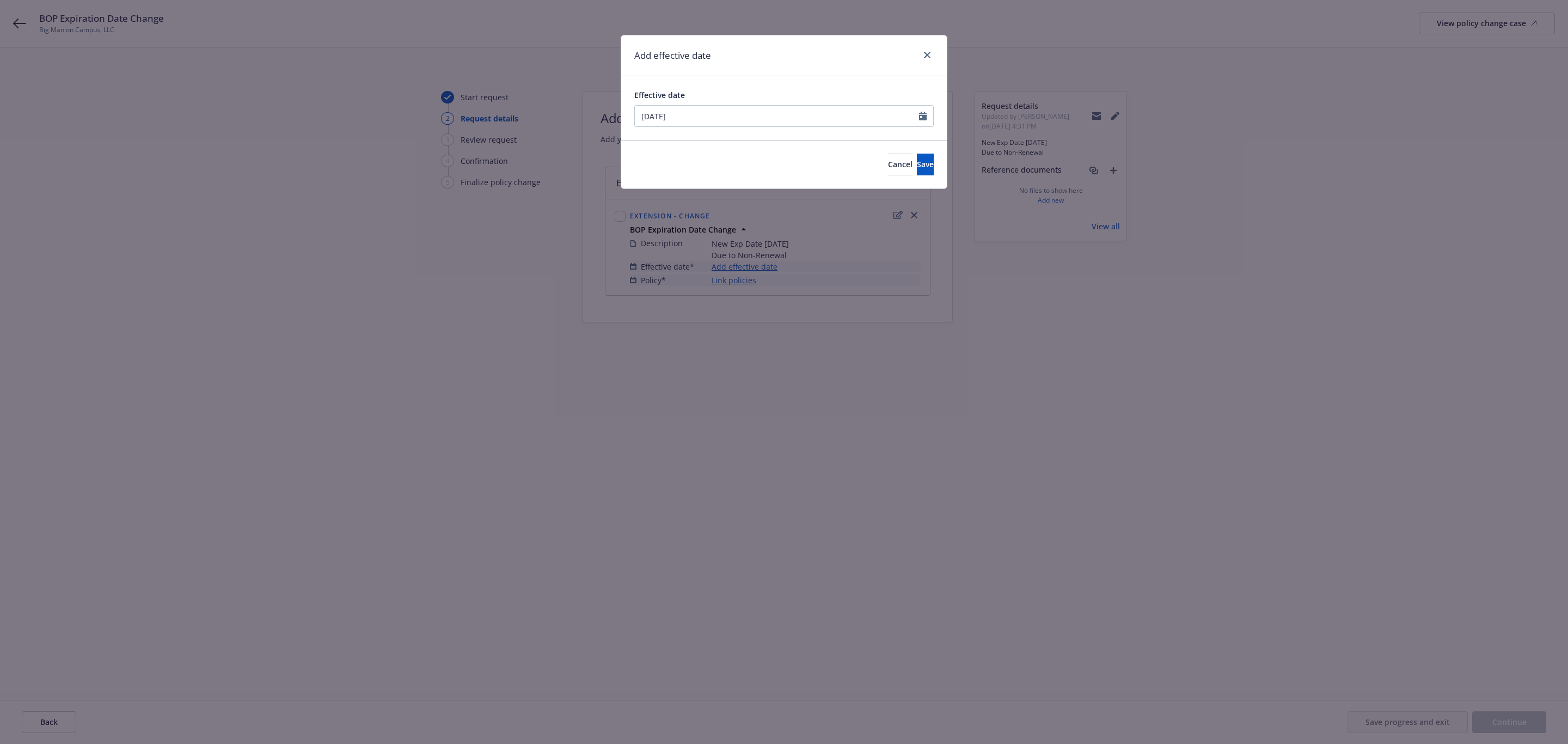
click at [820, 51] on div "Add effective date" at bounding box center [784, 56] width 326 height 41
click at [660, 113] on input "[DATE]" at bounding box center [777, 116] width 284 height 21
select select "10"
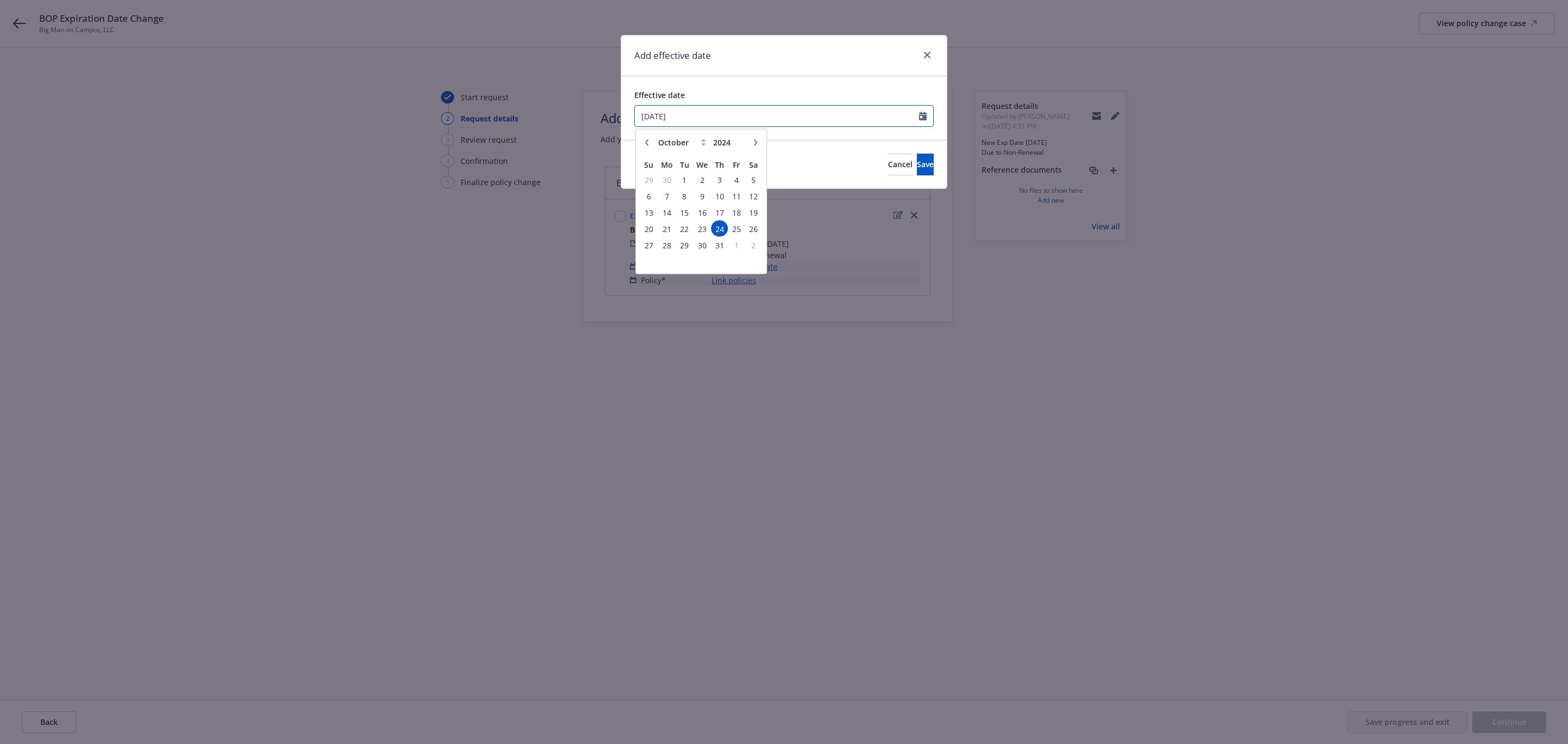
type input "[DATE]"
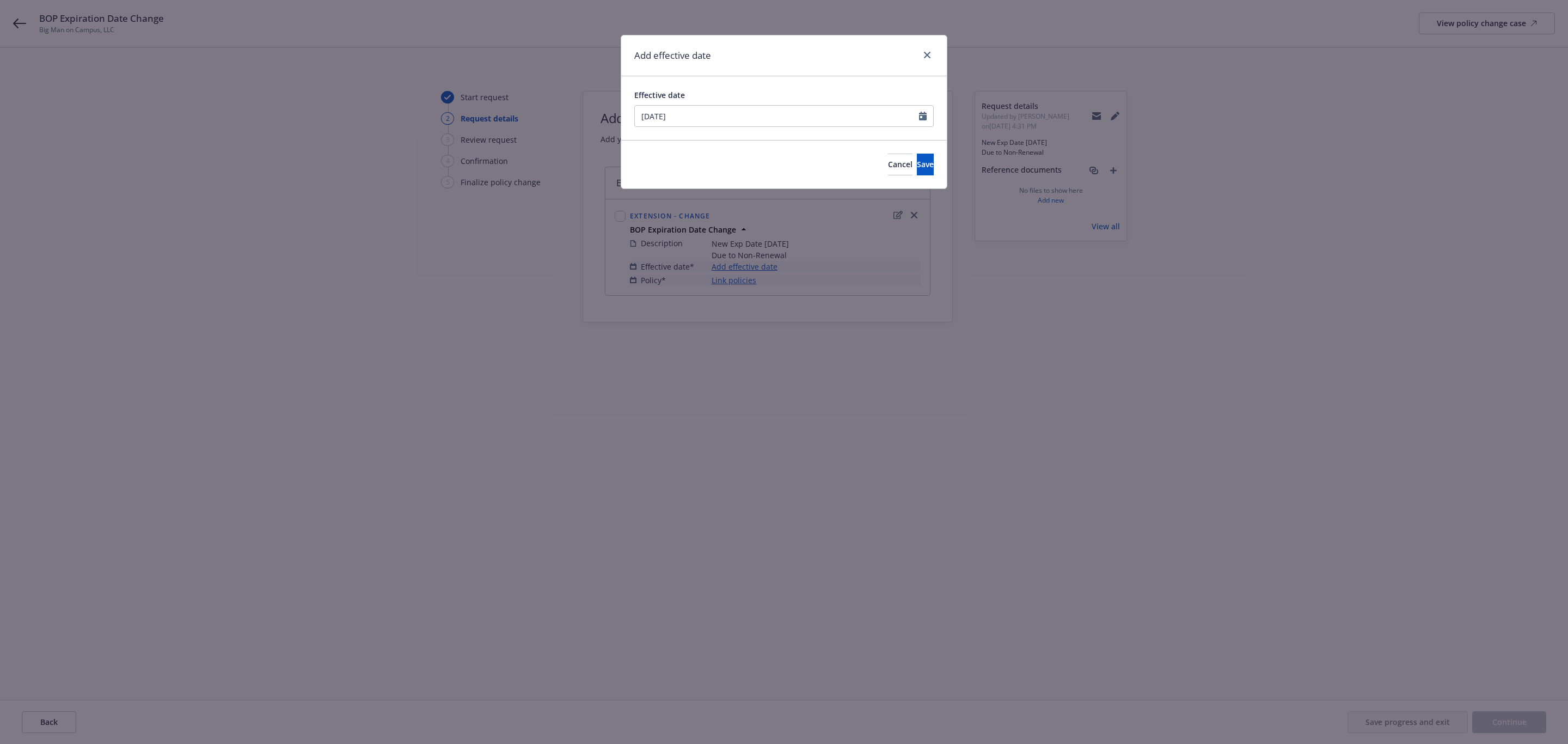
click at [864, 33] on div "Add effective date Effective date [DATE] January February March April May June …" at bounding box center [784, 372] width 1568 height 744
click at [917, 169] on button "Save" at bounding box center [925, 164] width 17 height 22
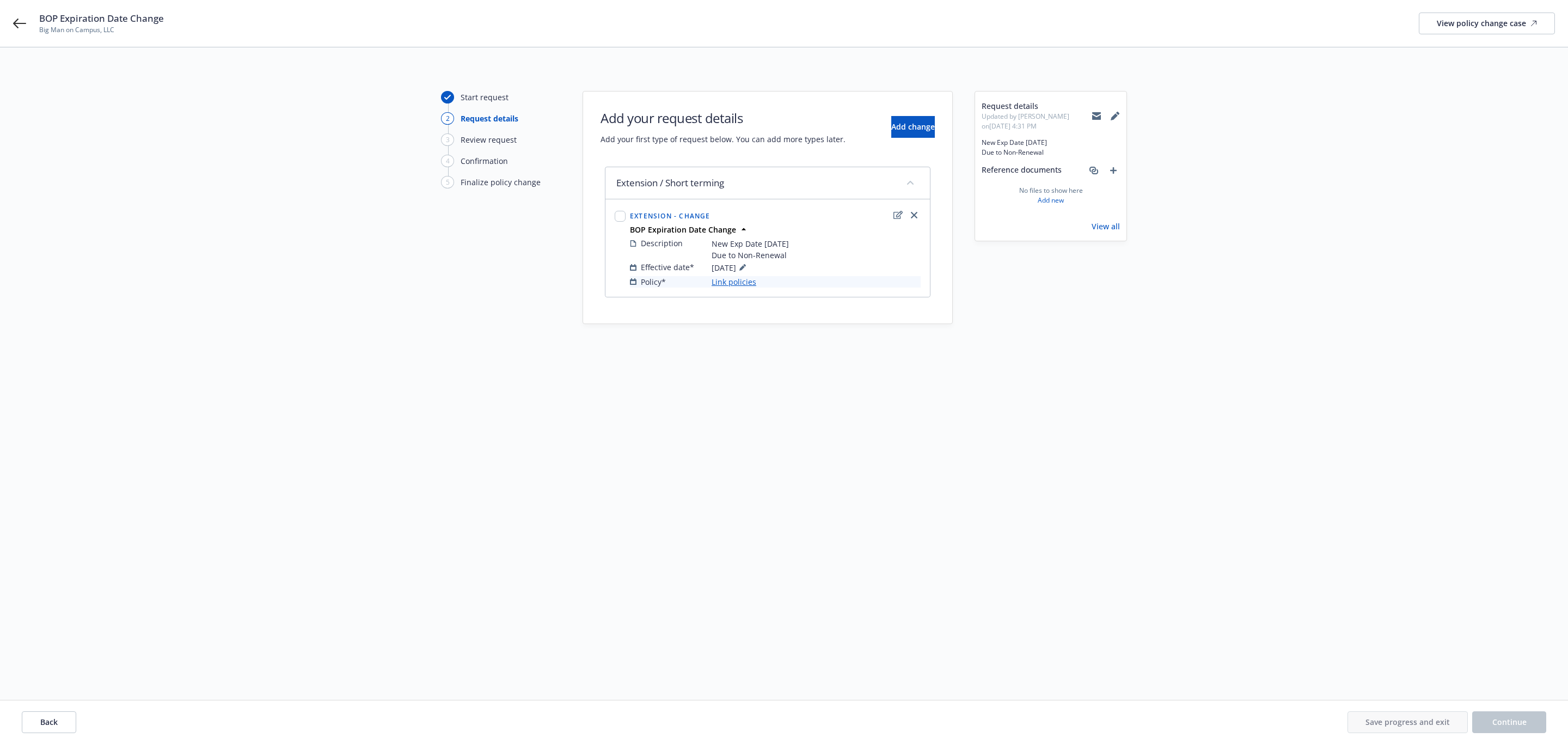
click at [739, 284] on link "Link policies" at bounding box center [734, 281] width 45 height 11
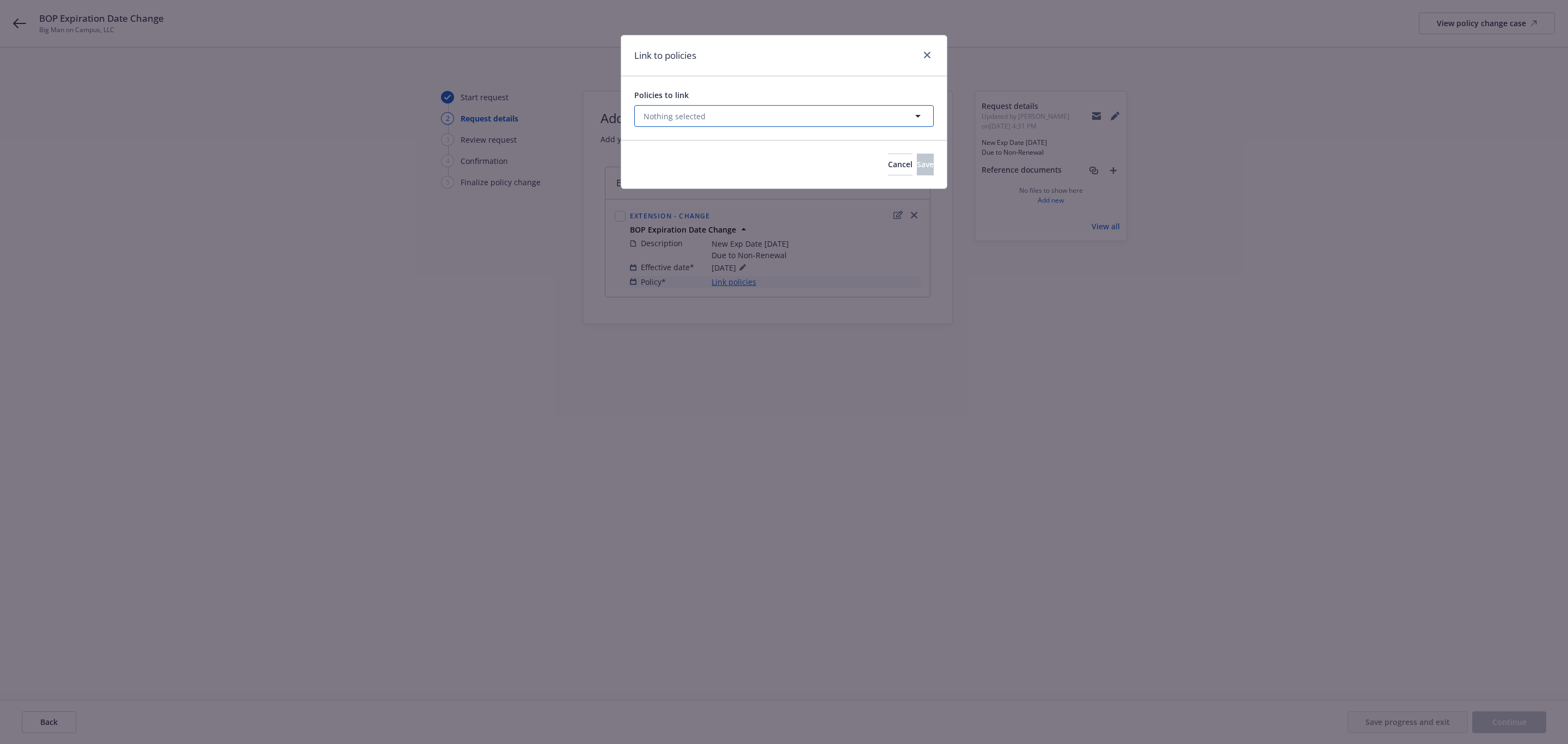
click at [826, 113] on button "Nothing selected" at bounding box center [784, 117] width 300 height 22
select select "ACTIVE"
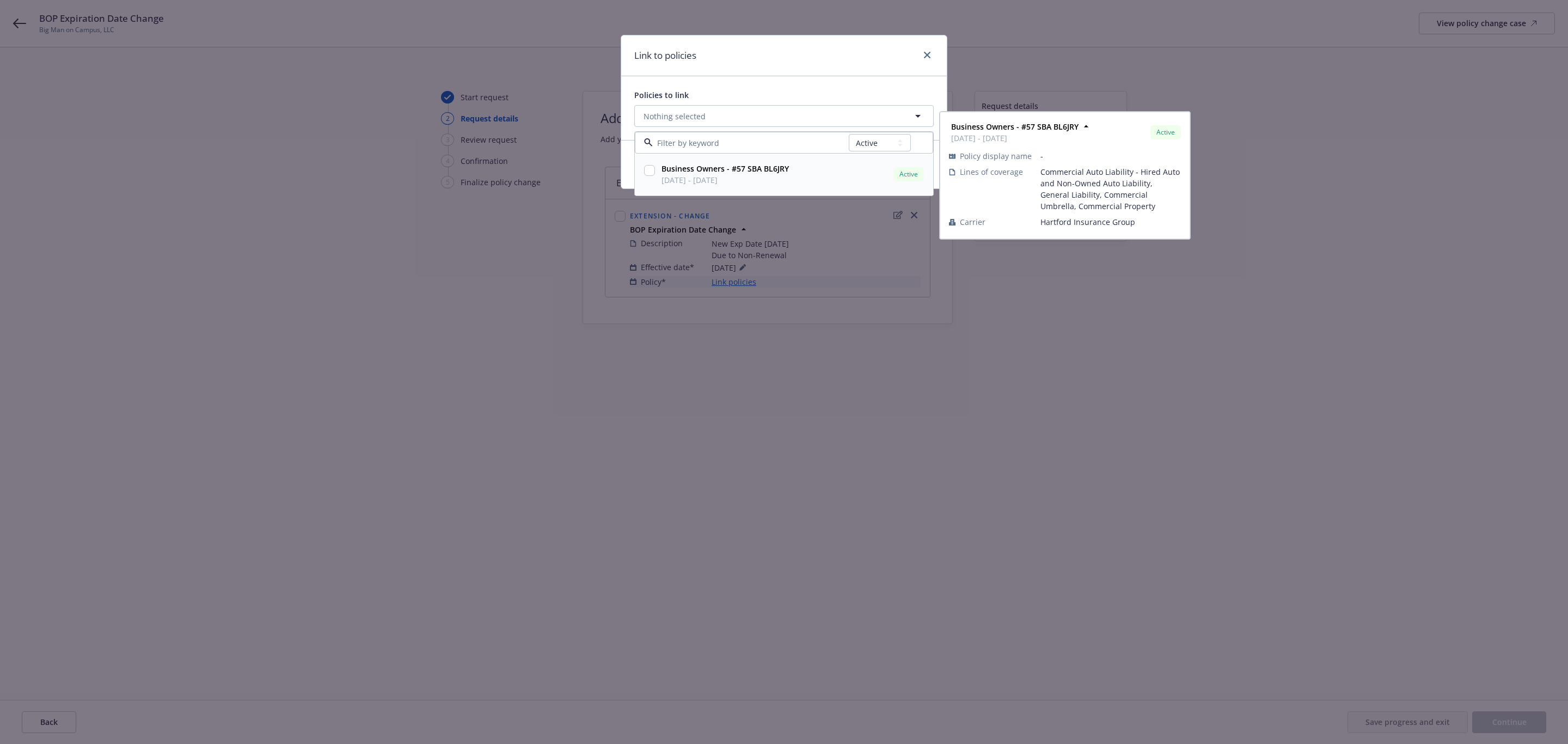
click at [647, 173] on input "checkbox" at bounding box center [649, 170] width 11 height 11
checkbox input "true"
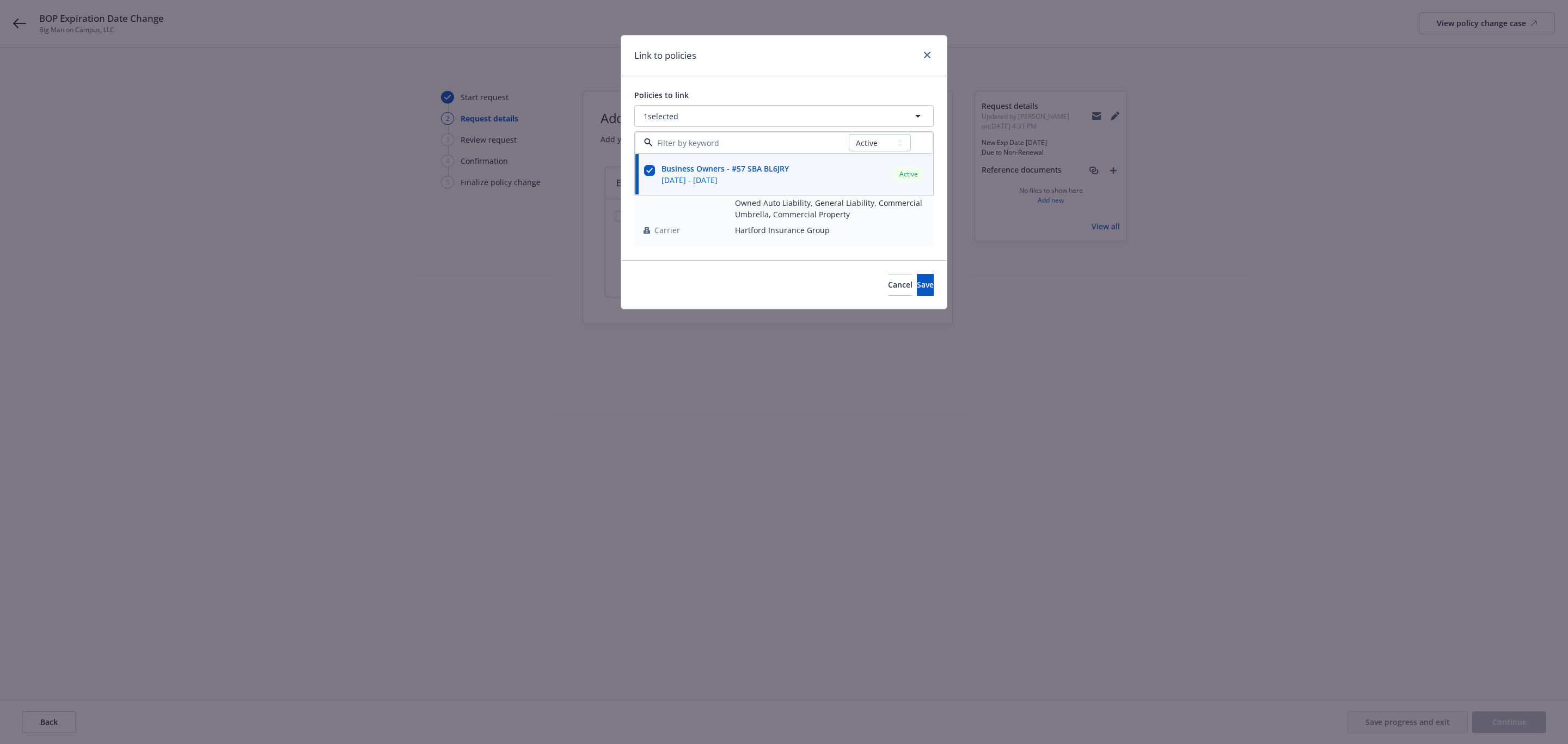
click at [750, 94] on div "Policies to link" at bounding box center [784, 95] width 300 height 11
click at [917, 287] on button "Save" at bounding box center [925, 285] width 17 height 22
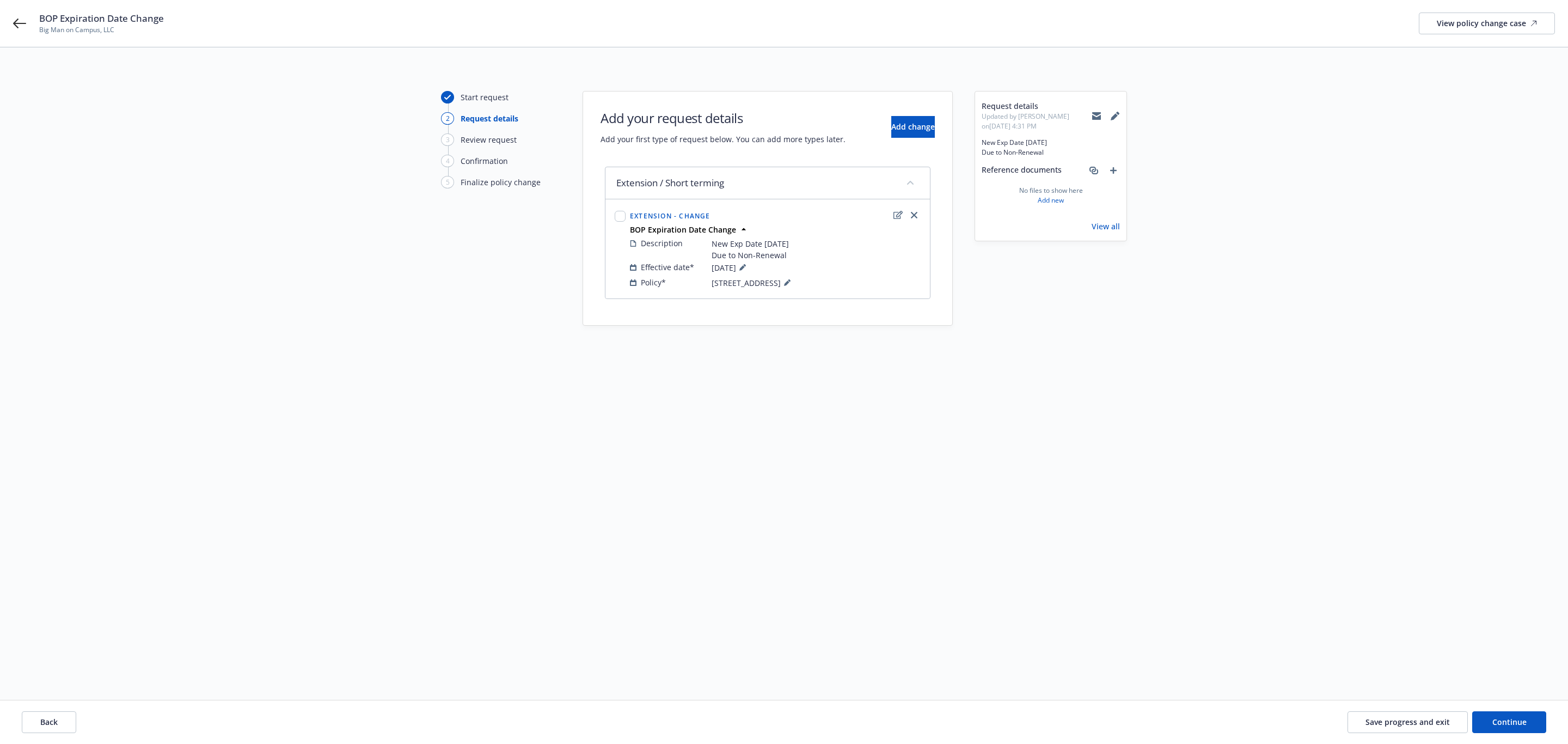
click at [1508, 707] on div "Back Save progress and exit Continue" at bounding box center [784, 722] width 1568 height 44
click at [1501, 711] on button "Continue" at bounding box center [1509, 722] width 74 height 22
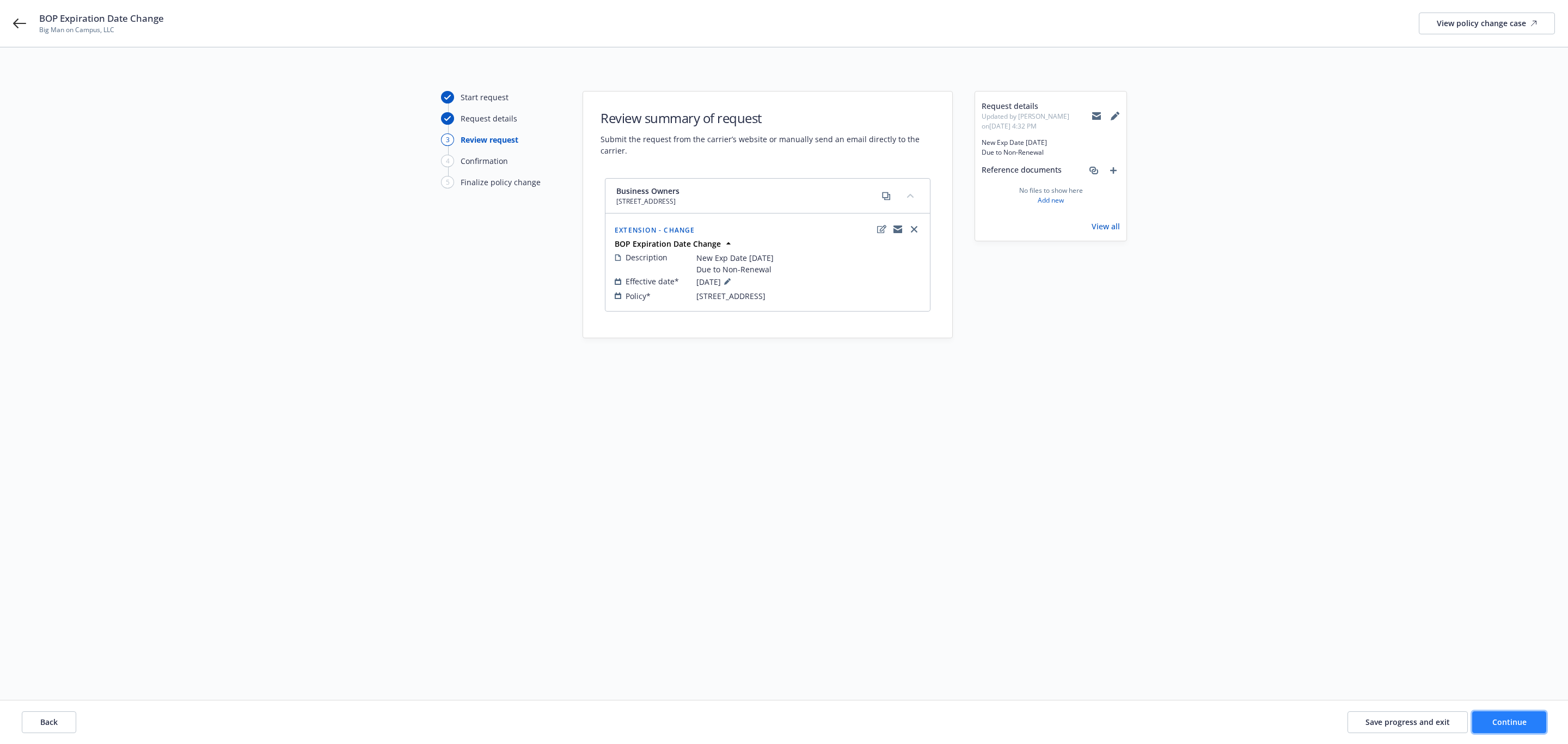
click at [1504, 716] on button "Continue" at bounding box center [1509, 722] width 74 height 22
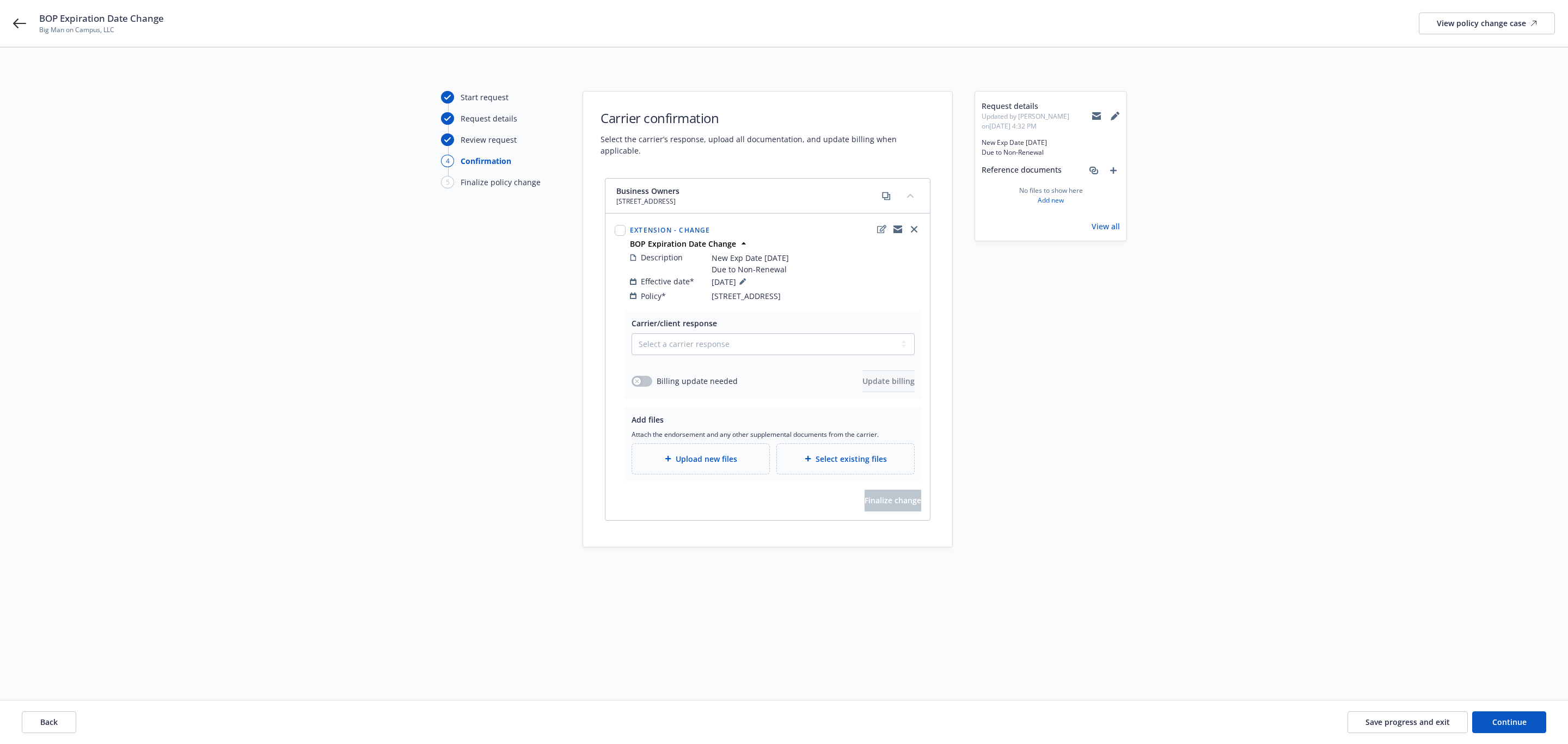
click at [739, 322] on div "Carrier/client response Select a carrier response Accepted Accepted with revisi…" at bounding box center [773, 355] width 283 height 75
click at [664, 318] on div "Carrier/client response" at bounding box center [674, 323] width 86 height 11
click at [670, 338] on select "Select a carrier response Accepted Accepted with revision No endorsement needed…" at bounding box center [773, 345] width 283 height 22
select select "ACCEPTED"
click at [631, 334] on select "Select a carrier response Accepted Accepted with revision No endorsement needed…" at bounding box center [773, 345] width 283 height 22
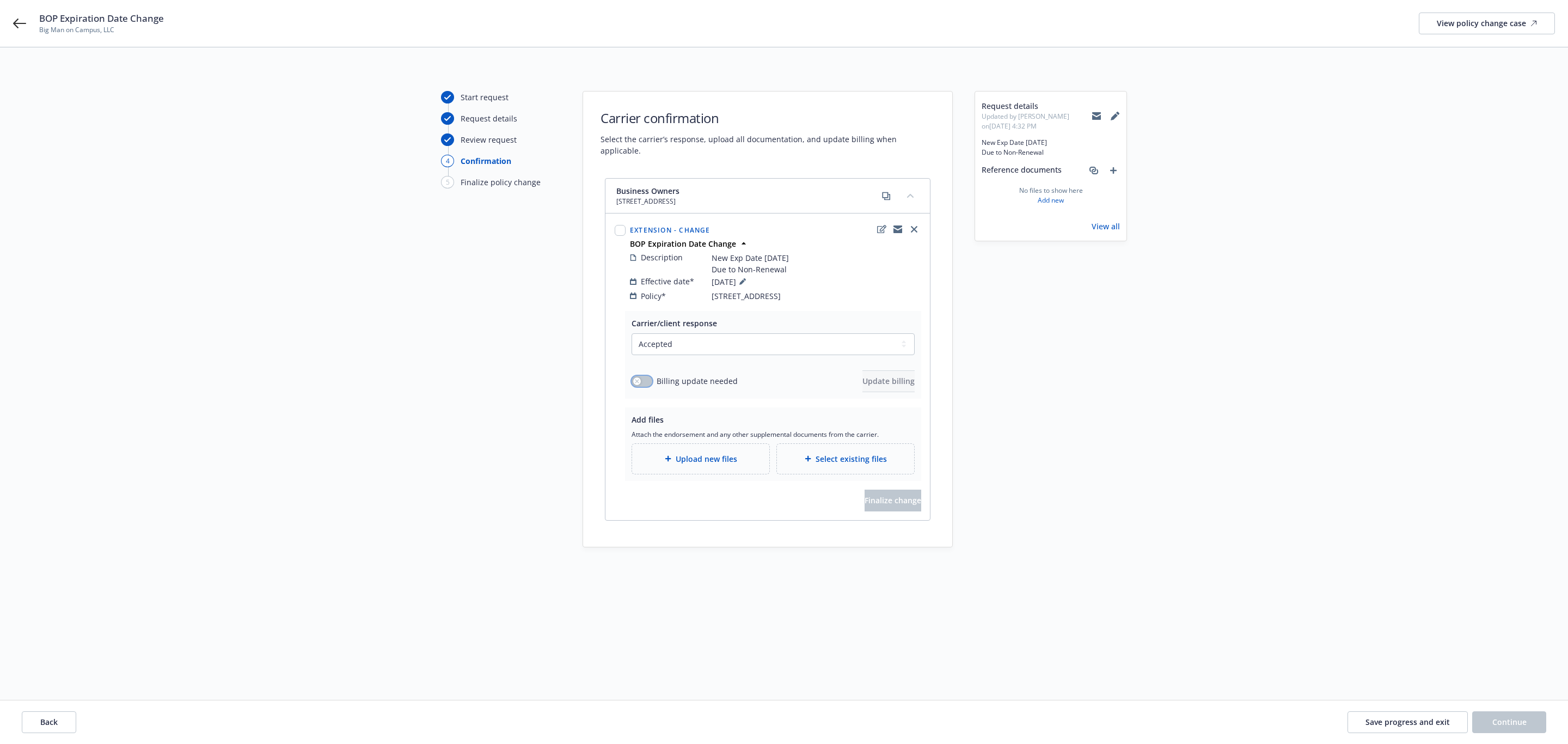
click at [647, 375] on button "button" at bounding box center [641, 380] width 21 height 11
drag, startPoint x: 879, startPoint y: 387, endPoint x: 881, endPoint y: 379, distance: 8.2
click at [879, 384] on div "Carrier/client response Select a carrier response Accepted Accepted with revisi…" at bounding box center [774, 355] width 297 height 88
click at [881, 375] on span "Update billing" at bounding box center [888, 380] width 53 height 10
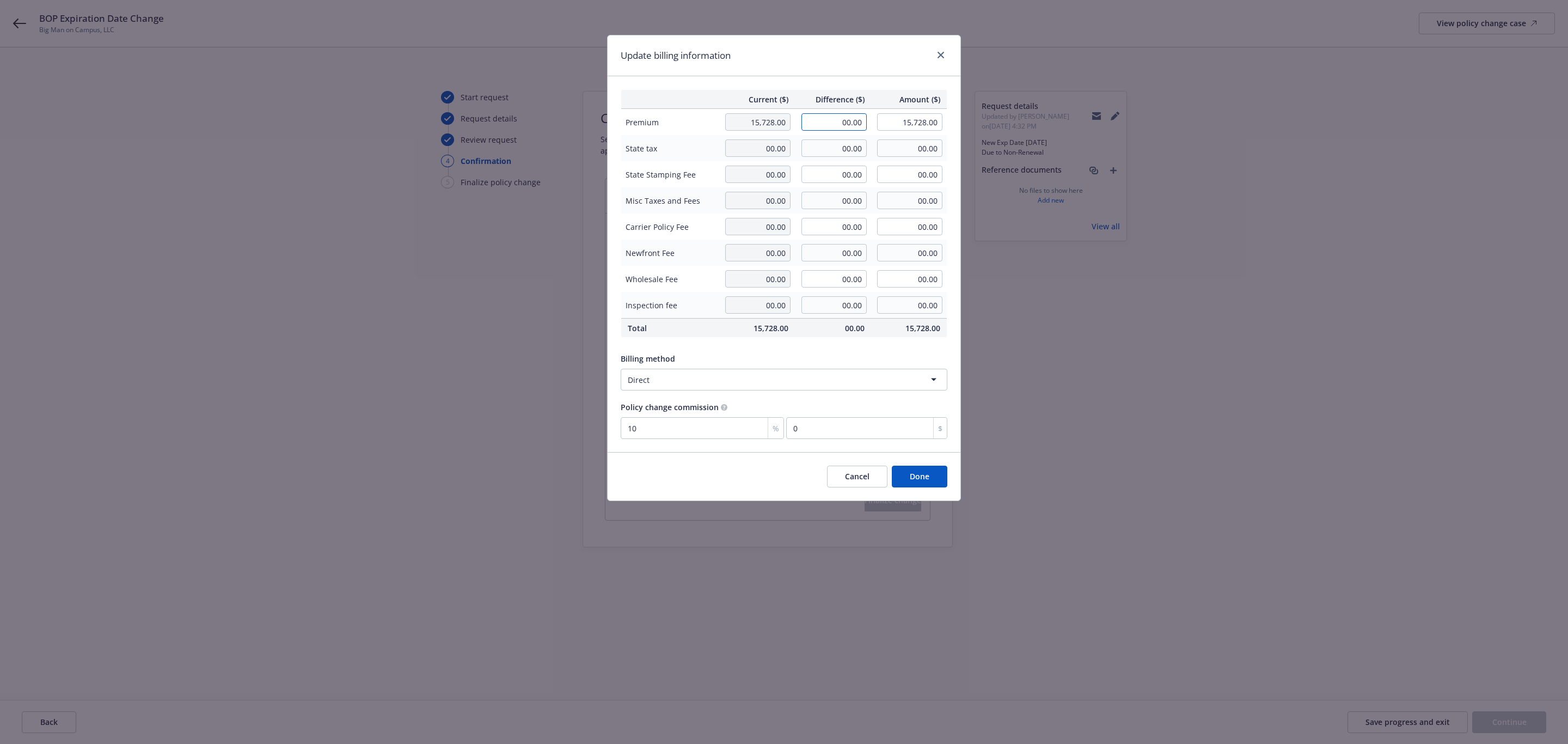
drag, startPoint x: 844, startPoint y: 124, endPoint x: 1069, endPoint y: 132, distance: 225.1
click at [1069, 132] on div "Update billing information Current ($) Difference ($) Amount ($) Premium 15,728…" at bounding box center [784, 372] width 1568 height 744
type input "0"
type input "910.00"
type input "16,638.00"
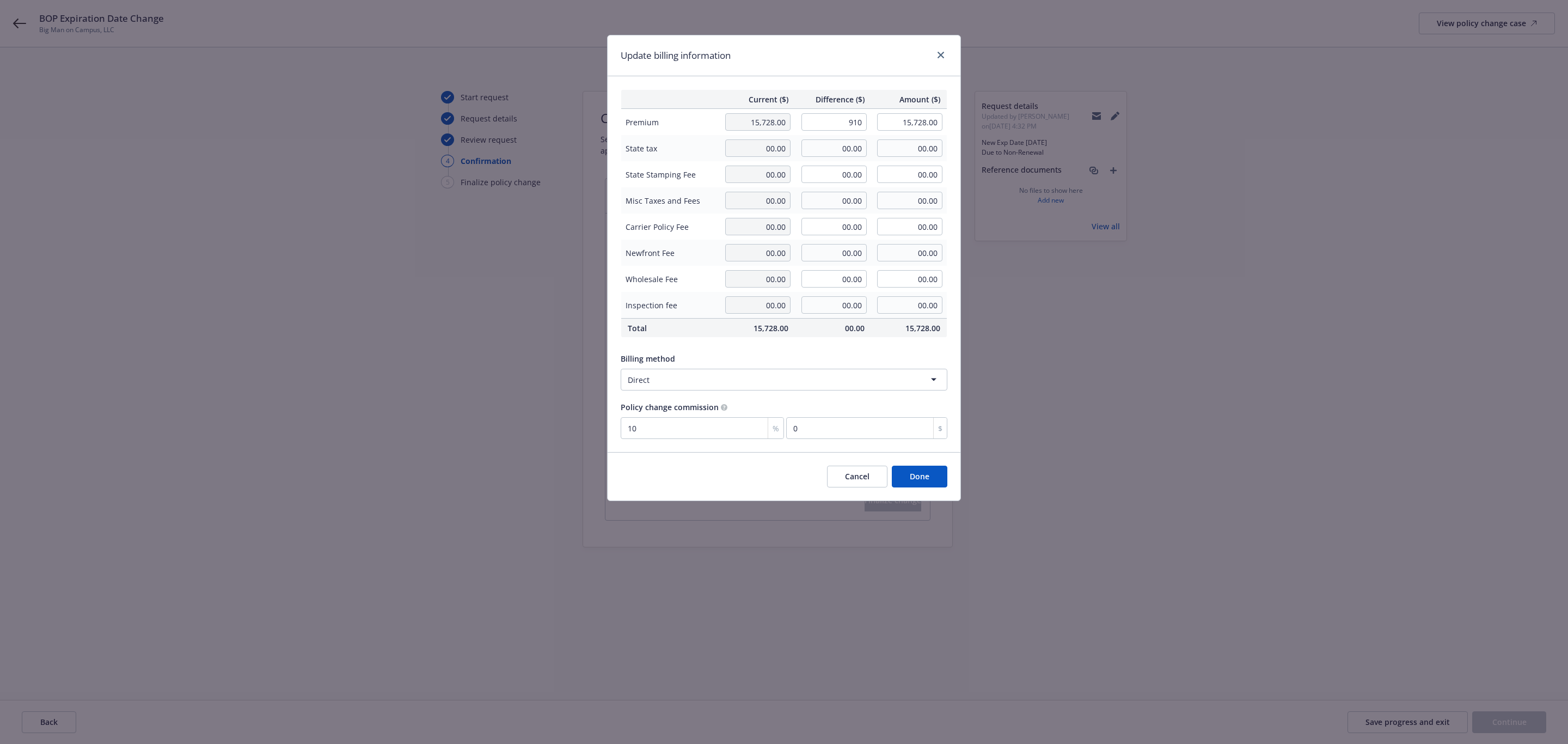
type input "91"
click at [815, 79] on div "Current ($) Difference ($) Amount ($) Premium 15,728.00 910.00 16,638.00 State …" at bounding box center [784, 264] width 352 height 375
click at [923, 481] on button "Done" at bounding box center [920, 477] width 56 height 22
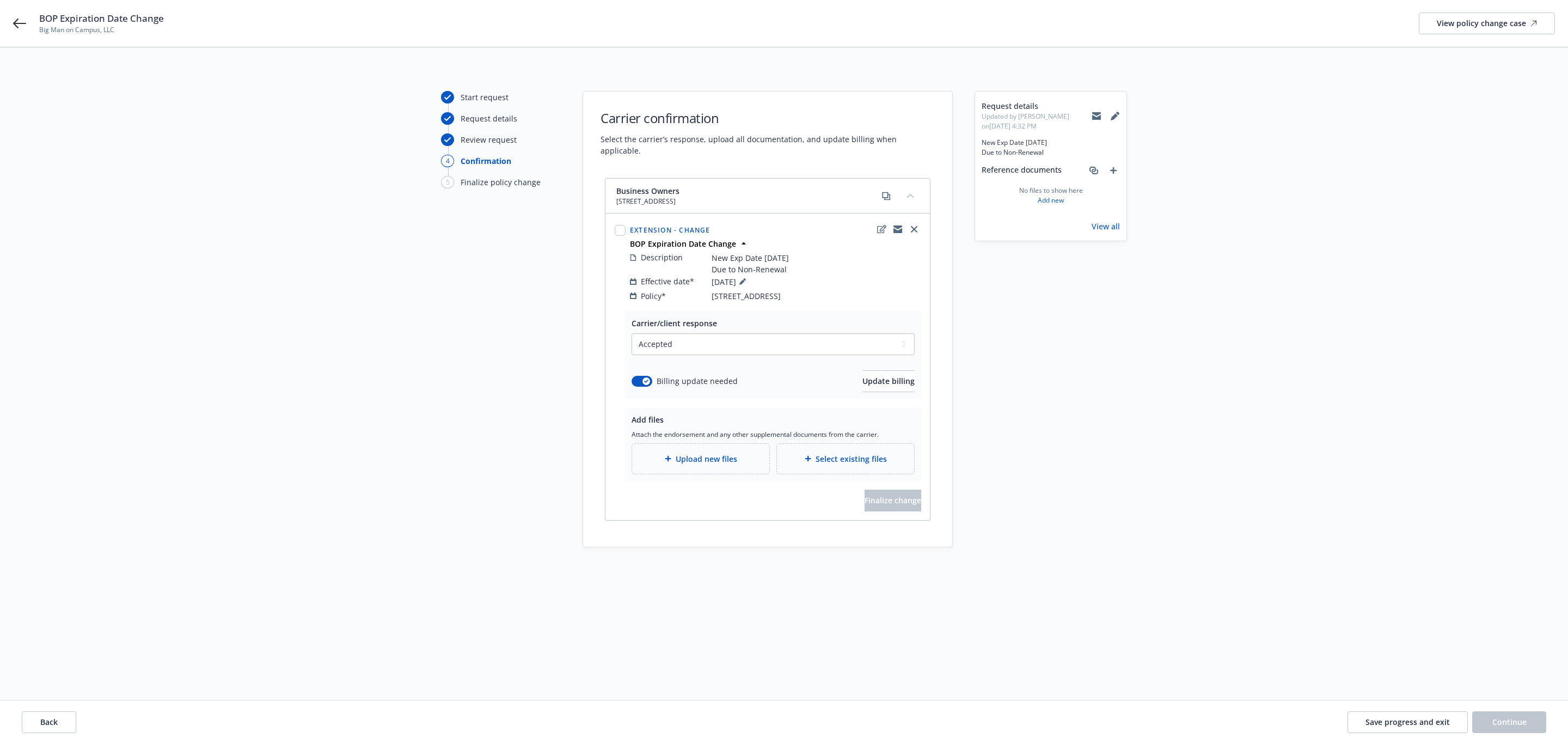
click at [704, 430] on span "Attach the endorsement and any other supplemental documents from the carrier." at bounding box center [773, 434] width 283 height 9
click at [705, 453] on span "Upload new files" at bounding box center [707, 458] width 62 height 11
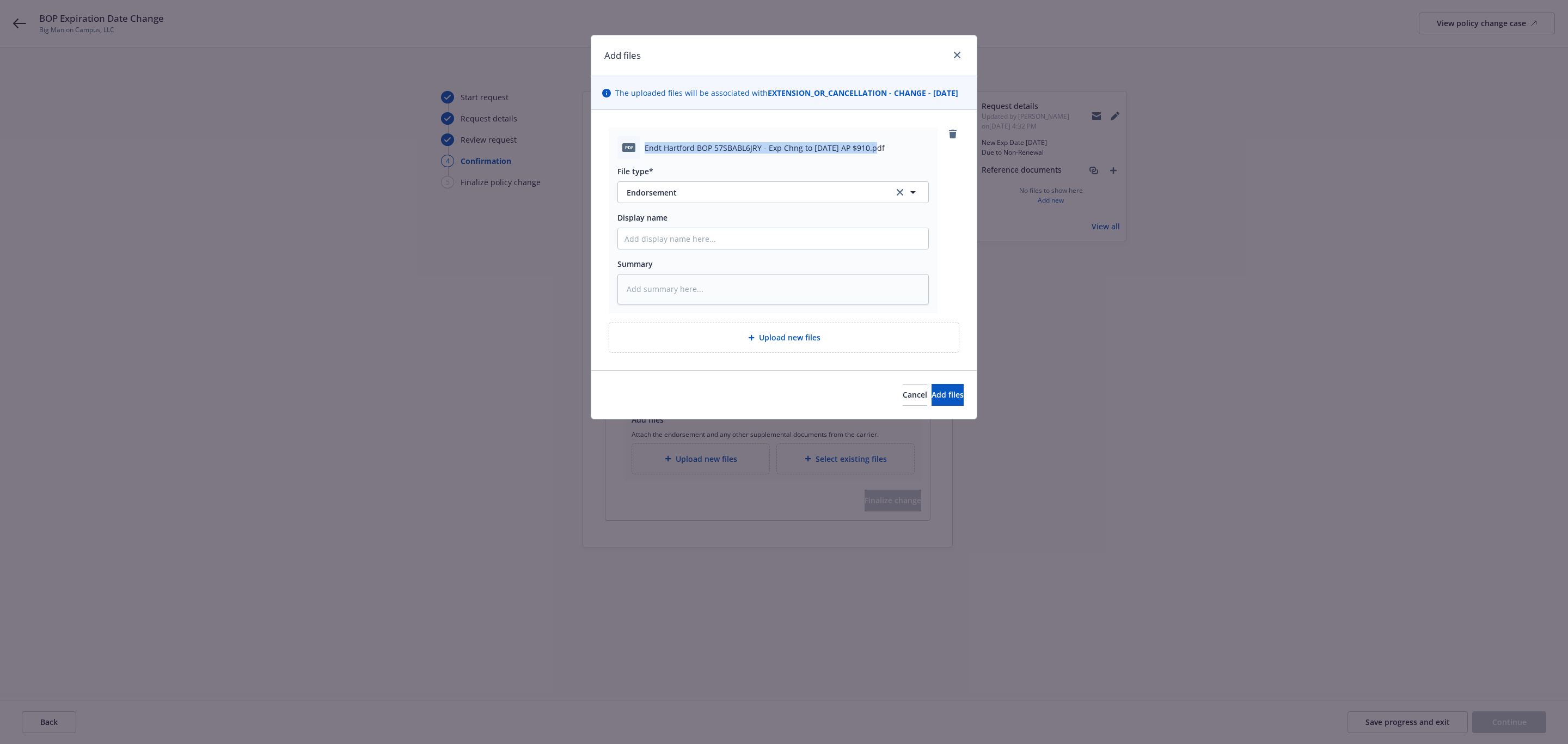
drag, startPoint x: 647, startPoint y: 155, endPoint x: 872, endPoint y: 168, distance: 225.4
click at [872, 159] on div "pdf Endt Hartford BOP 57SBABL6JRY - Exp Chng to [DATE] AP $910.pdf" at bounding box center [773, 147] width 312 height 23
copy span "Endt Hartford BOP 57SBABL6JRY - Exp Chng to [DATE] AP $910"
click at [700, 248] on input "Display name" at bounding box center [774, 238] width 311 height 21
paste input "Endt Hartford BOP 57SBABL6JRY - Exp Chng to [DATE] AP $910"
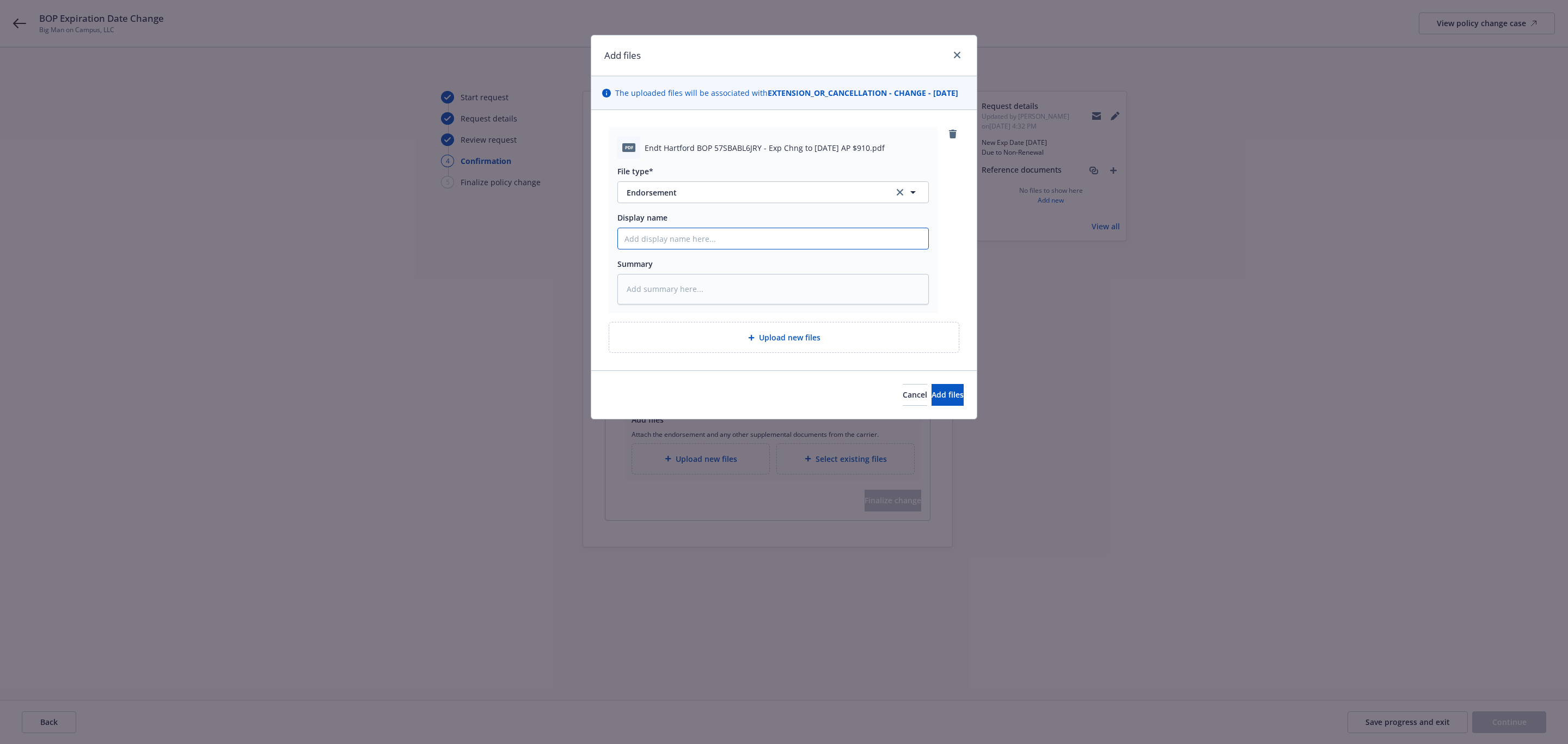
type textarea "x"
type input "Endt Hartford BOP 57SBABL6JRY - Exp Chng to [DATE] AP $910"
click at [623, 249] on input "Endt Hartford BOP 57SBABL6JRY - Exp Chng to [DATE] AP $910" at bounding box center [774, 238] width 311 height 21
type textarea "x"
type input "EEndt Hartford BOP 57SBABL6JRY - Exp Chng to [DATE] AP $910"
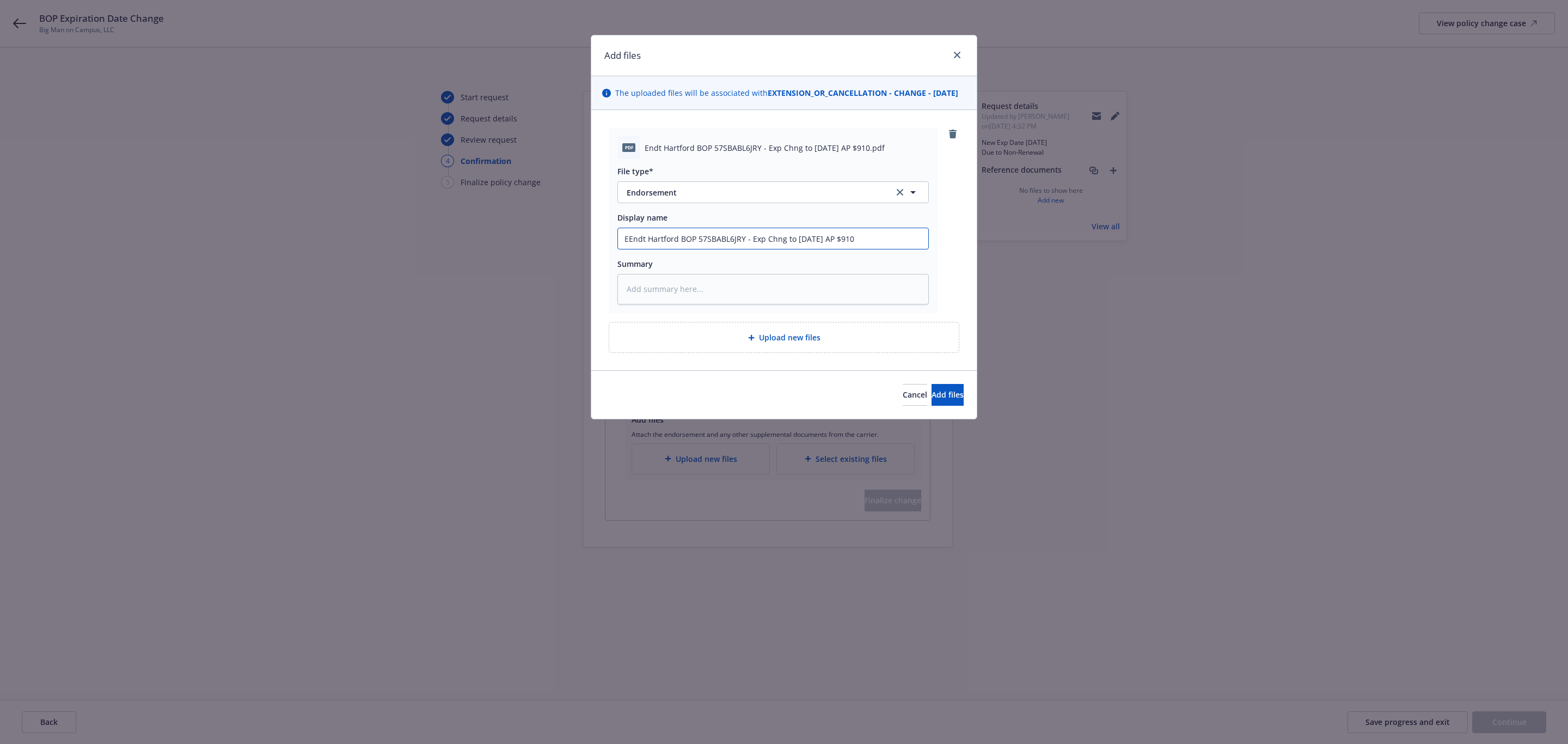
type textarea "x"
type input "EfEndt Hartford BOP 57SBABL6JRY - Exp Chng to [DATE] AP $910"
type textarea "x"
type input "EffEndt Hartford BOP 57SBABL6JRY - Exp Chng to [DATE] AP $910"
type textarea "x"
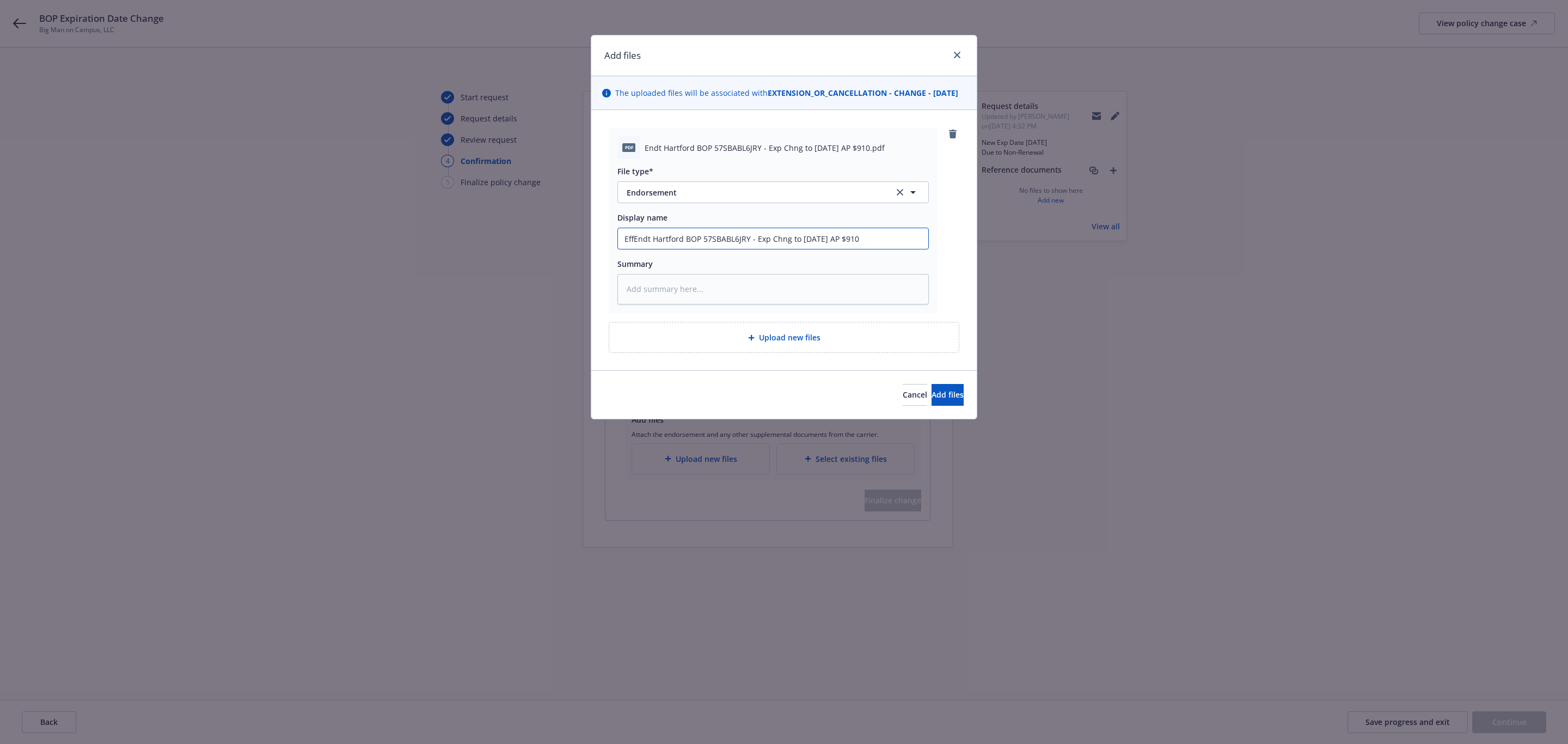
type input "Eff Endt Hartford BOP 57SBABL6JRY - Exp Chng to [DATE] AP $910"
type textarea "x"
type input "Eff 1Endt Hartford BOP 57SBABL6JRY - Exp Chng to [DATE] AP $910"
type textarea "x"
type input "Eff 10Endt Hartford BOP 57SBABL6JRY - Exp Chng to [DATE] AP $910"
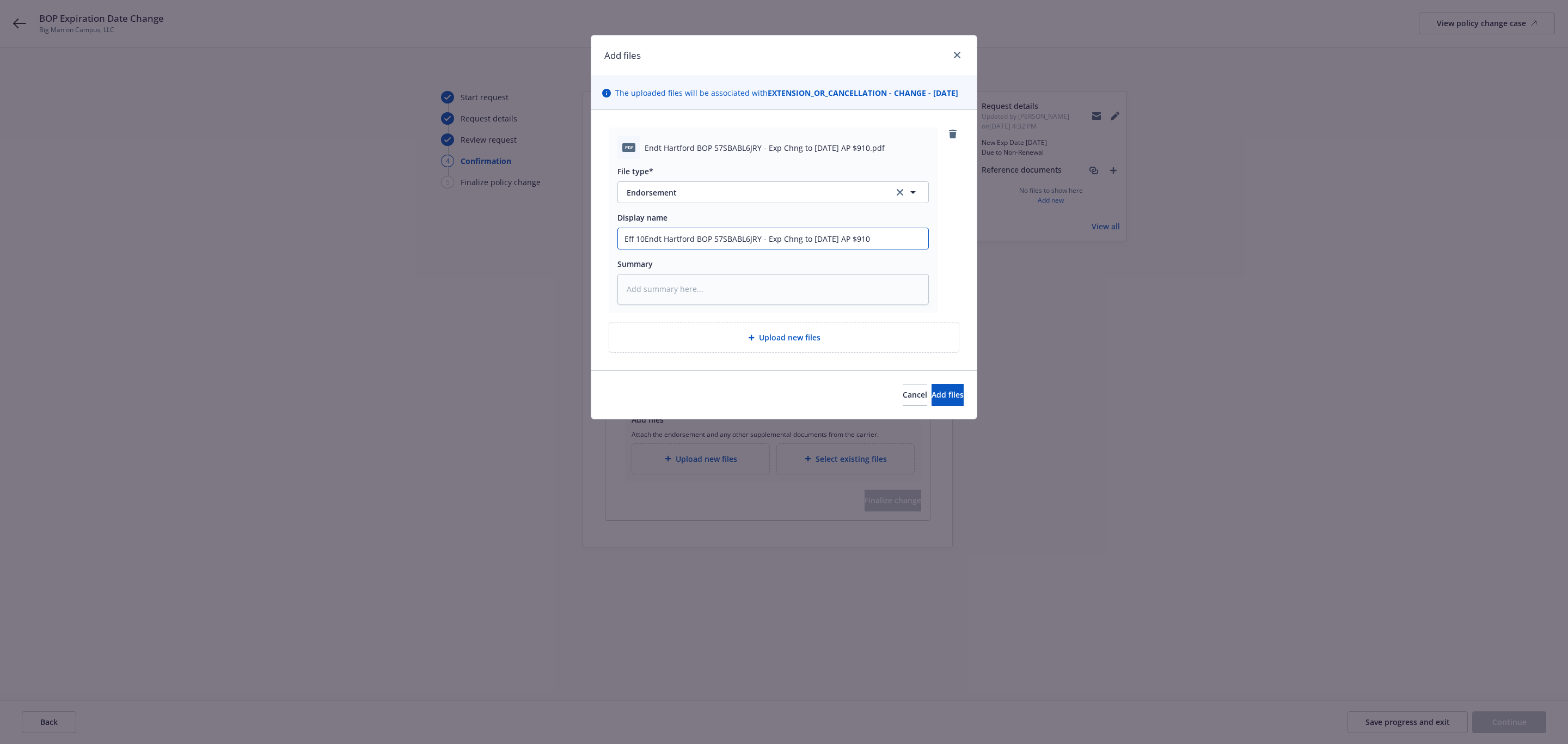
type textarea "x"
type input "Eff 10/Endt Hartford BOP 57SBABL6JRY - Exp Chng to [DATE] AP $910"
type textarea "x"
type input "Eff 10/2Endt Hartford BOP 57SBABL6JRY - Exp Chng to [DATE] AP $910"
type textarea "x"
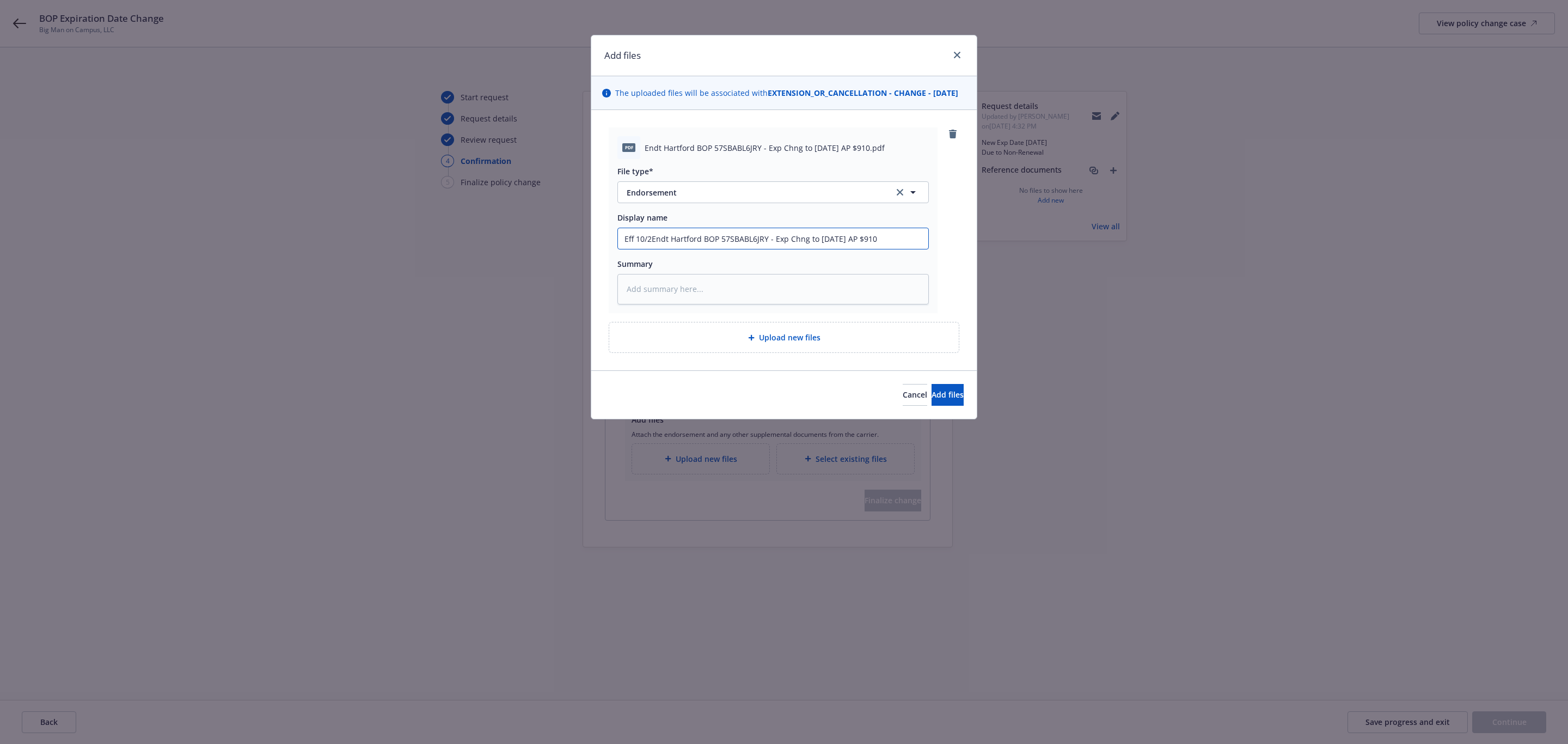
type input "Eff 10/26Endt Hartford BOP 57SBABL6JRY - Exp Chng to [DATE] AP $910"
type textarea "x"
type input "Eff 10/26/Endt Hartford BOP 57SBABL6JRY - Exp Chng to [DATE] AP $910"
type textarea "x"
type input "Eff 10/26/2Endt Hartford BOP 57SBABL6JRY - Exp Chng to [DATE] AP $910"
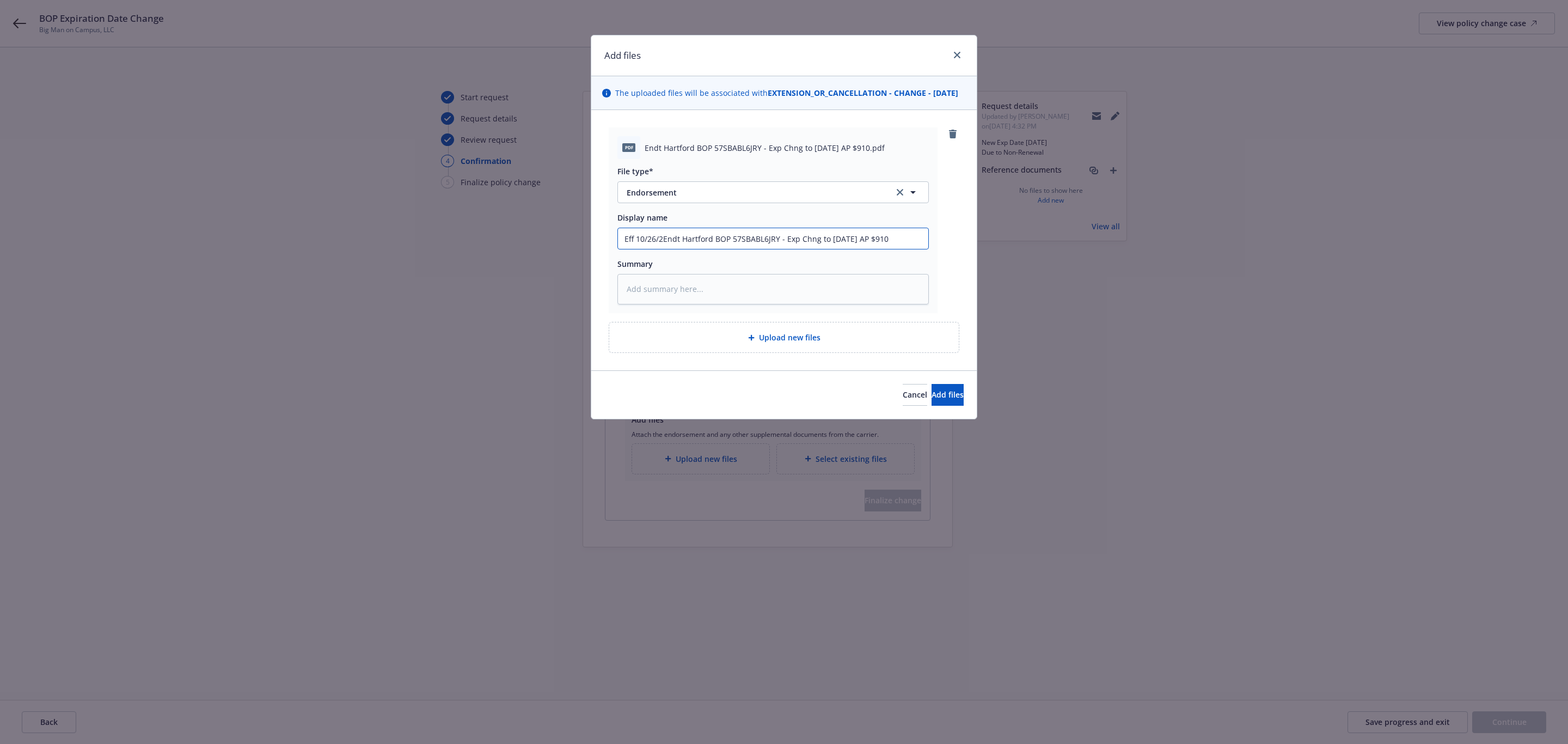
type textarea "x"
type input "Eff 10/26/24Endt Hartford BOP 57SBABL6JRY - Exp Chng to [DATE] AP $910"
type textarea "x"
type input "Eff [DATE] Endt Hartford BOP 57SBABL6JRY - Exp Chng to [DATE] AP $910"
drag, startPoint x: 787, startPoint y: 253, endPoint x: 690, endPoint y: 243, distance: 97.5
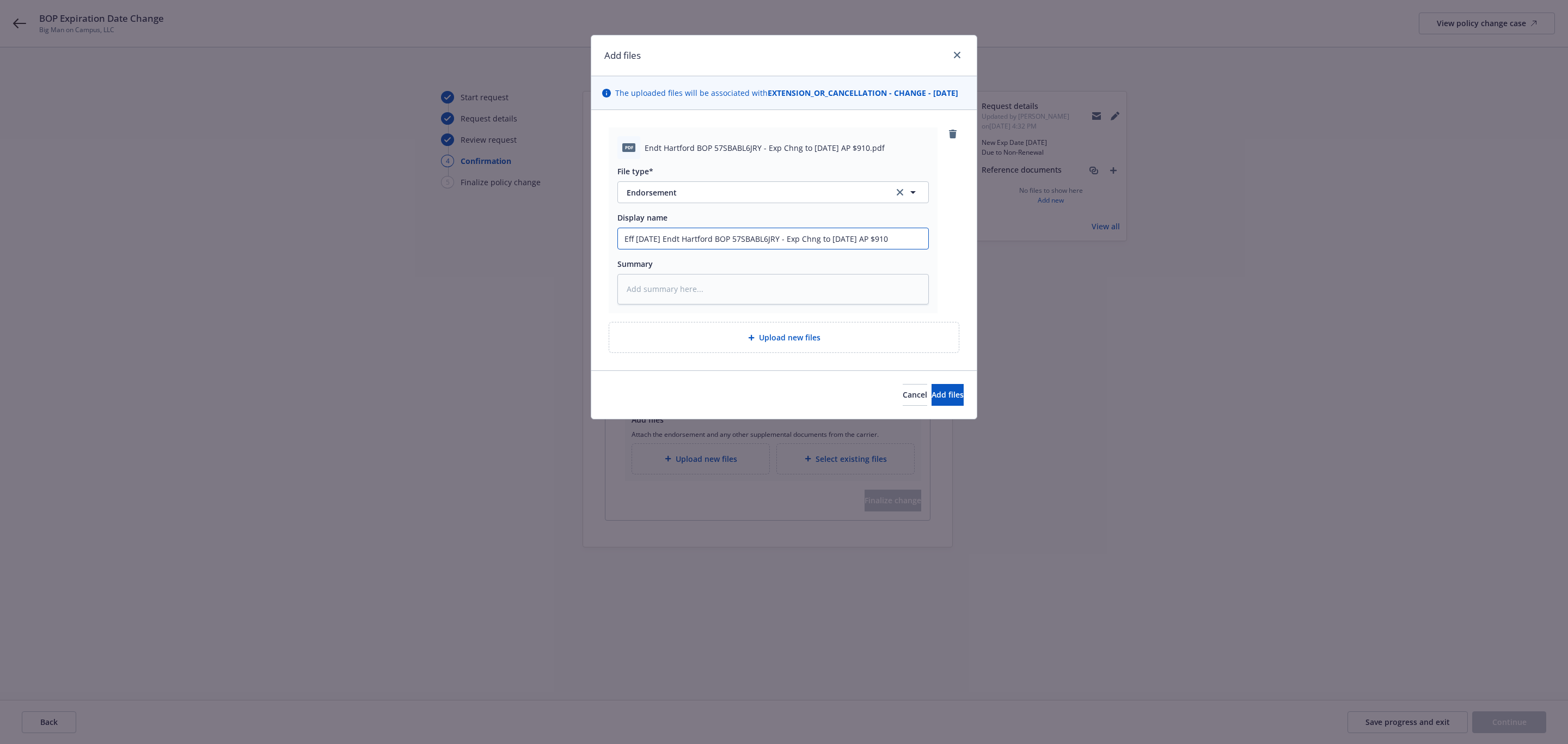
click at [690, 243] on input "Eff [DATE] Endt Hartford BOP 57SBABL6JRY - Exp Chng to [DATE] AP $910" at bounding box center [774, 238] width 311 height 21
type textarea "x"
type input "Eff [DATE] Endt B- Exp Chng to [DATE] AP $910"
type textarea "x"
type input "Eff [DATE] Endt BO- Exp Chng to [DATE] AP $910"
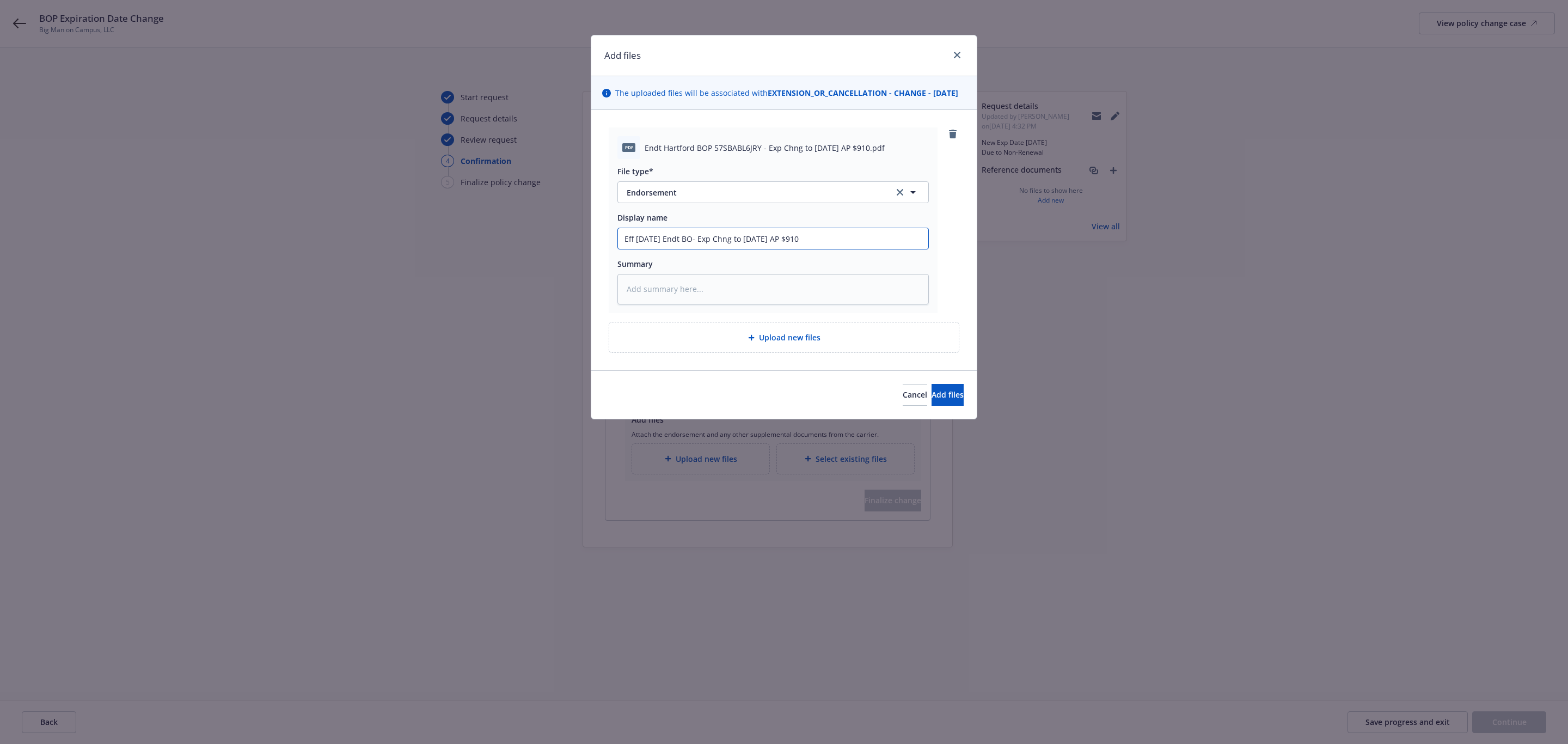
type textarea "x"
type input "Eff [DATE] Endt BOP- Exp Chng to [DATE] AP $910"
type textarea "x"
type input "Eff [DATE] Endt BOP - Exp Chng to [DATE] AP $910"
click at [758, 249] on input "Eff [DATE] Endt BOP Hartford - Exp Chng to [DATE] AP $910" at bounding box center [774, 238] width 311 height 21
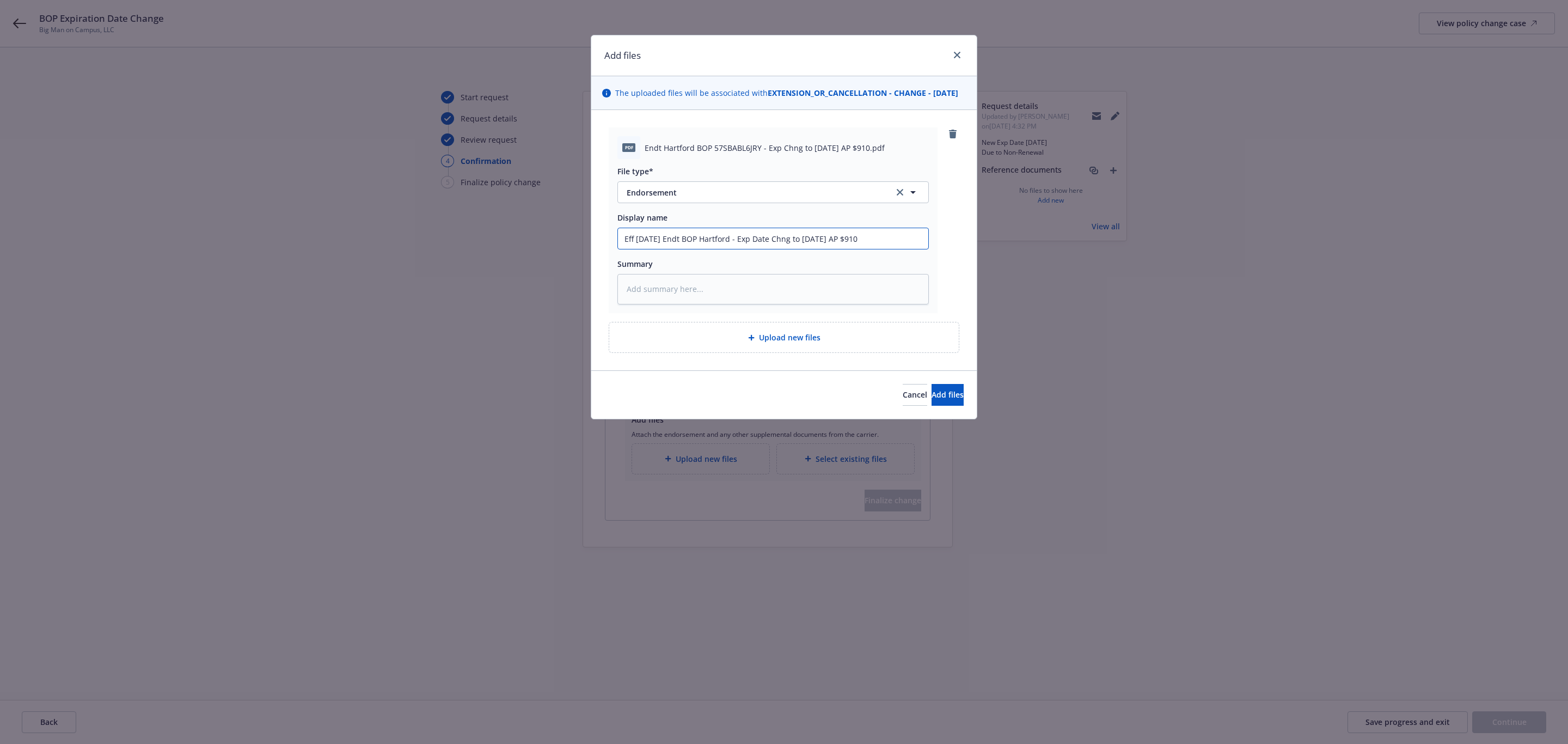
click at [841, 249] on input "Eff [DATE] Endt BOP Hartford - Exp Date Chng to [DATE] AP $910" at bounding box center [774, 238] width 311 height 21
drag, startPoint x: 828, startPoint y: 247, endPoint x: 860, endPoint y: 252, distance: 32.4
click at [828, 247] on input "Eff [DATE] Endt BOP Hartford - Exp Date Chng to [DATE] - AP $910" at bounding box center [774, 238] width 311 height 21
click at [818, 249] on input "Eff [DATE] Endt BOP Hartford - Exp Date Chng to 11-16/25 - AP $910" at bounding box center [774, 238] width 311 height 21
click at [946, 403] on button "Add files" at bounding box center [948, 395] width 32 height 22
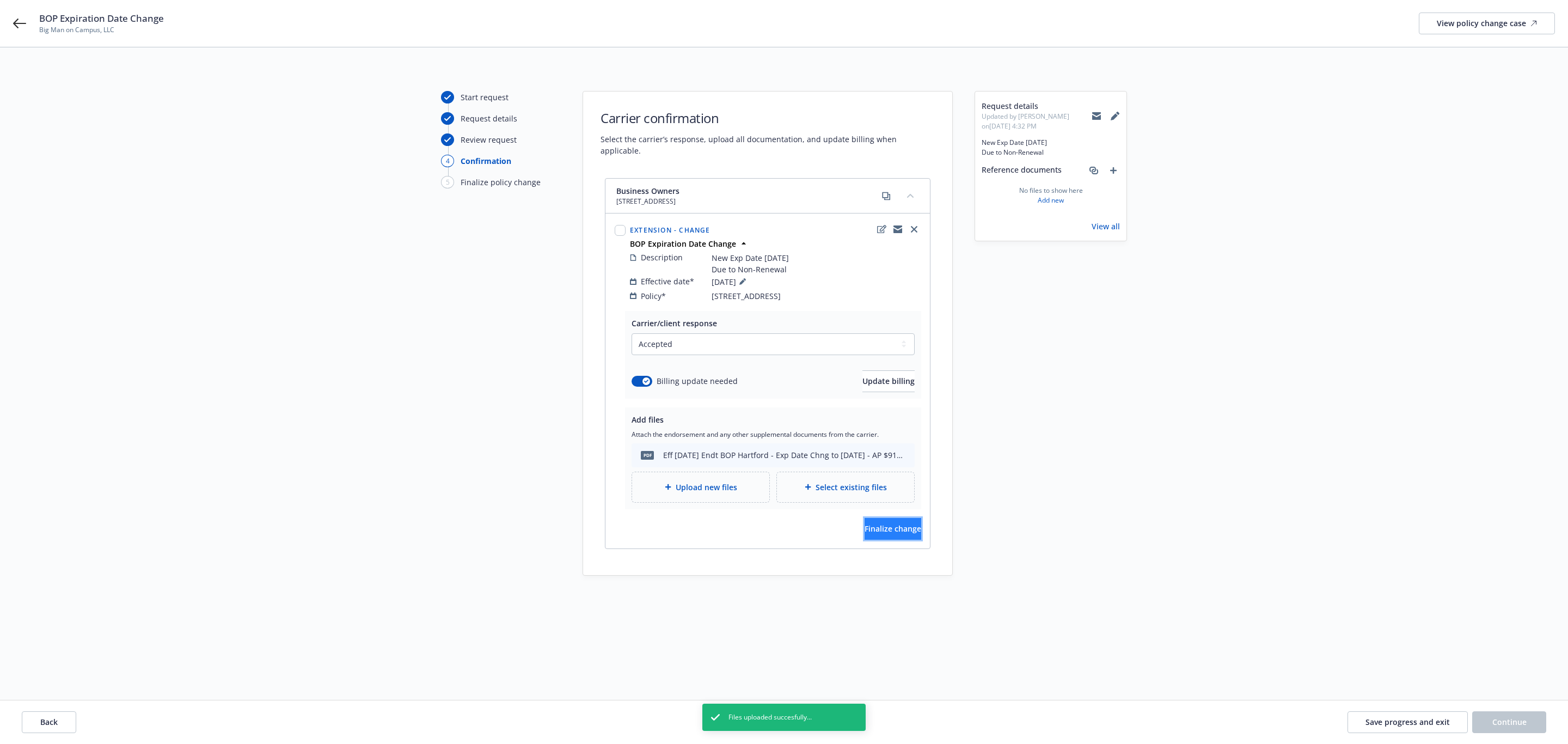
click at [864, 525] on button "Finalize change" at bounding box center [892, 529] width 57 height 22
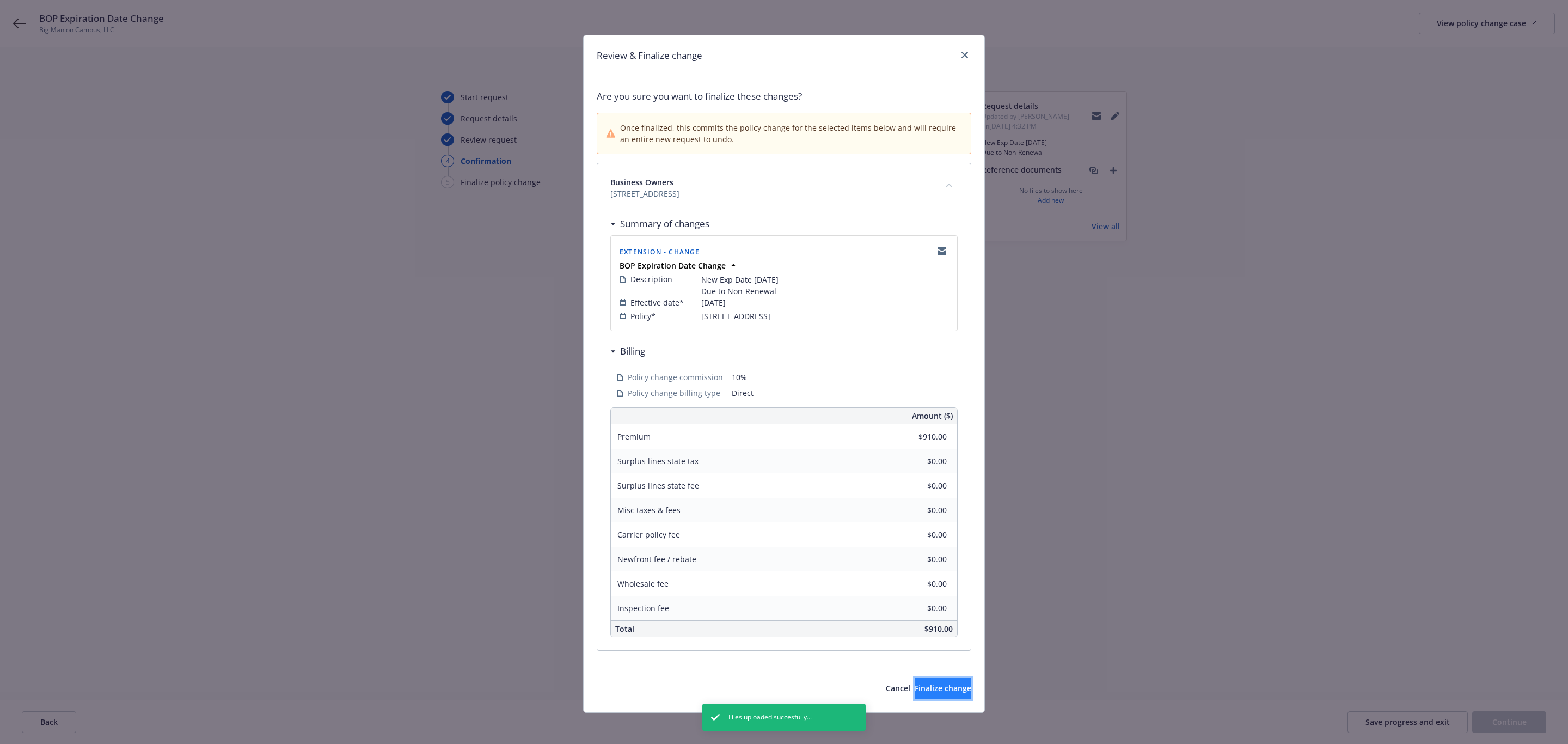
click at [915, 683] on button "Finalize change" at bounding box center [943, 688] width 57 height 22
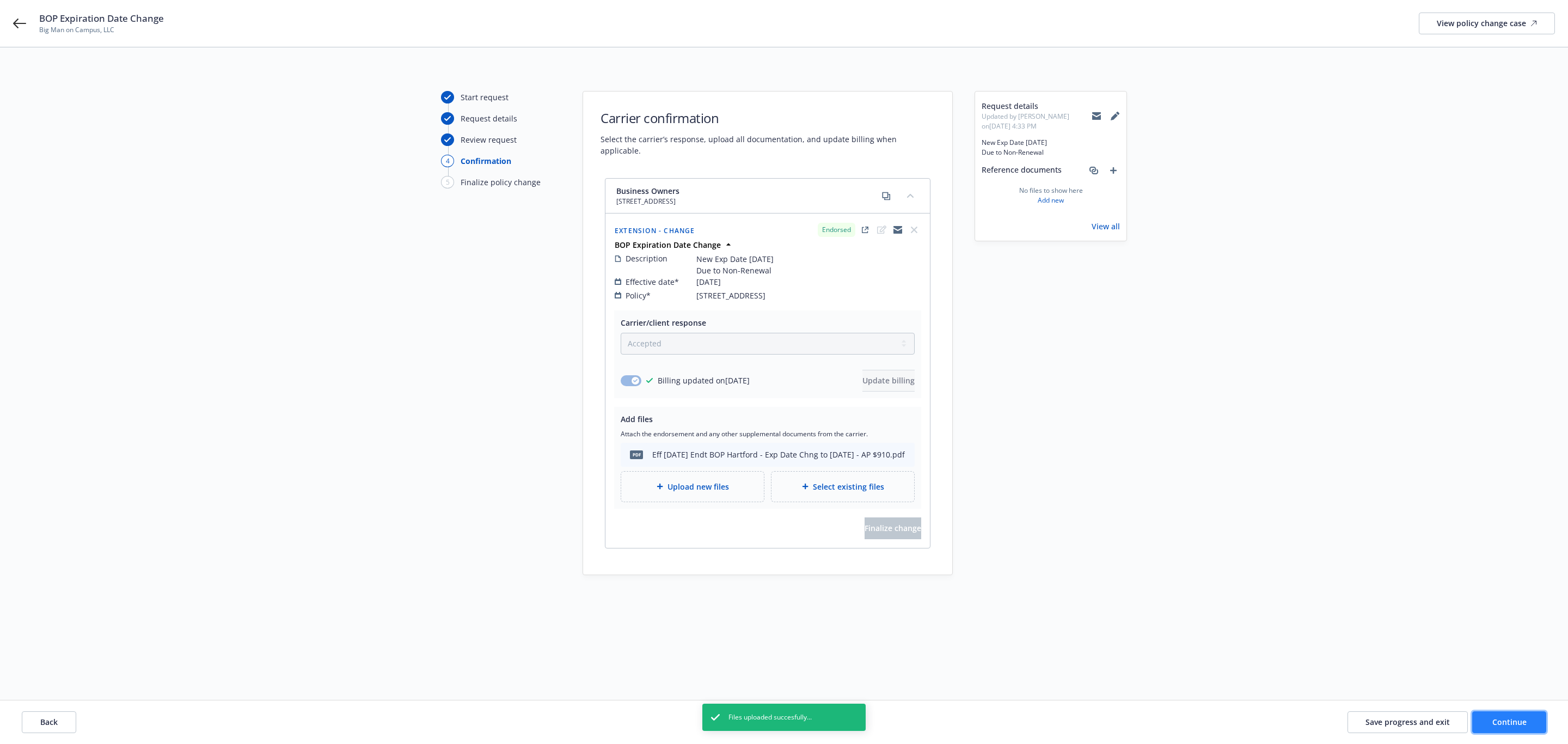
click at [1505, 716] on button "Continue" at bounding box center [1509, 722] width 74 height 22
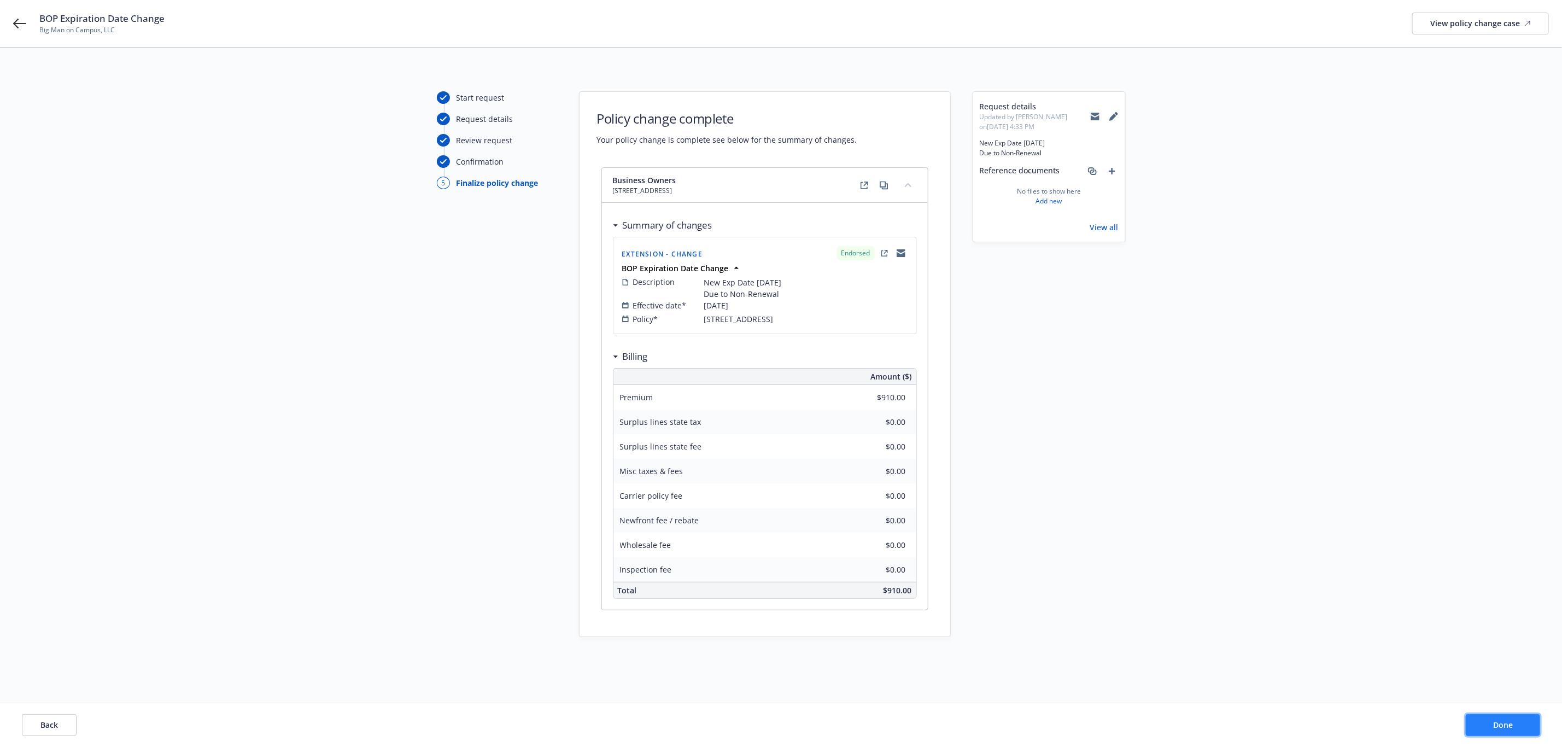
click at [1477, 730] on button "Done" at bounding box center [1503, 725] width 74 height 22
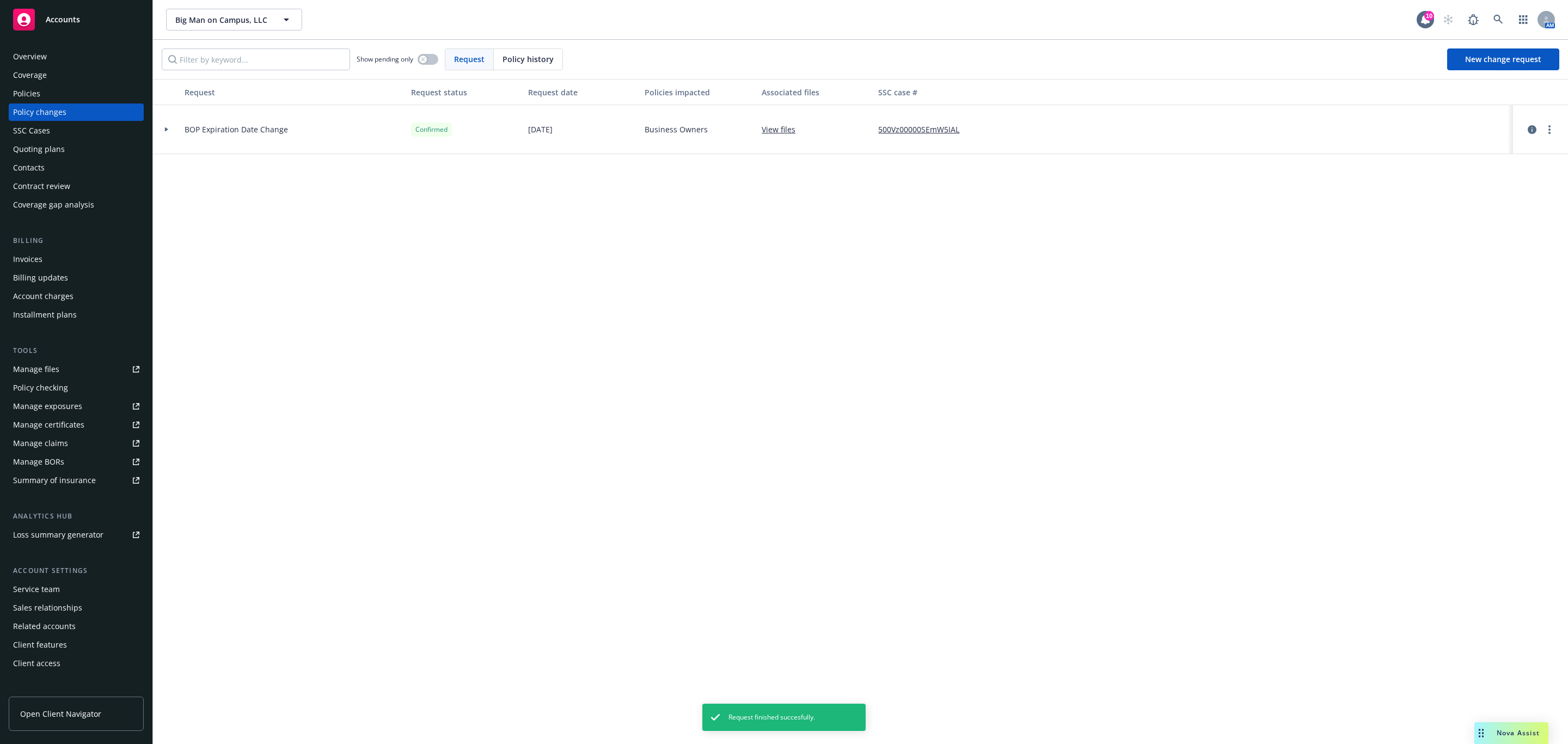
click at [41, 143] on div "Quoting plans" at bounding box center [39, 149] width 52 height 18
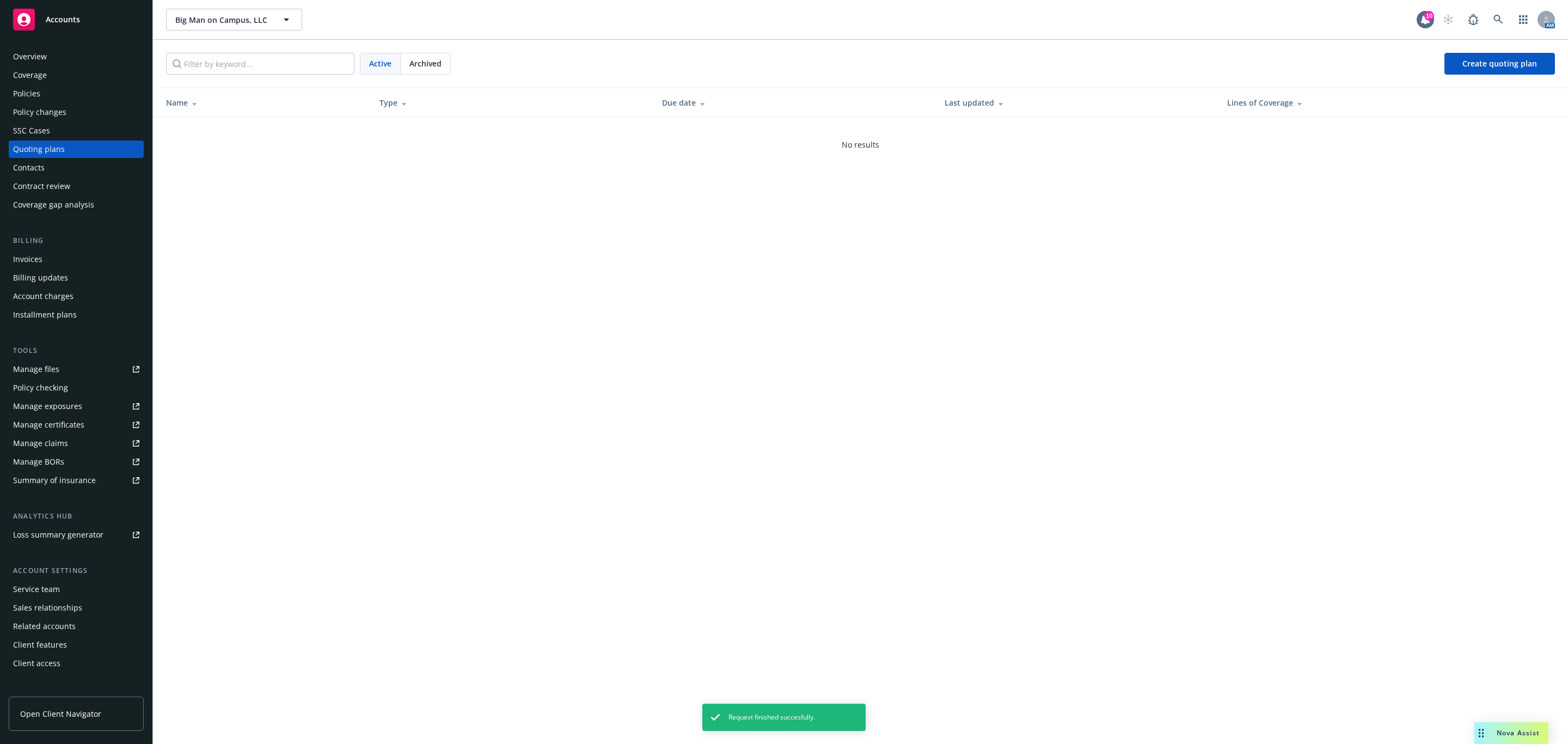
click at [26, 94] on div "Policies" at bounding box center [26, 94] width 27 height 18
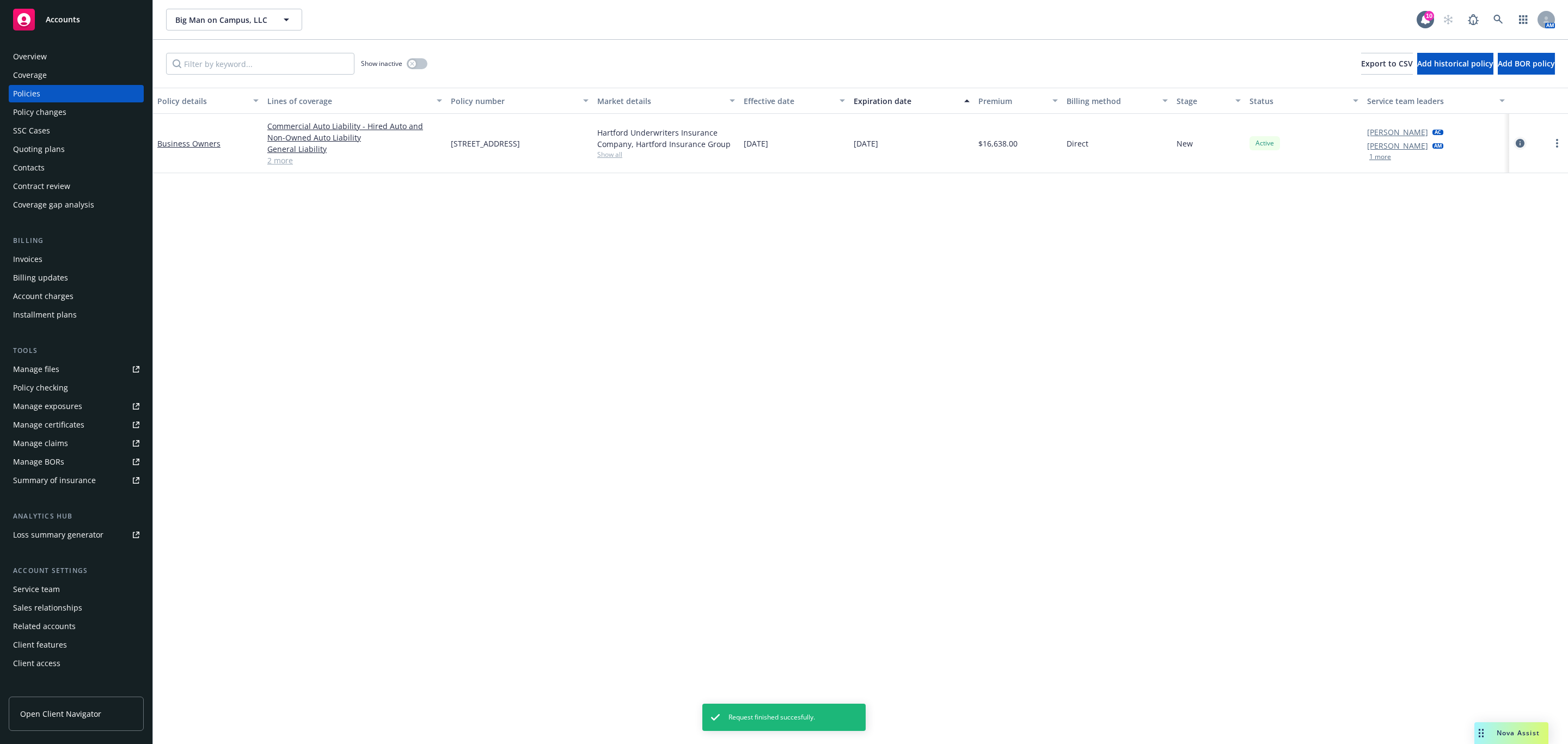
click at [1522, 137] on link "circleInformation" at bounding box center [1519, 142] width 13 height 13
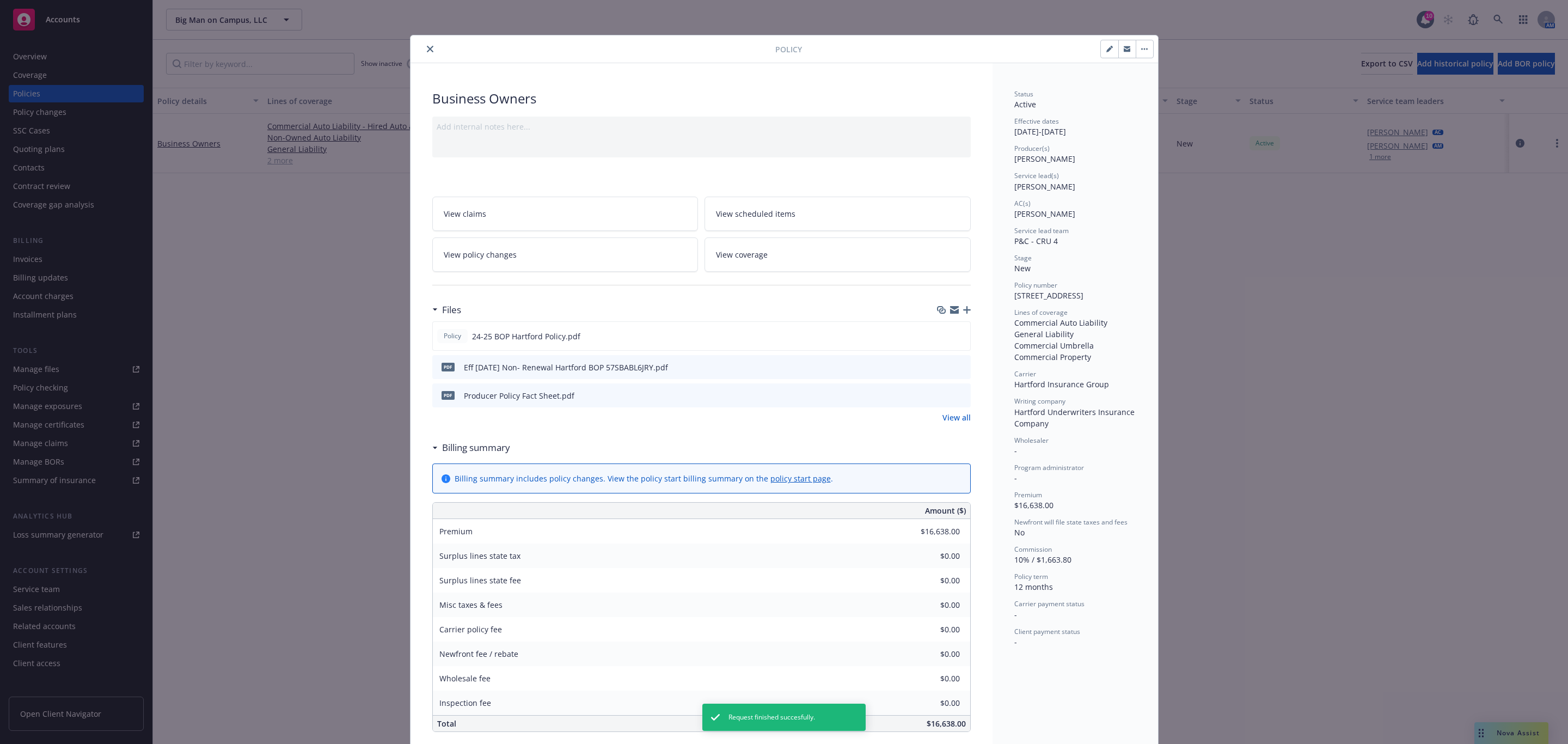
scroll to position [33, 0]
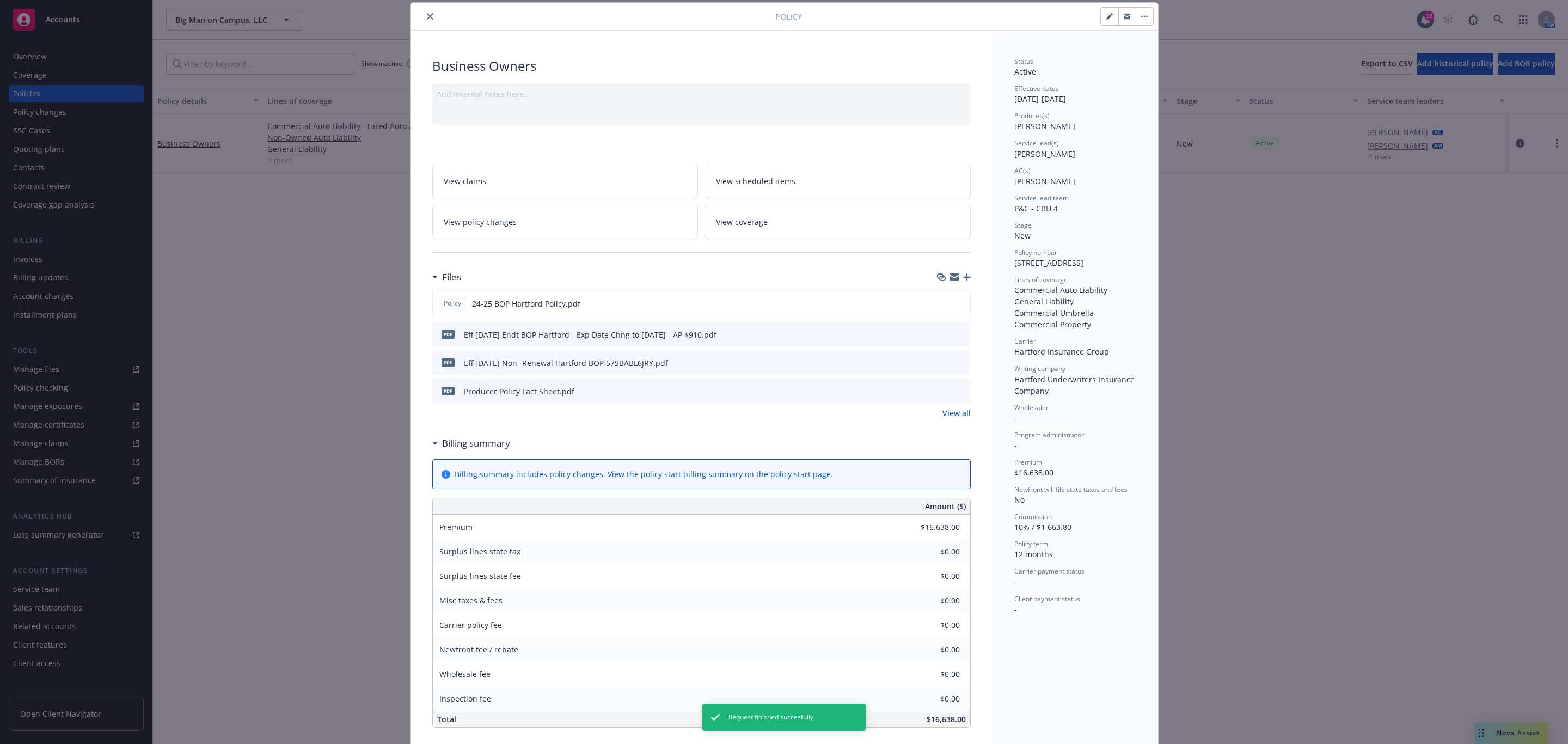
click at [1110, 14] on icon "button" at bounding box center [1111, 14] width 3 height 3
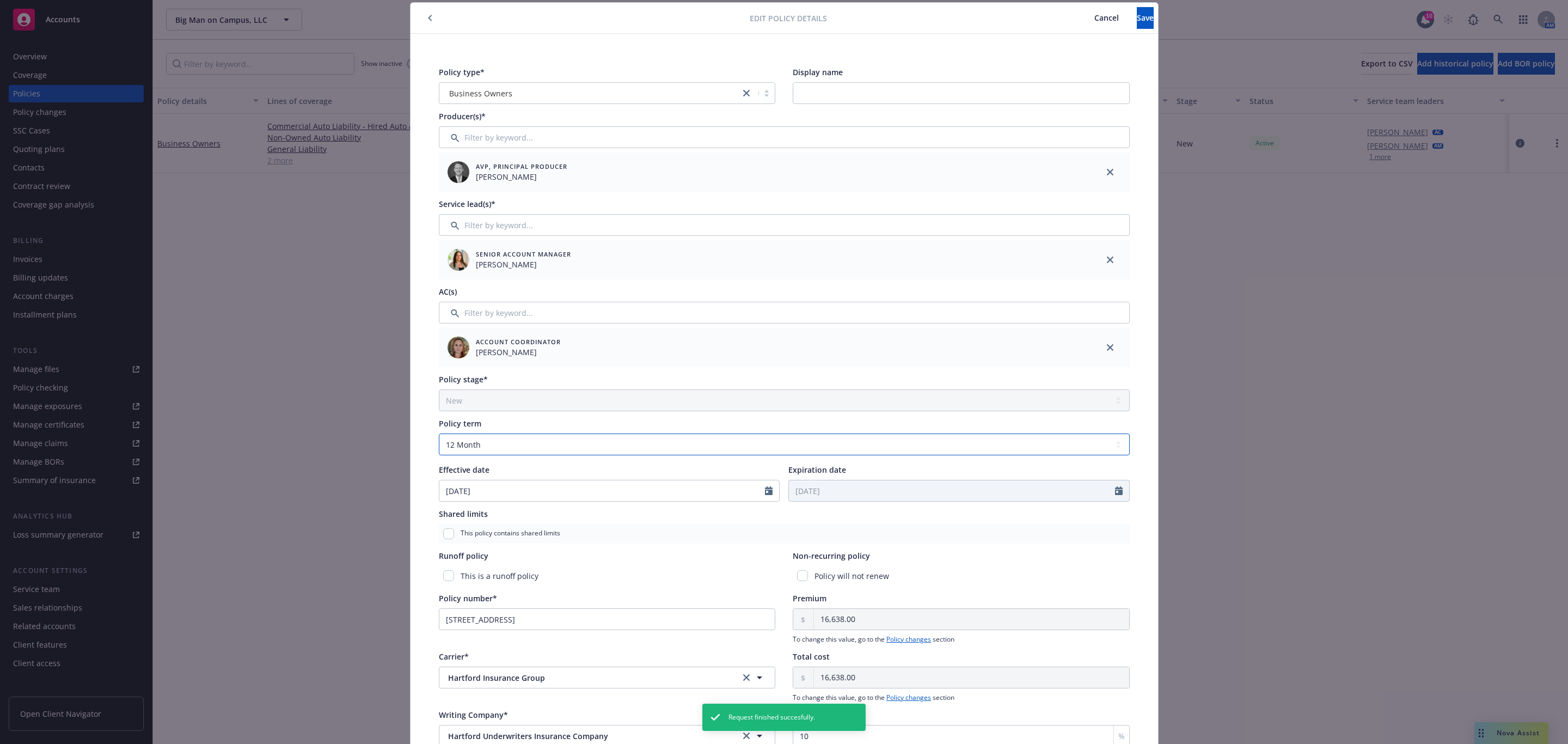
click at [521, 444] on select "Select policy term 12 Month 6 Month 4 Month 3 Month 2 Month 1 Month 36 Month (3…" at bounding box center [784, 444] width 691 height 22
click at [439, 433] on select "Select policy term 12 Month 6 Month 4 Month 3 Month 2 Month 1 Month 36 Month (3…" at bounding box center [784, 444] width 691 height 22
click at [864, 492] on input "Expiration date" at bounding box center [952, 490] width 327 height 21
click at [1109, 563] on div "Non-recurring policy Policy will not renew" at bounding box center [961, 568] width 337 height 36
click at [1137, 25] on button "Save" at bounding box center [1145, 18] width 17 height 22
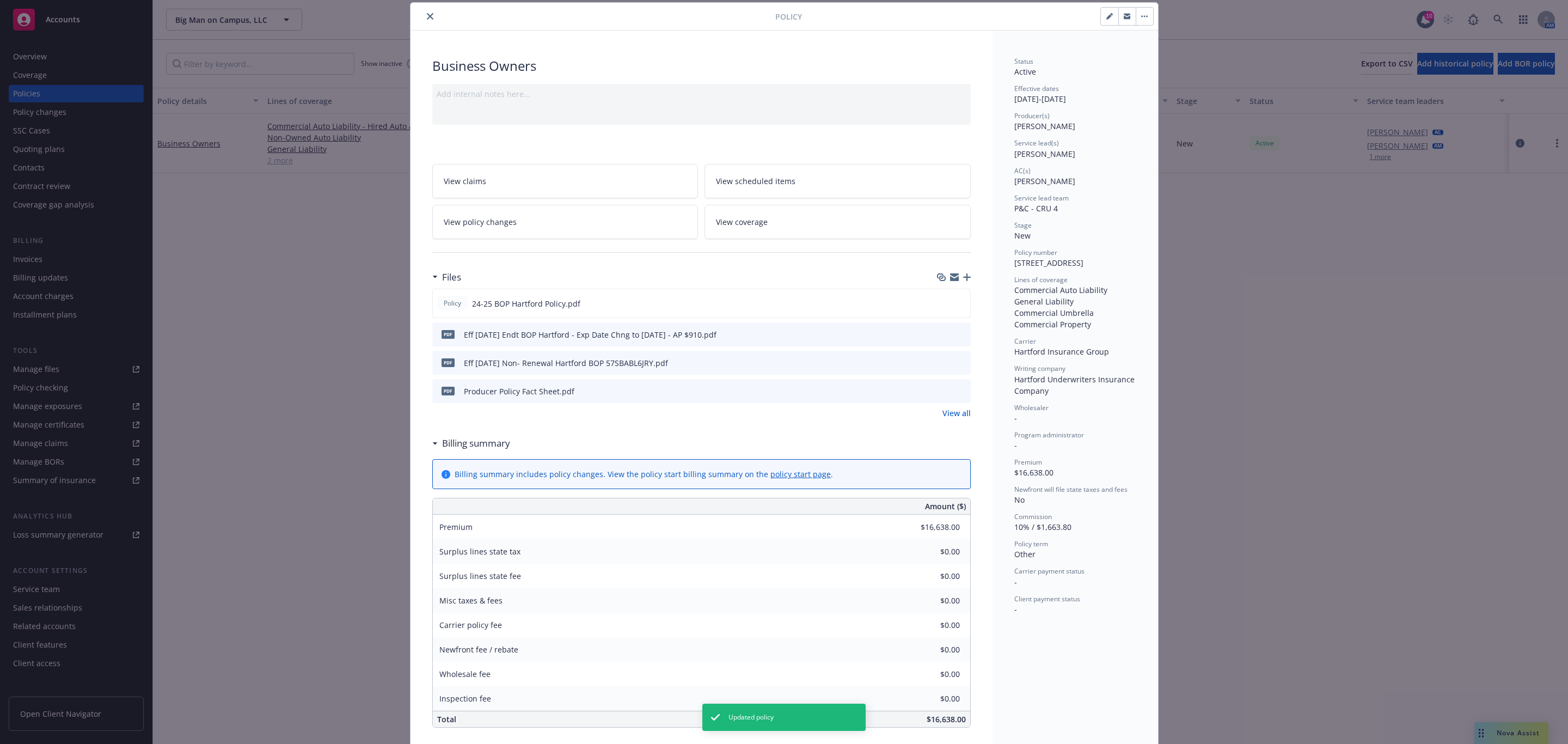
click at [1144, 17] on icon "button" at bounding box center [1145, 17] width 2 height 2
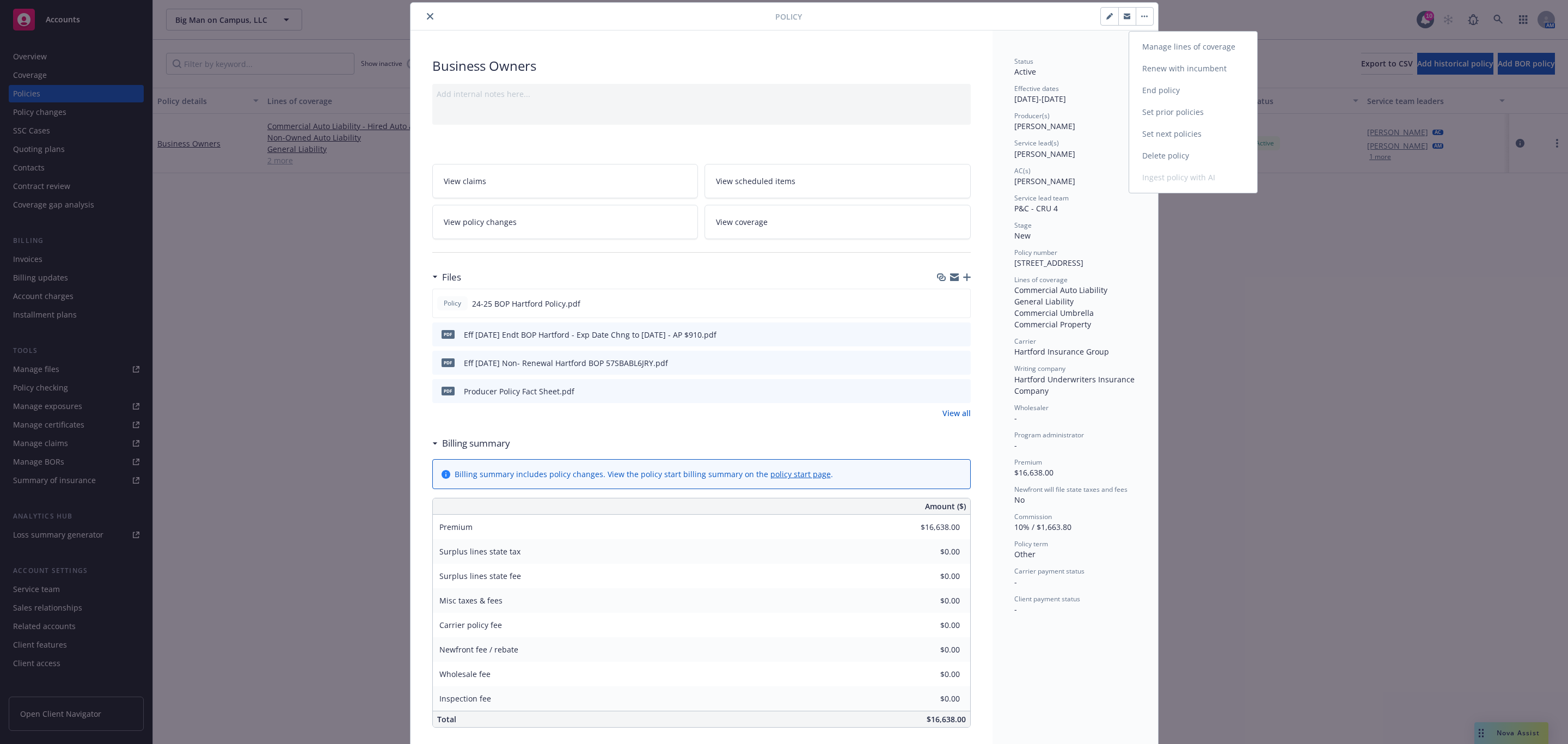
click at [1177, 91] on link "End policy" at bounding box center [1193, 91] width 128 height 22
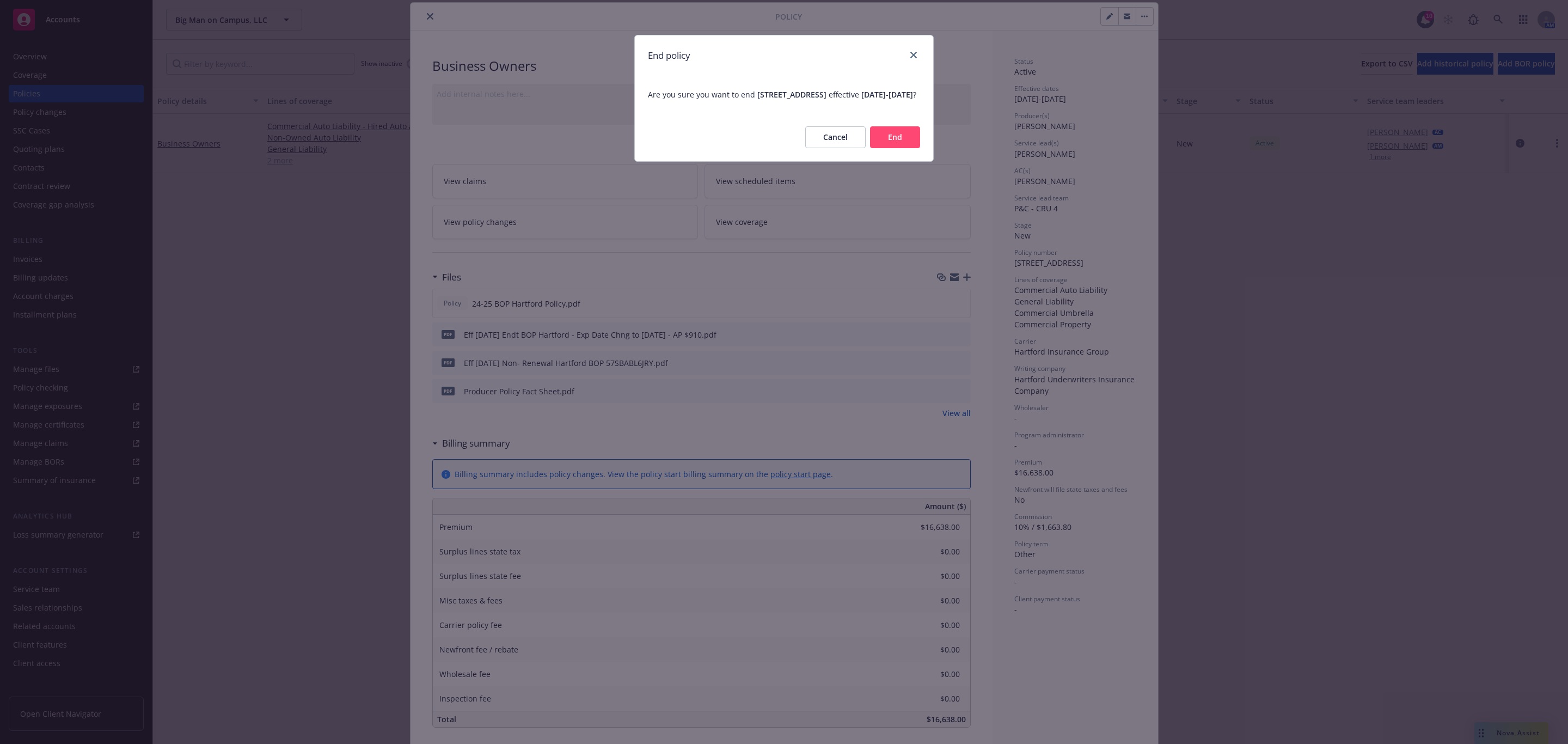
click at [902, 142] on button "End" at bounding box center [895, 137] width 50 height 22
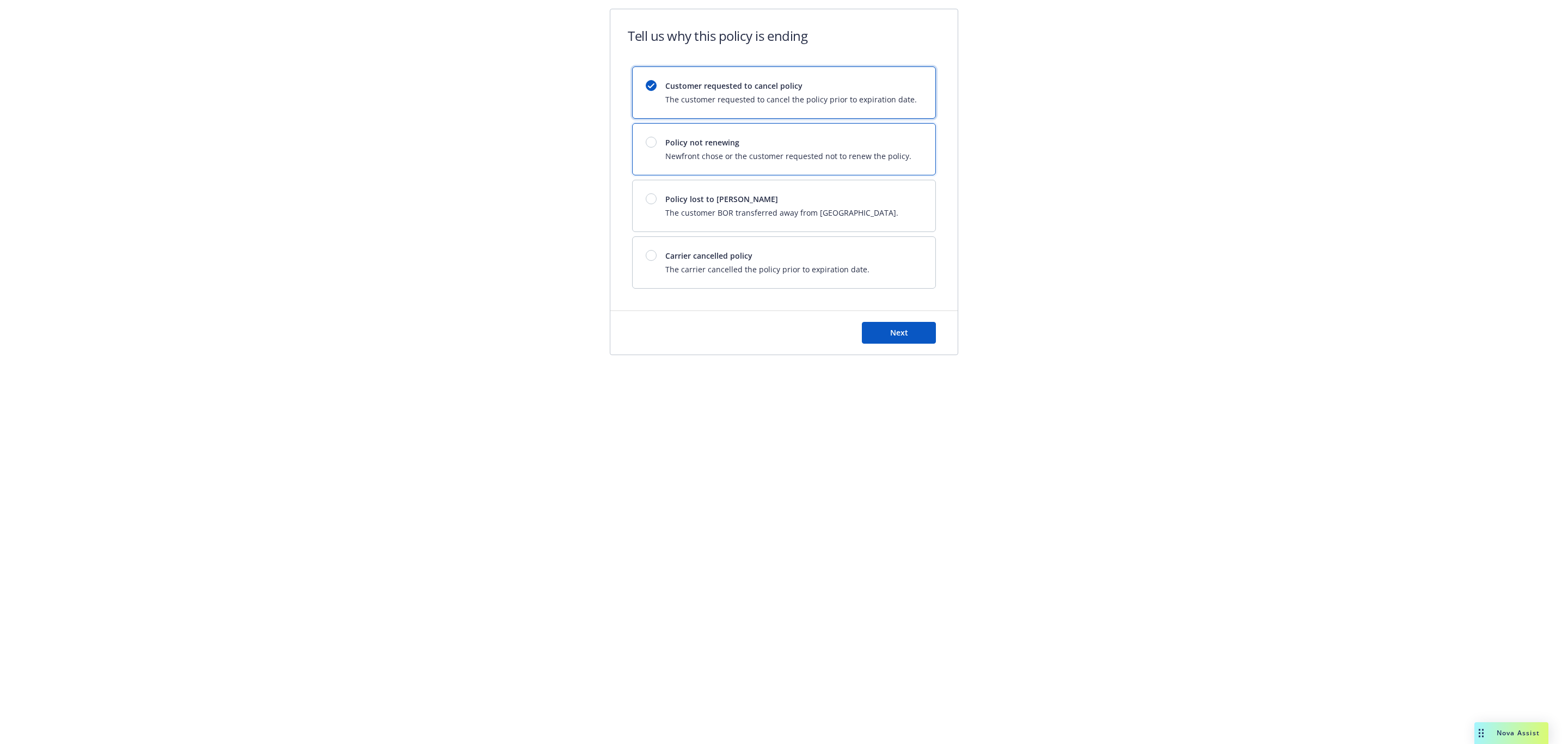
click at [688, 134] on div "Policy not renewing Newfront chose or the customer requested not to renew the p…" at bounding box center [784, 148] width 303 height 51
click at [893, 338] on span "Next" at bounding box center [899, 333] width 18 height 10
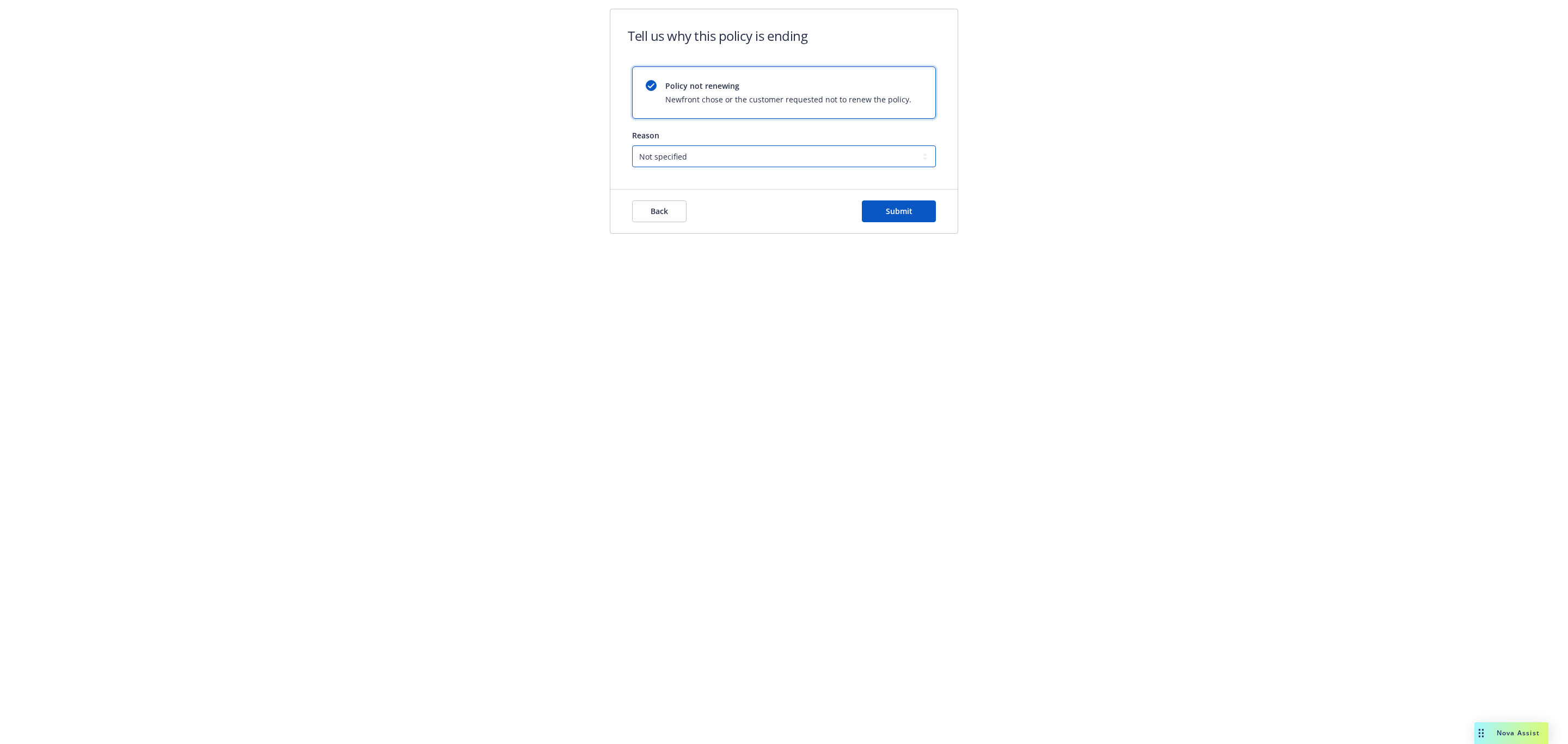
click at [739, 152] on select "Not specified Service Pricing Buyer change M&A, Bankruptcy, or Out of business …" at bounding box center [784, 156] width 304 height 22
click at [632, 146] on select "Not specified Service Pricing Buyer change M&A, Bankruptcy, or Out of business …" at bounding box center [784, 156] width 304 height 22
click at [868, 214] on button "Submit" at bounding box center [899, 211] width 74 height 22
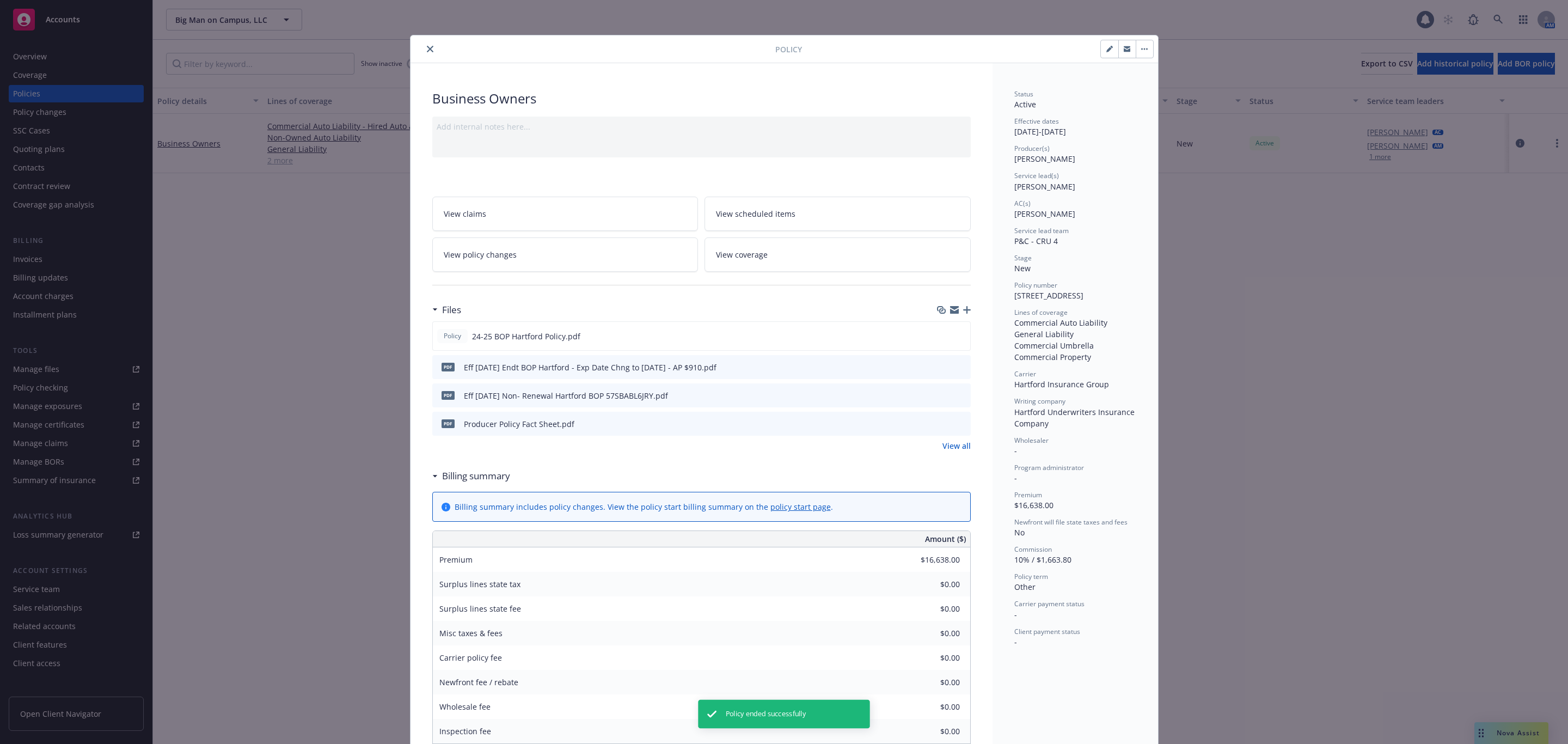
scroll to position [33, 0]
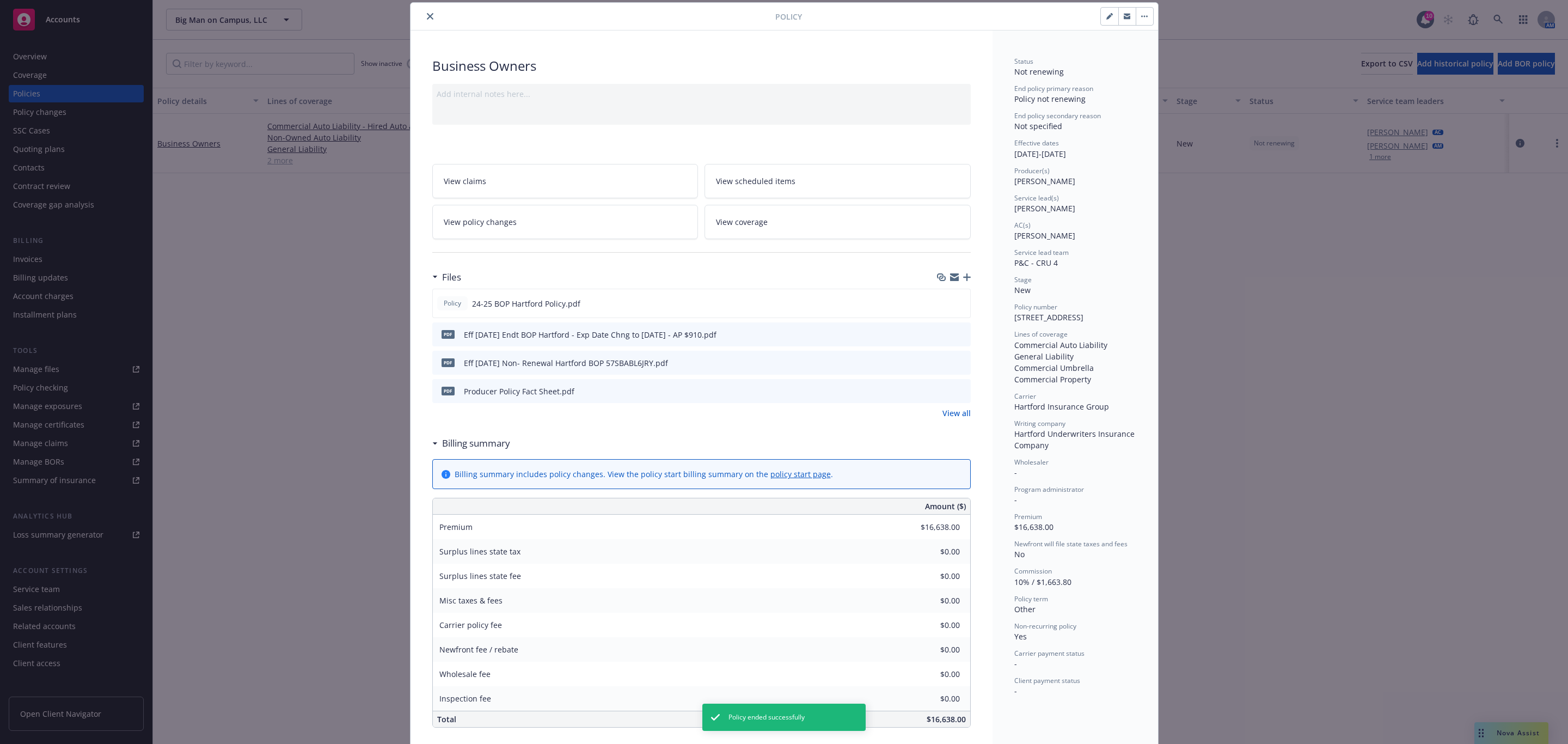
click at [425, 12] on button "close" at bounding box center [429, 16] width 13 height 13
